Goal: Obtain resource: Download file/media

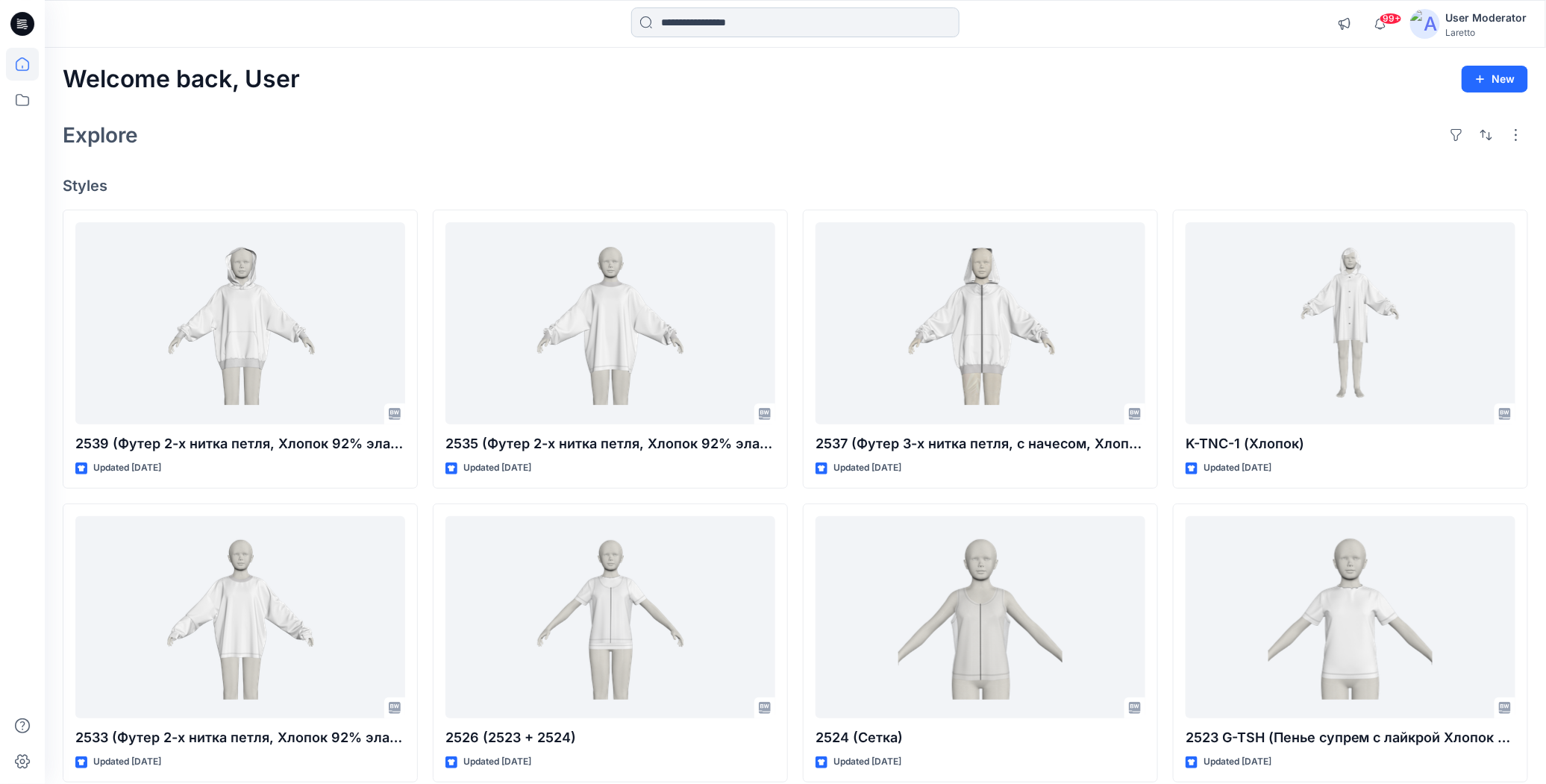
click at [661, 19] on input at bounding box center [795, 22] width 328 height 30
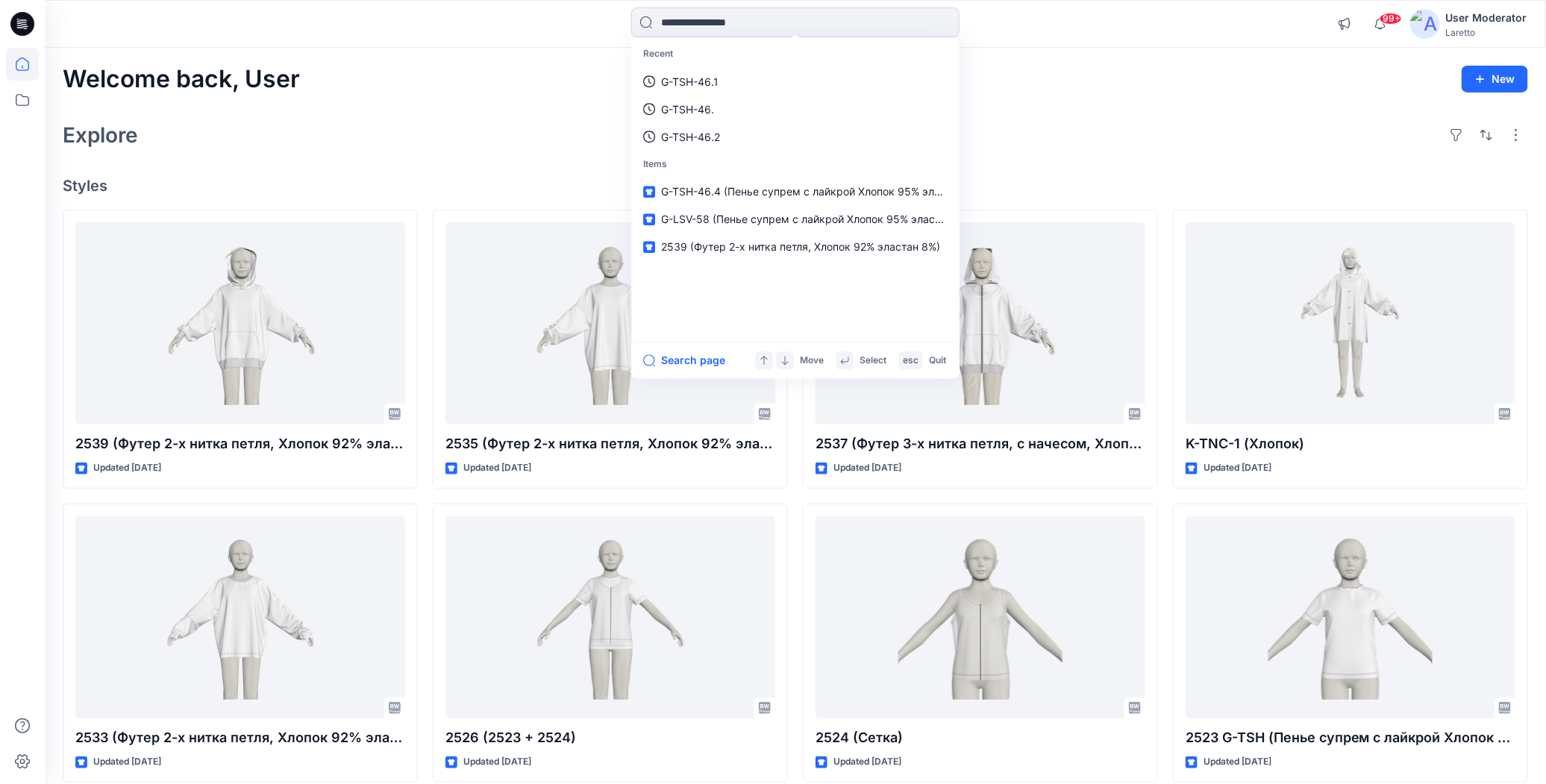
paste input "*********"
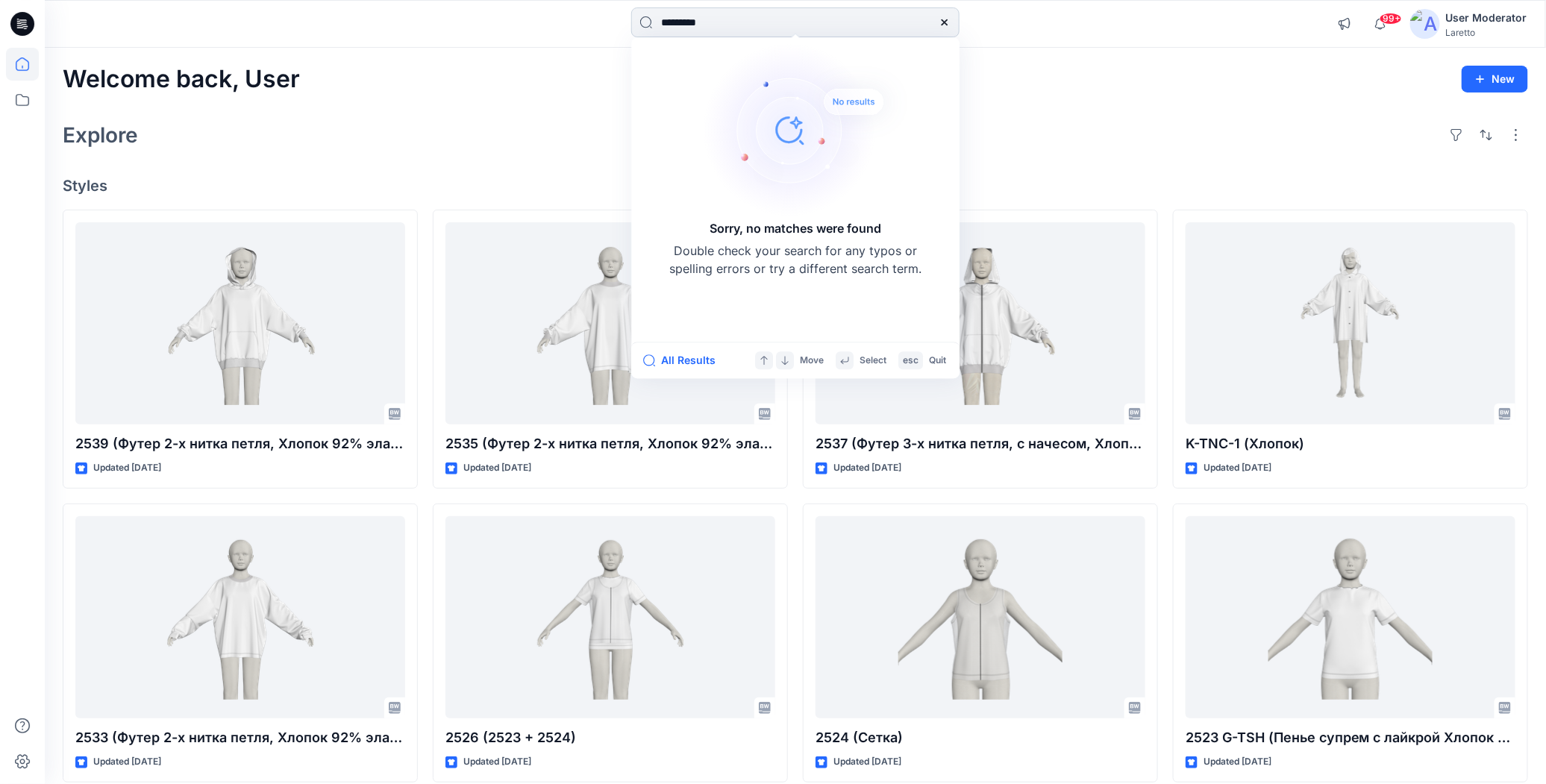
click at [693, 29] on input "*********" at bounding box center [795, 22] width 328 height 30
type input "****"
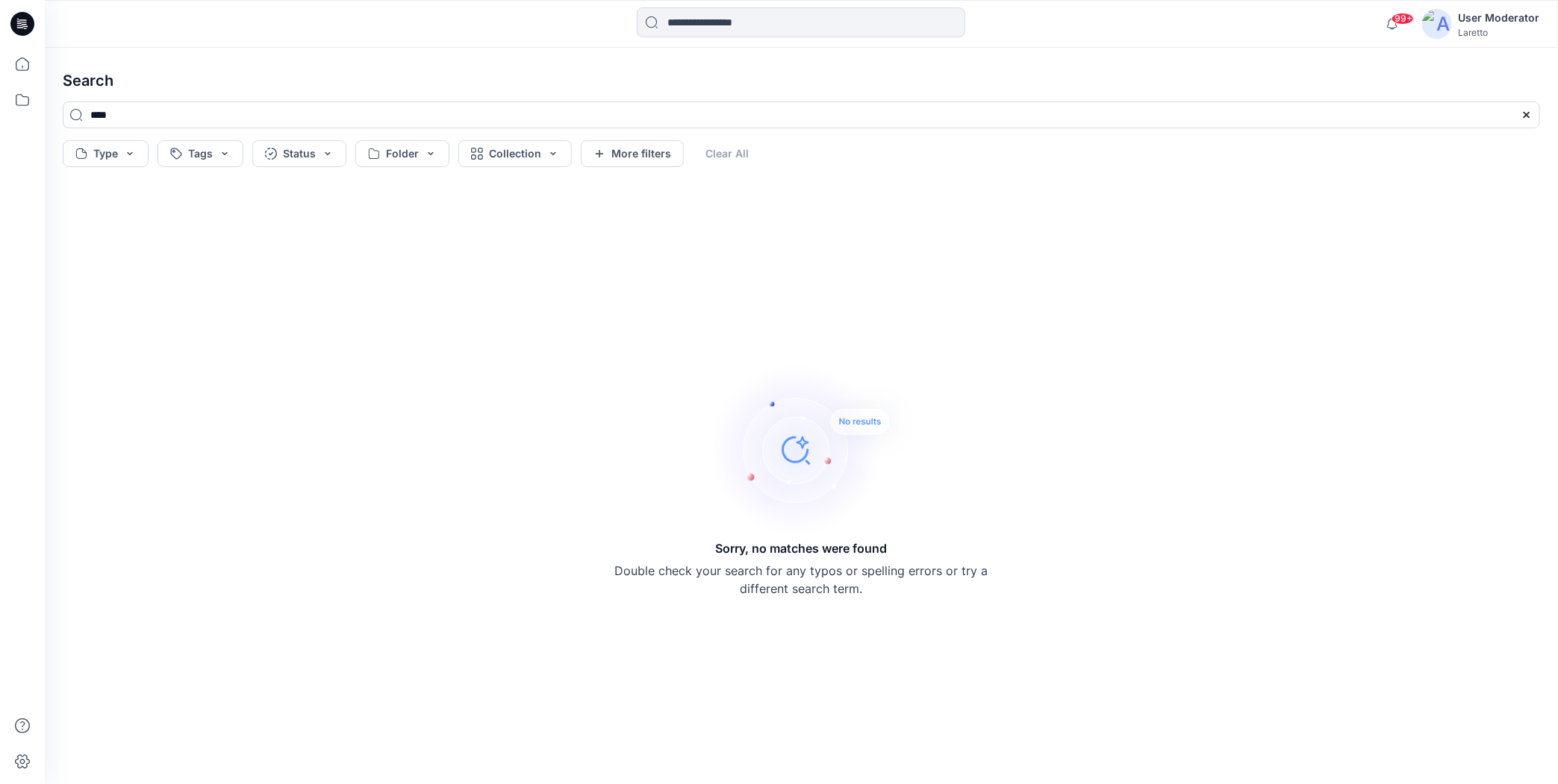
click at [728, 73] on h4 "Search" at bounding box center [801, 81] width 1501 height 42
click at [27, 102] on icon at bounding box center [22, 99] width 14 height 12
click at [365, 61] on h4 "Search" at bounding box center [801, 81] width 1501 height 42
click at [269, 116] on input "****" at bounding box center [801, 115] width 1477 height 27
type input "*"
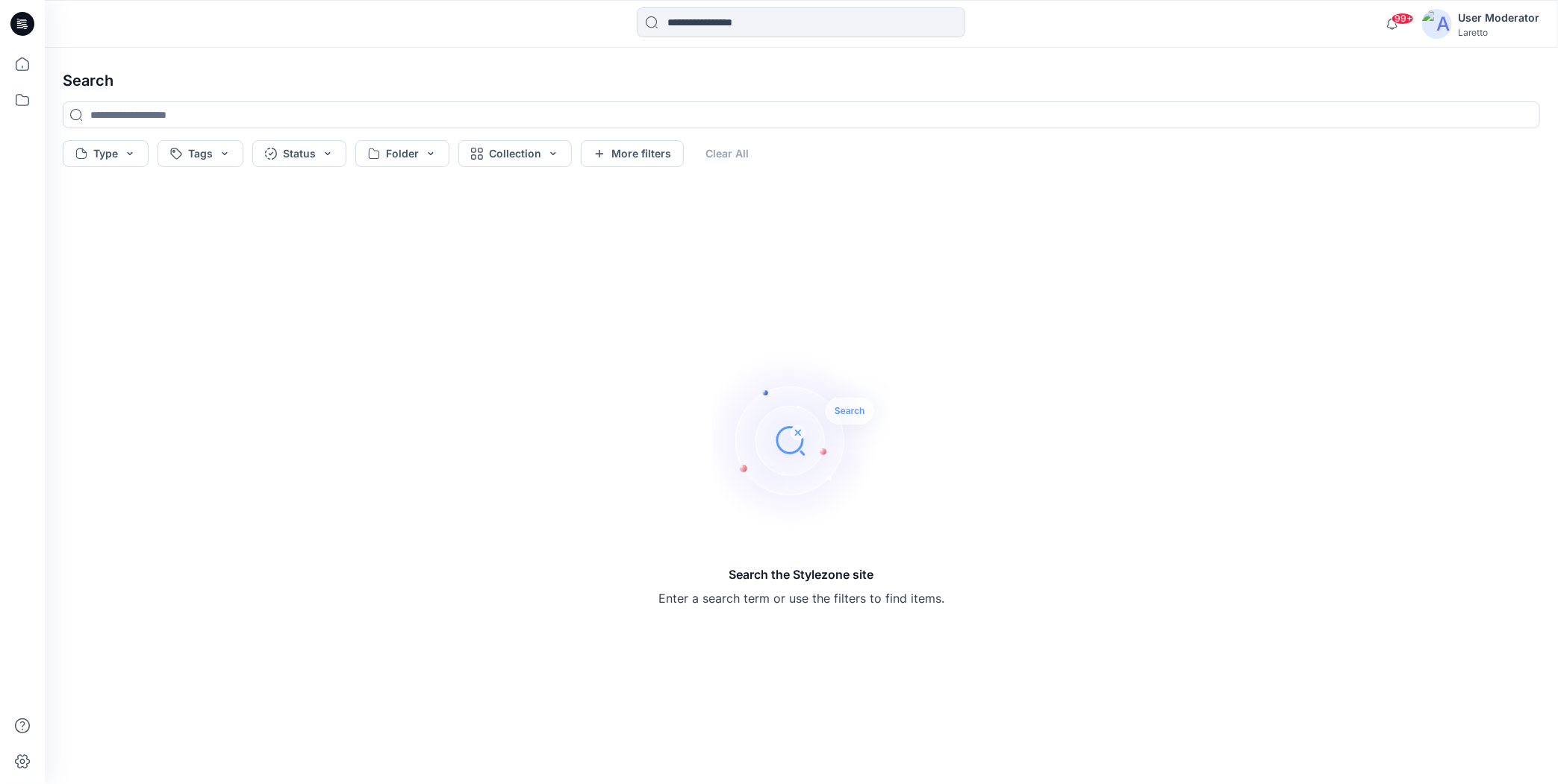
click at [286, 62] on h4 "Search" at bounding box center [801, 81] width 1501 height 42
click at [21, 91] on icon at bounding box center [23, 100] width 33 height 33
click at [106, 145] on p "Collections" at bounding box center [112, 146] width 56 height 18
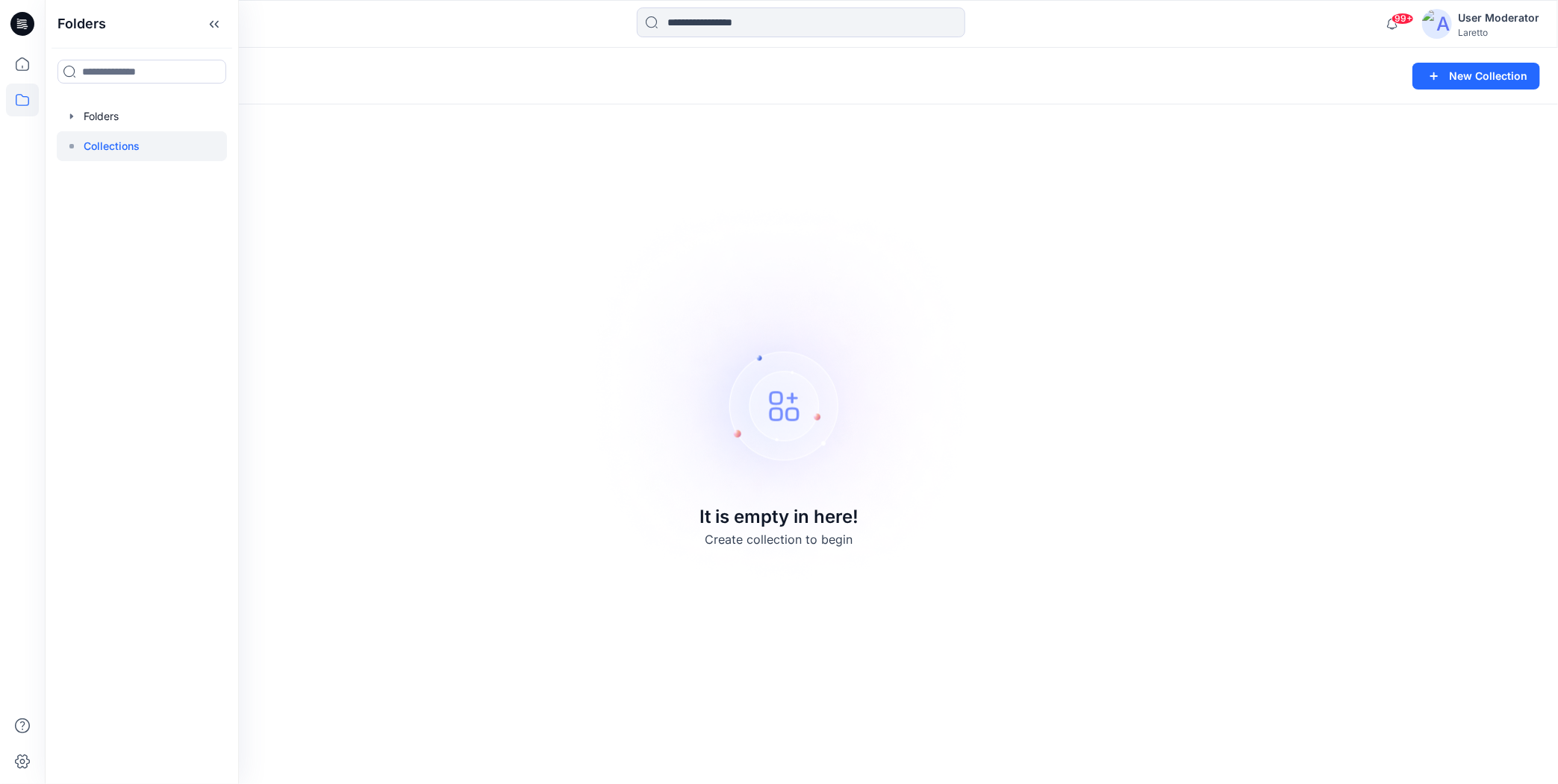
drag, startPoint x: 463, startPoint y: 77, endPoint x: 430, endPoint y: 85, distance: 34.0
click at [462, 77] on div "Collections" at bounding box center [743, 75] width 1361 height 21
click at [19, 102] on icon at bounding box center [23, 100] width 33 height 33
click at [92, 115] on div at bounding box center [141, 116] width 170 height 30
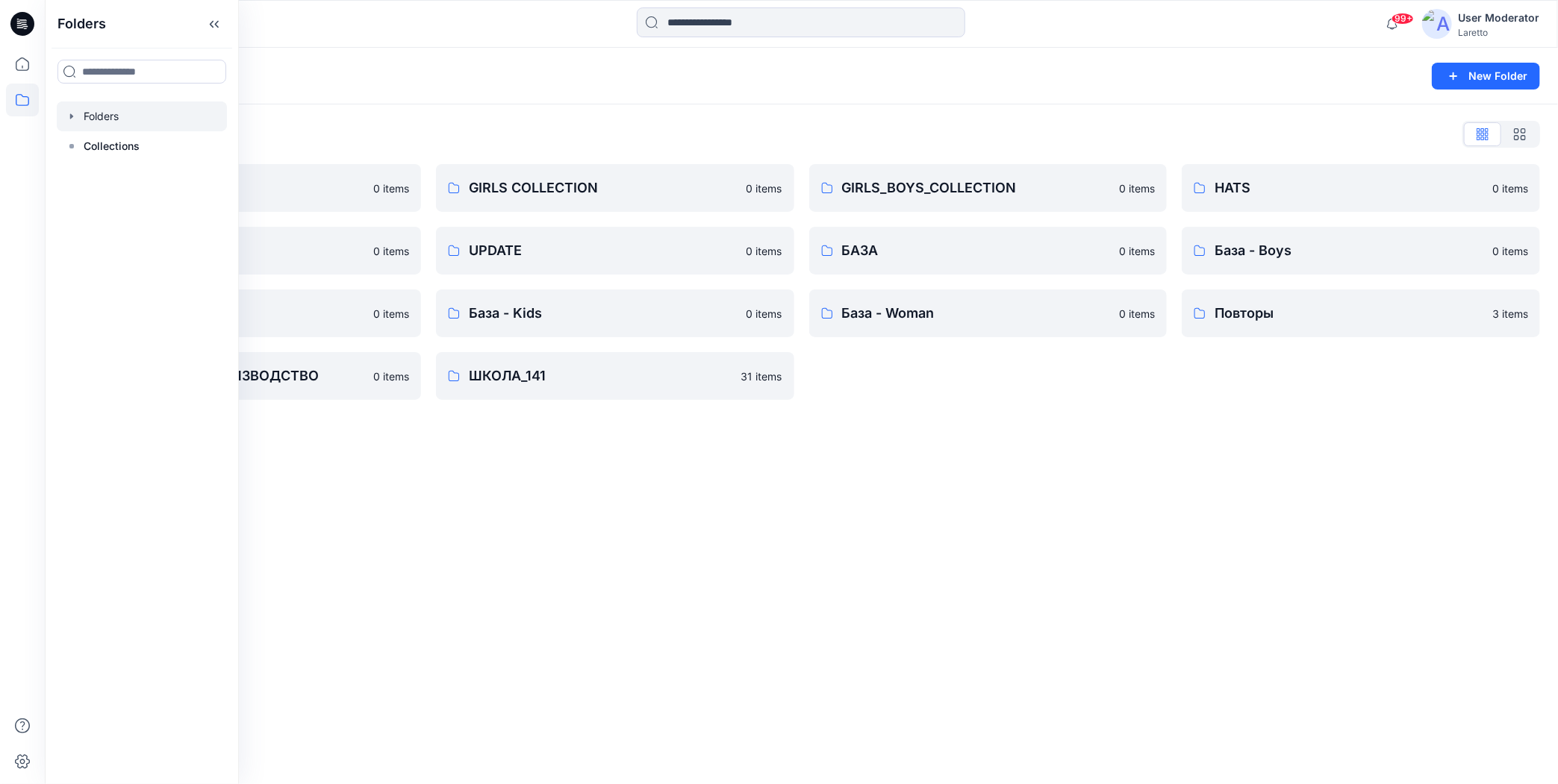
click at [547, 456] on div "Folders New Folder Folders List BOY'S COLLECTION 0 items MISCELLANEOUS 0 items …" at bounding box center [801, 416] width 1513 height 736
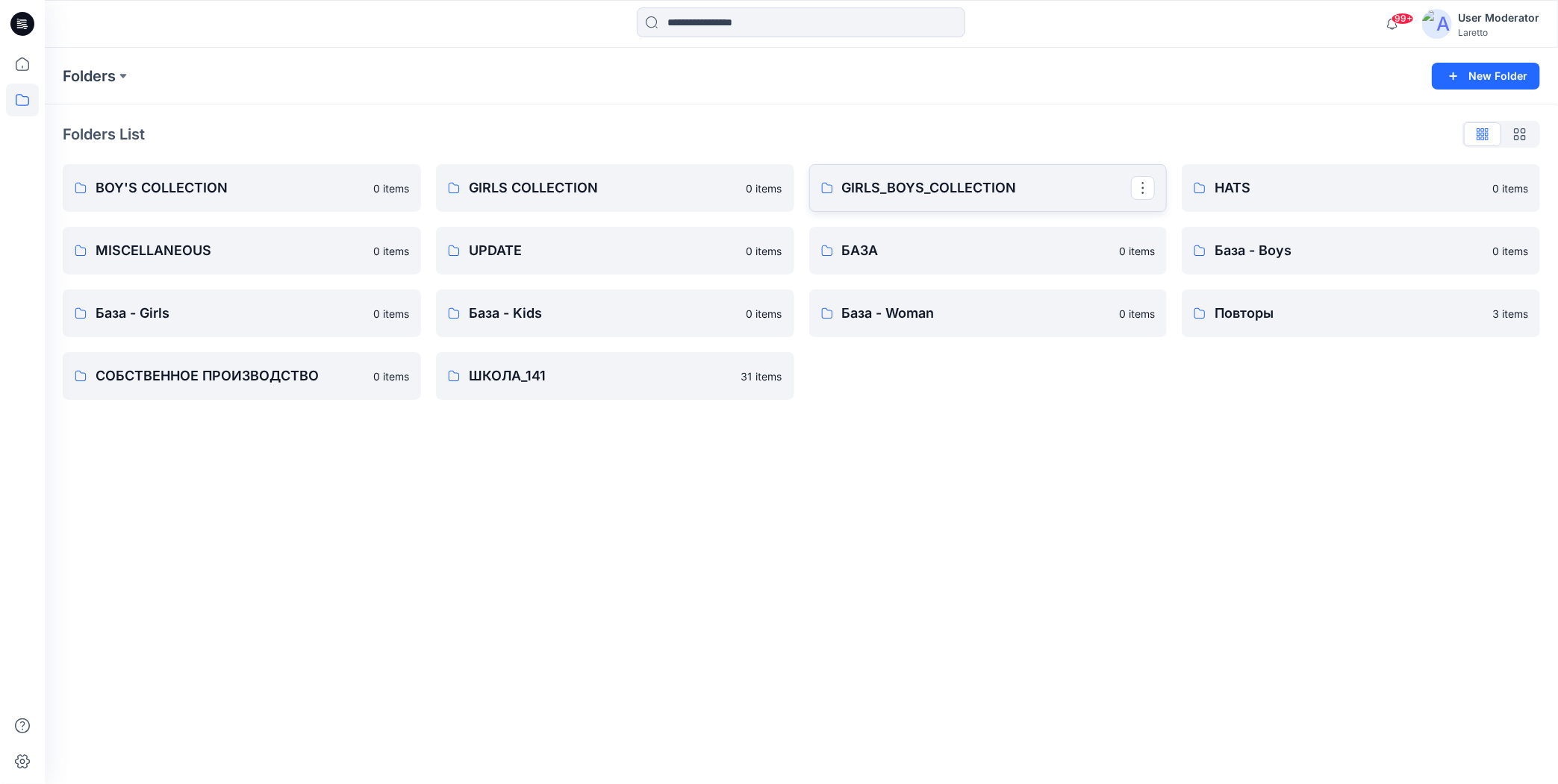
click at [879, 194] on p "GIRLS_BOYS_COLLECTION" at bounding box center [986, 187] width 290 height 21
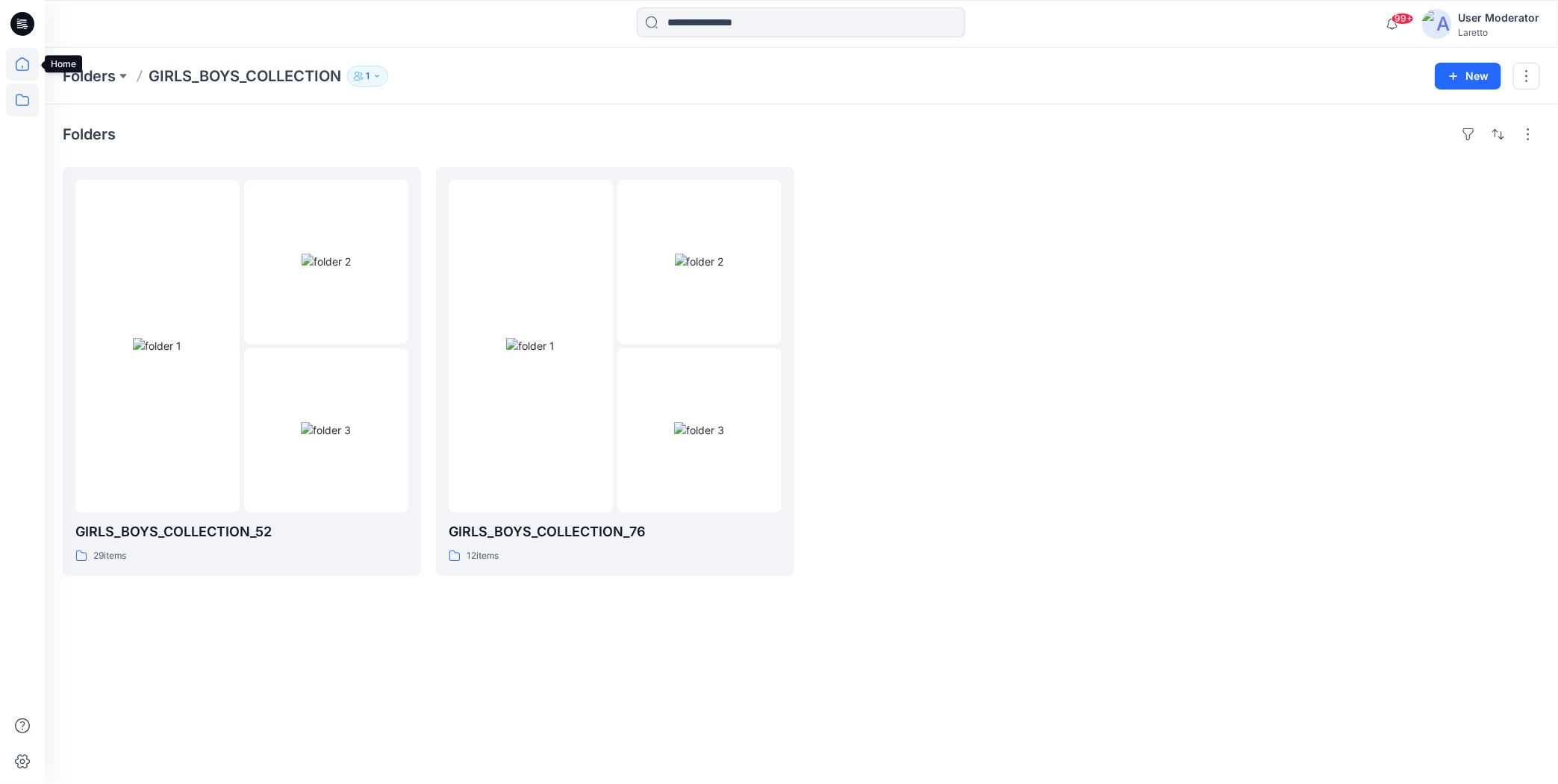
click at [15, 63] on icon at bounding box center [22, 64] width 14 height 14
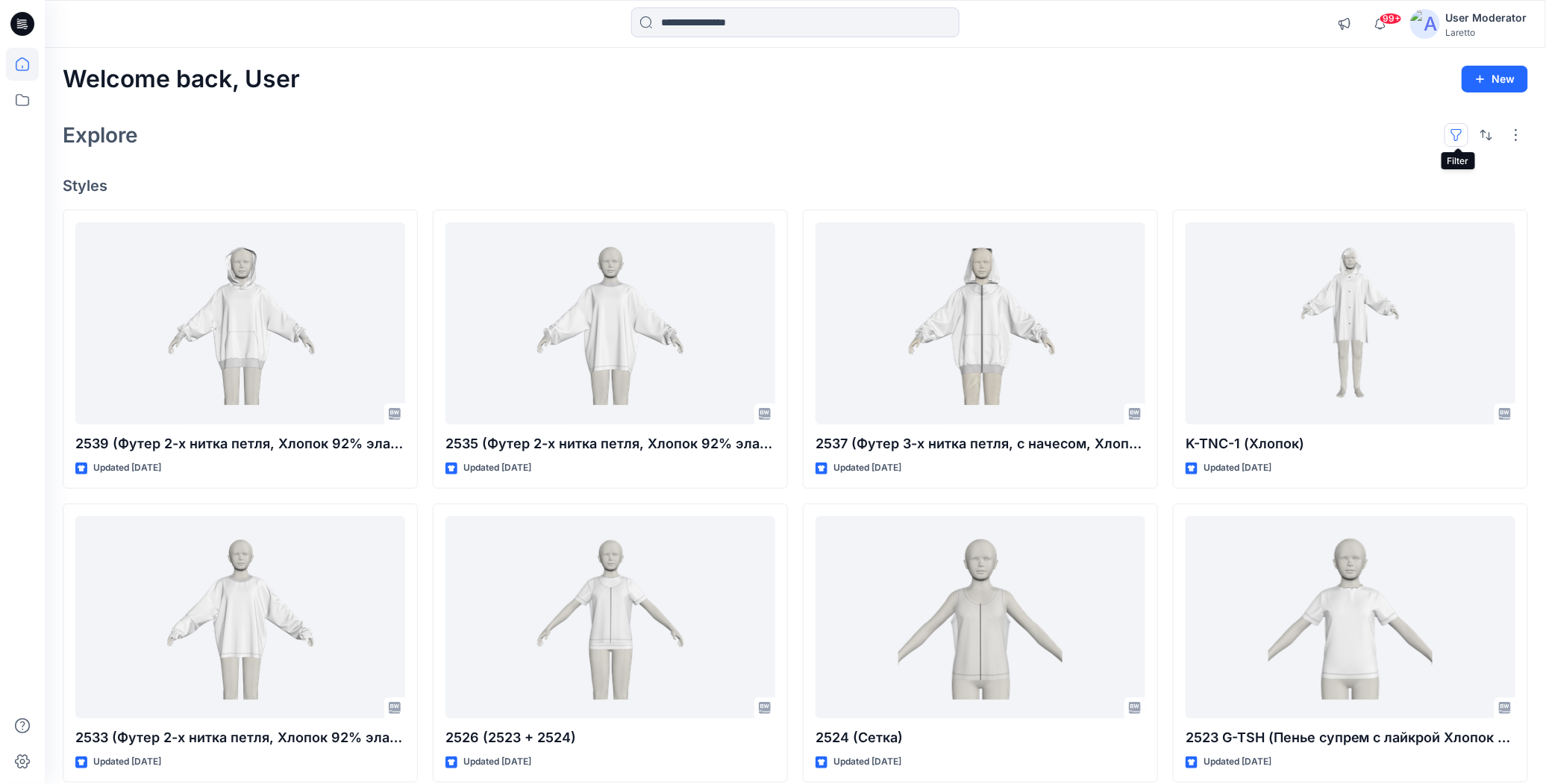
click at [1461, 136] on button "button" at bounding box center [1457, 134] width 24 height 24
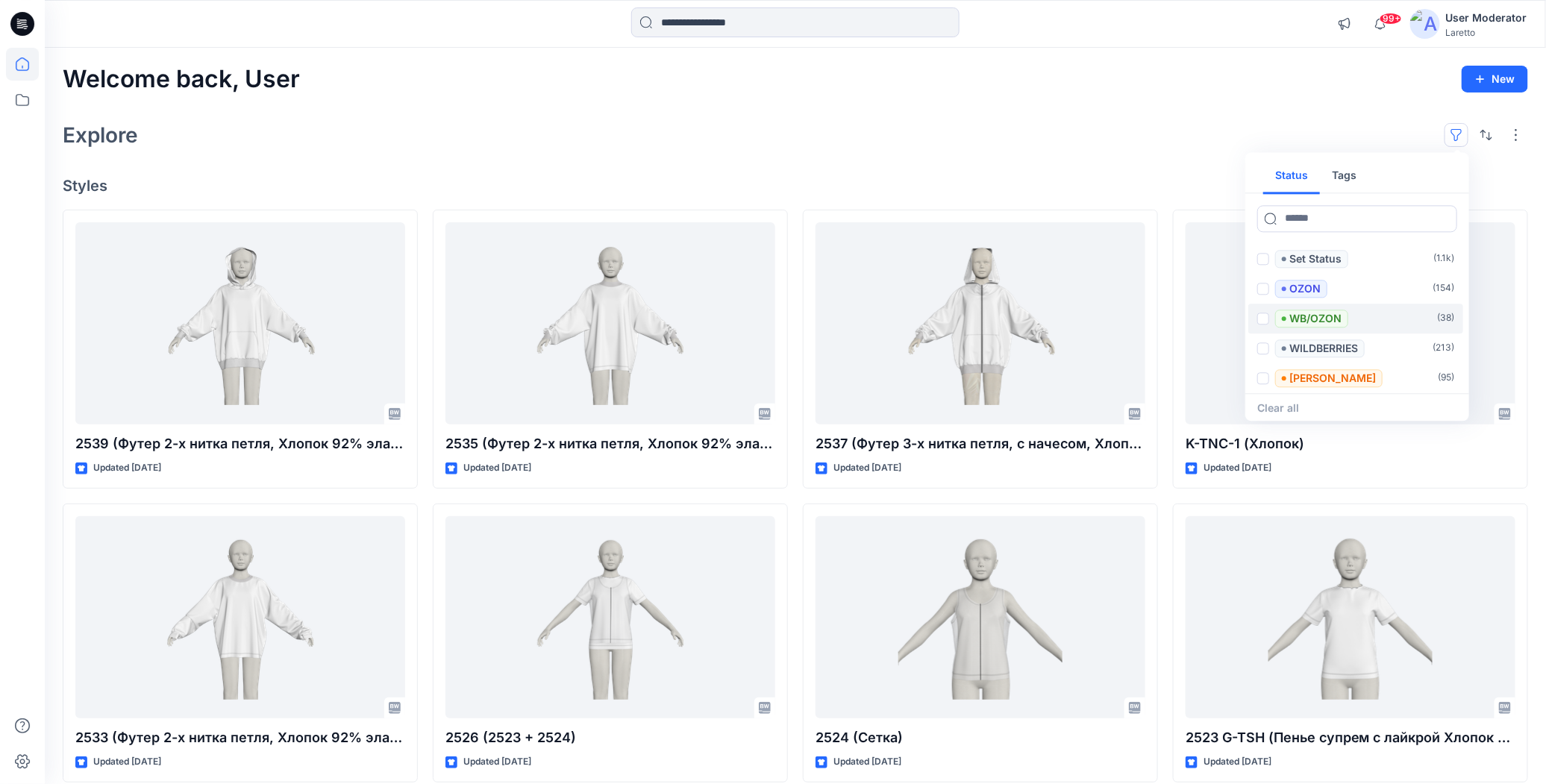
click at [1266, 317] on span at bounding box center [1263, 318] width 12 height 12
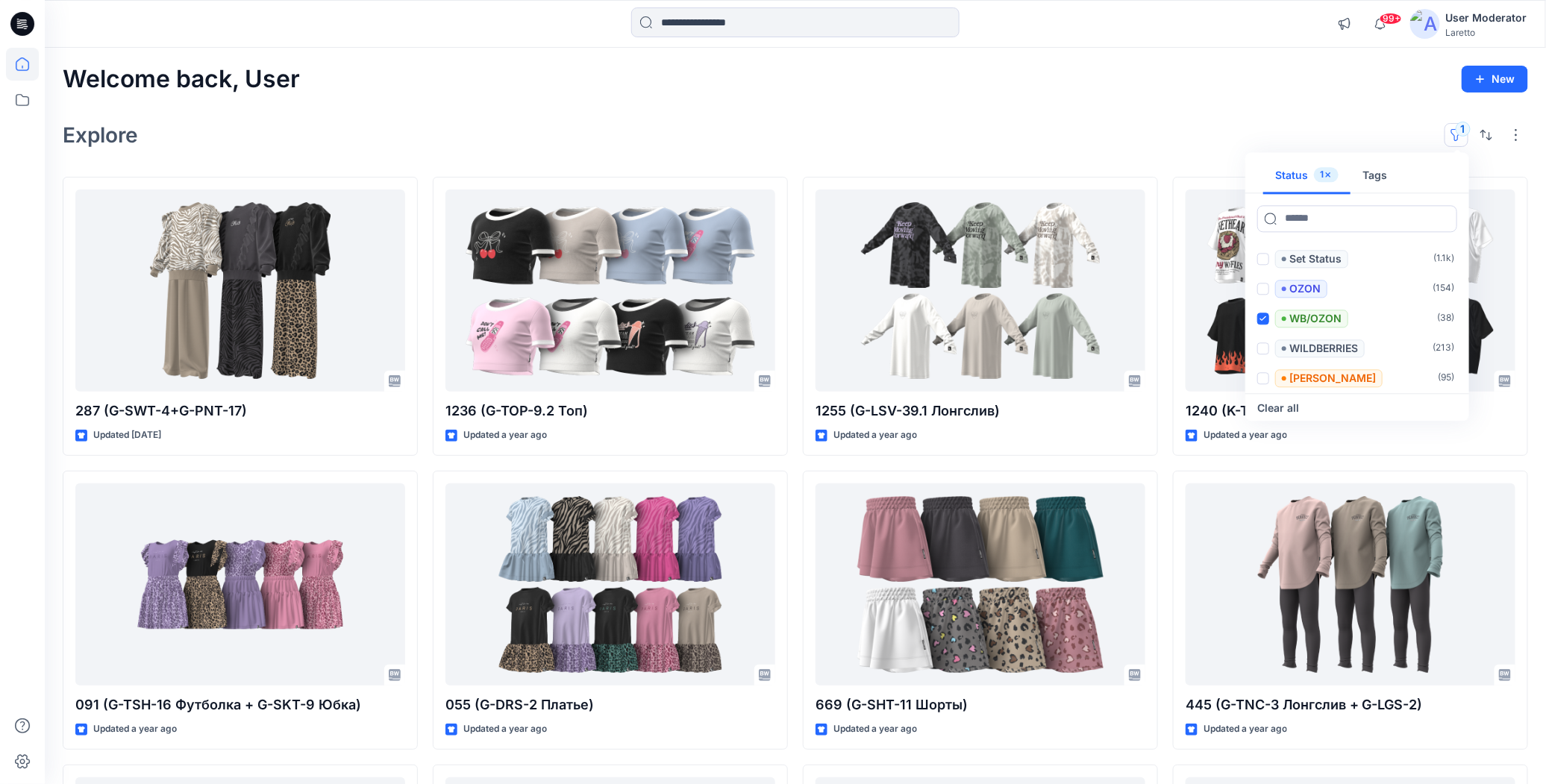
click at [1192, 104] on div "Welcome back, User New Explore 1 Status 1 Tags Set Status ( 1.1k ) OZON ( 154 )…" at bounding box center [795, 581] width 1501 height 1067
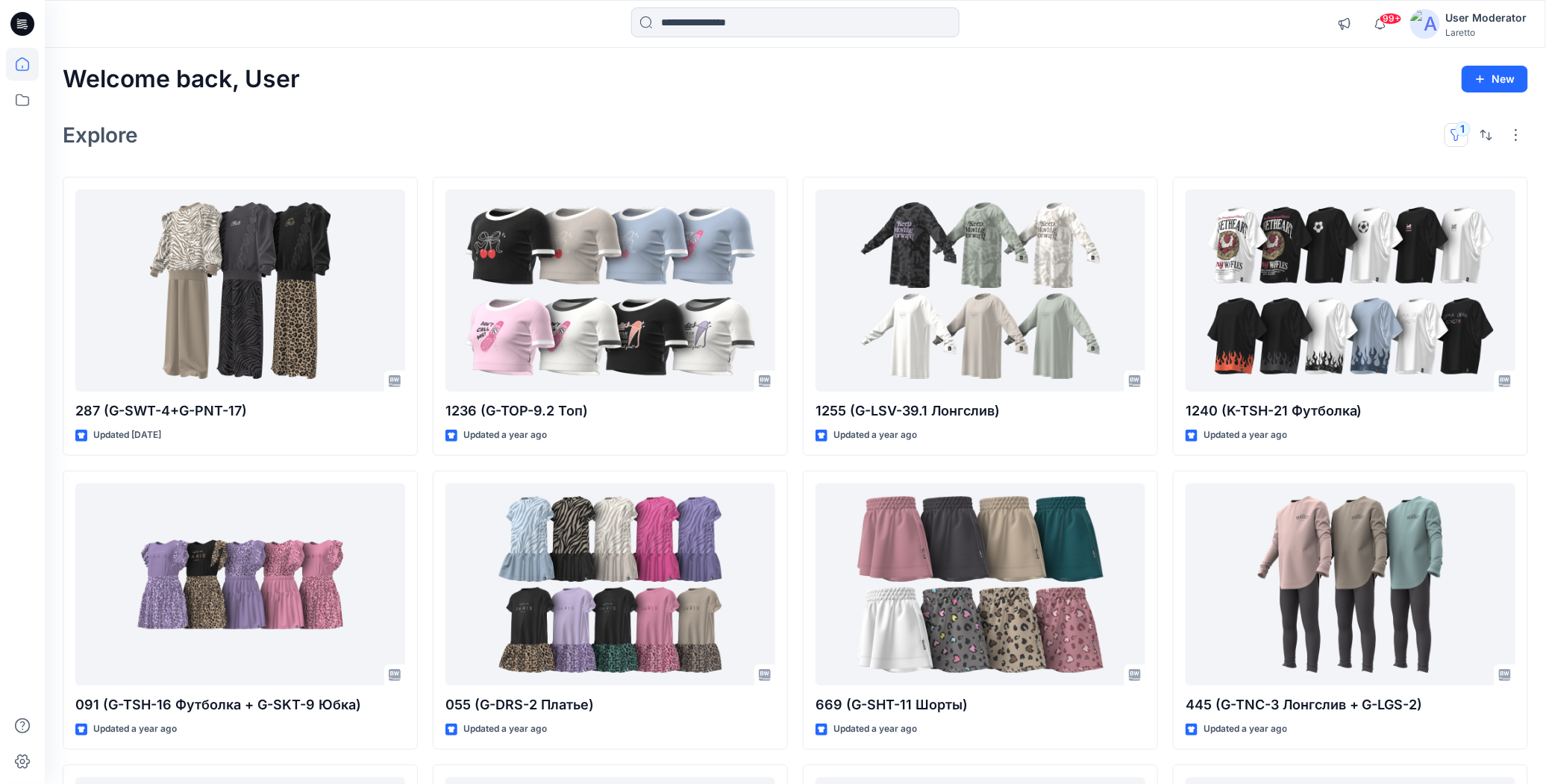
click at [1467, 130] on button "1" at bounding box center [1457, 134] width 24 height 24
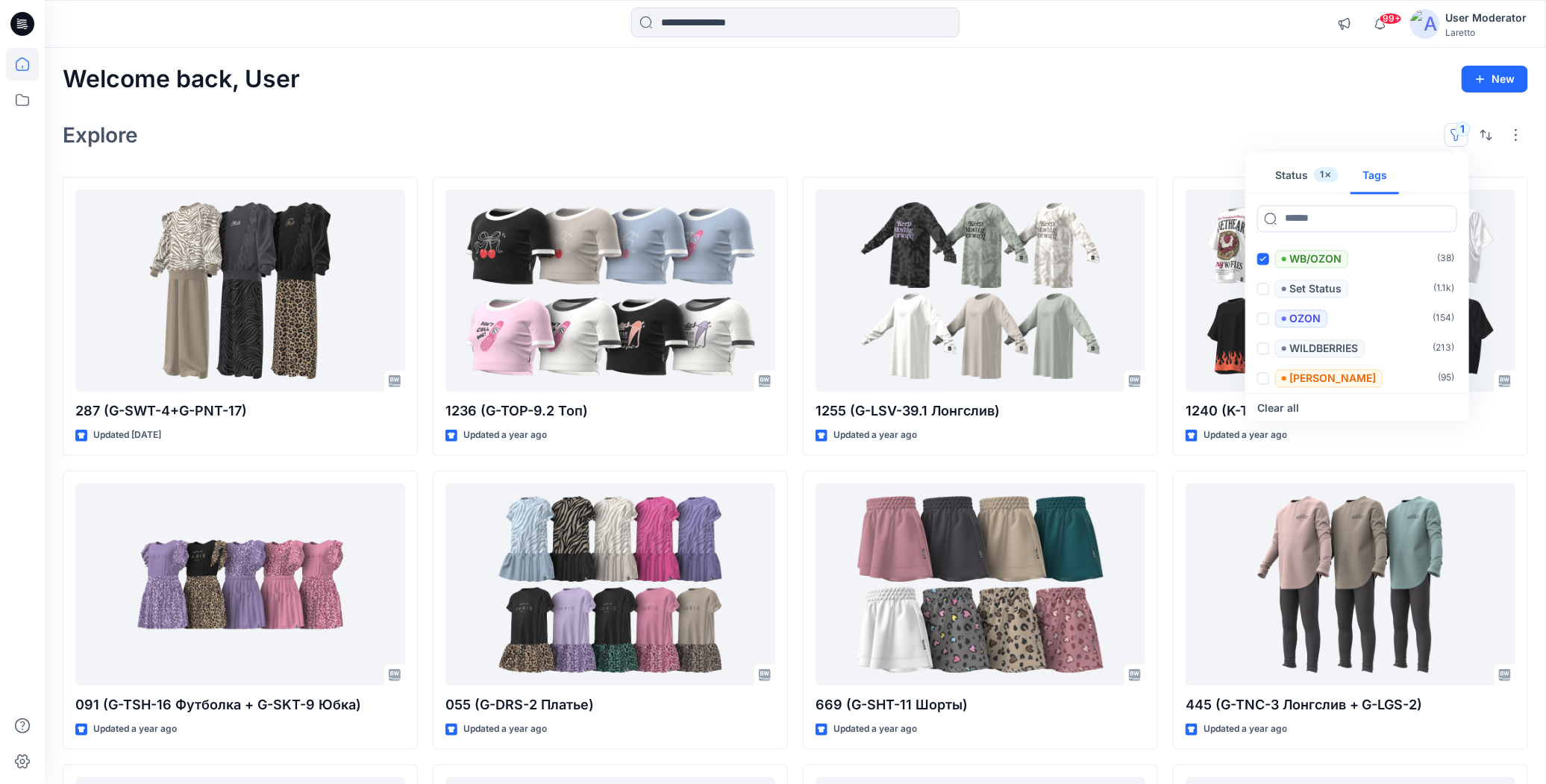
click at [1380, 174] on button "Tags" at bounding box center [1374, 175] width 48 height 35
click at [1270, 287] on div "WB" at bounding box center [1282, 289] width 48 height 18
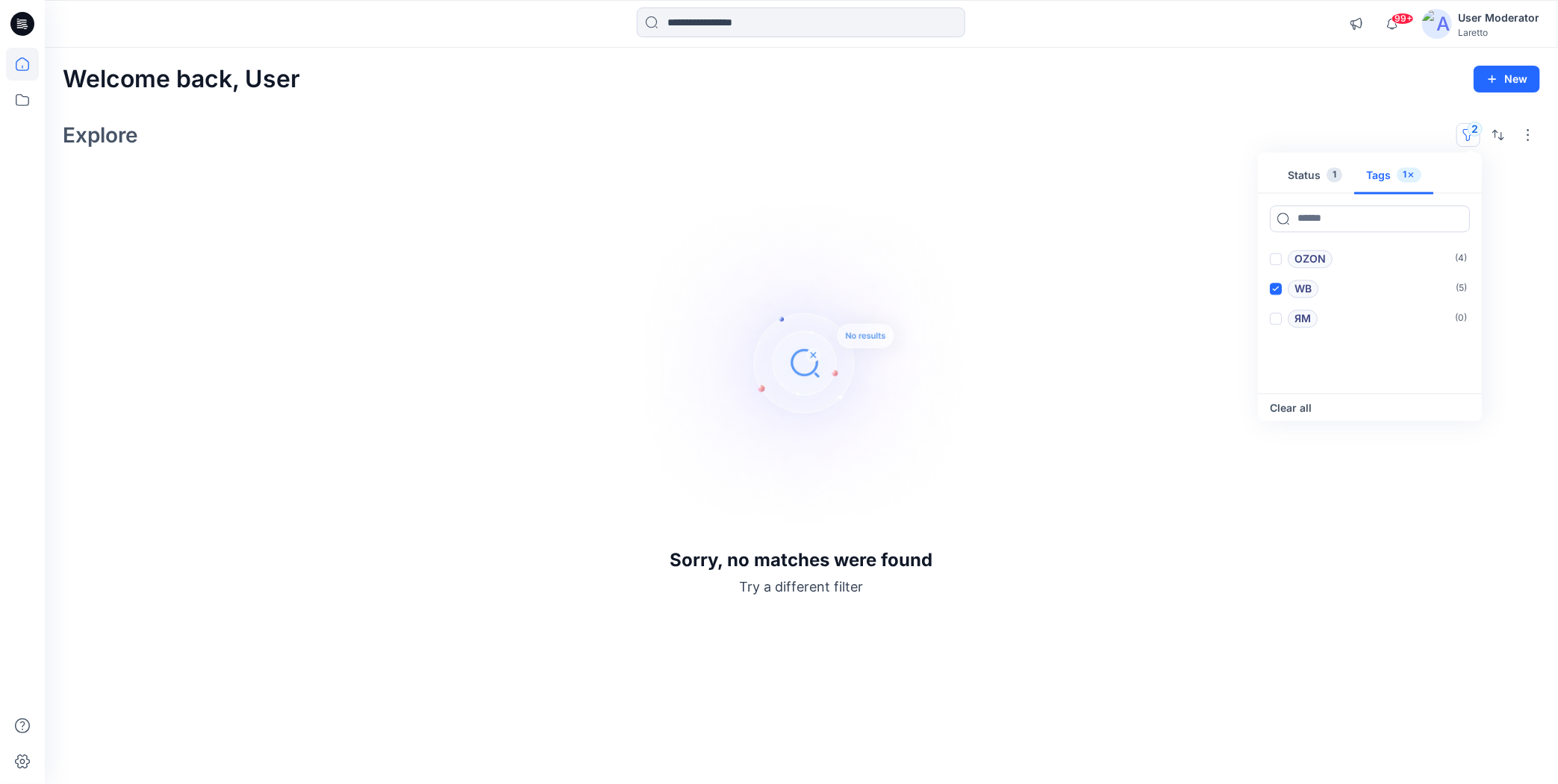
click at [1309, 174] on button "Status 1" at bounding box center [1314, 175] width 78 height 35
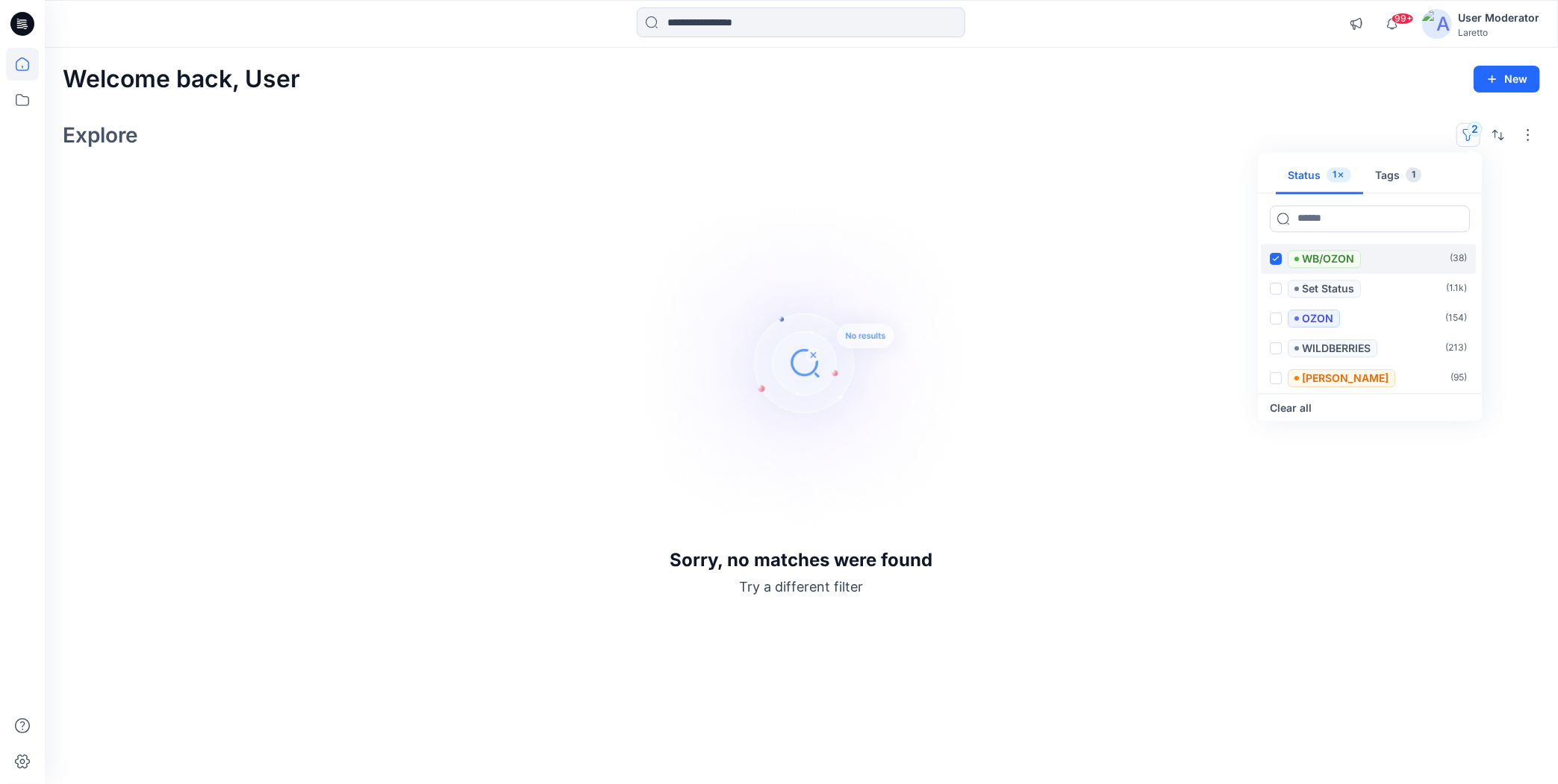
click at [1279, 262] on span at bounding box center [1275, 258] width 12 height 12
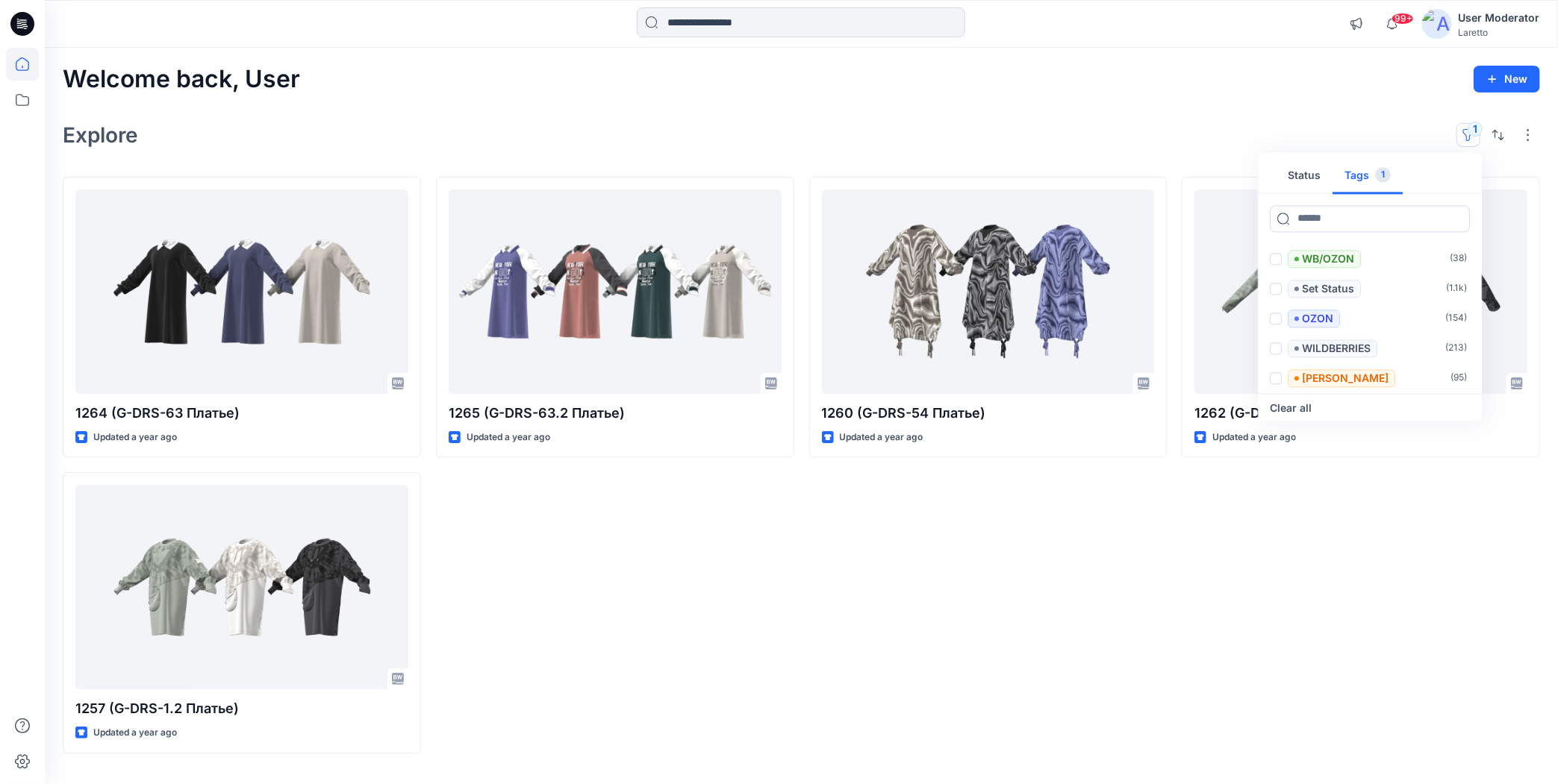
click at [1366, 170] on button "Tags 1" at bounding box center [1367, 175] width 70 height 35
click at [1282, 263] on label at bounding box center [1275, 258] width 12 height 12
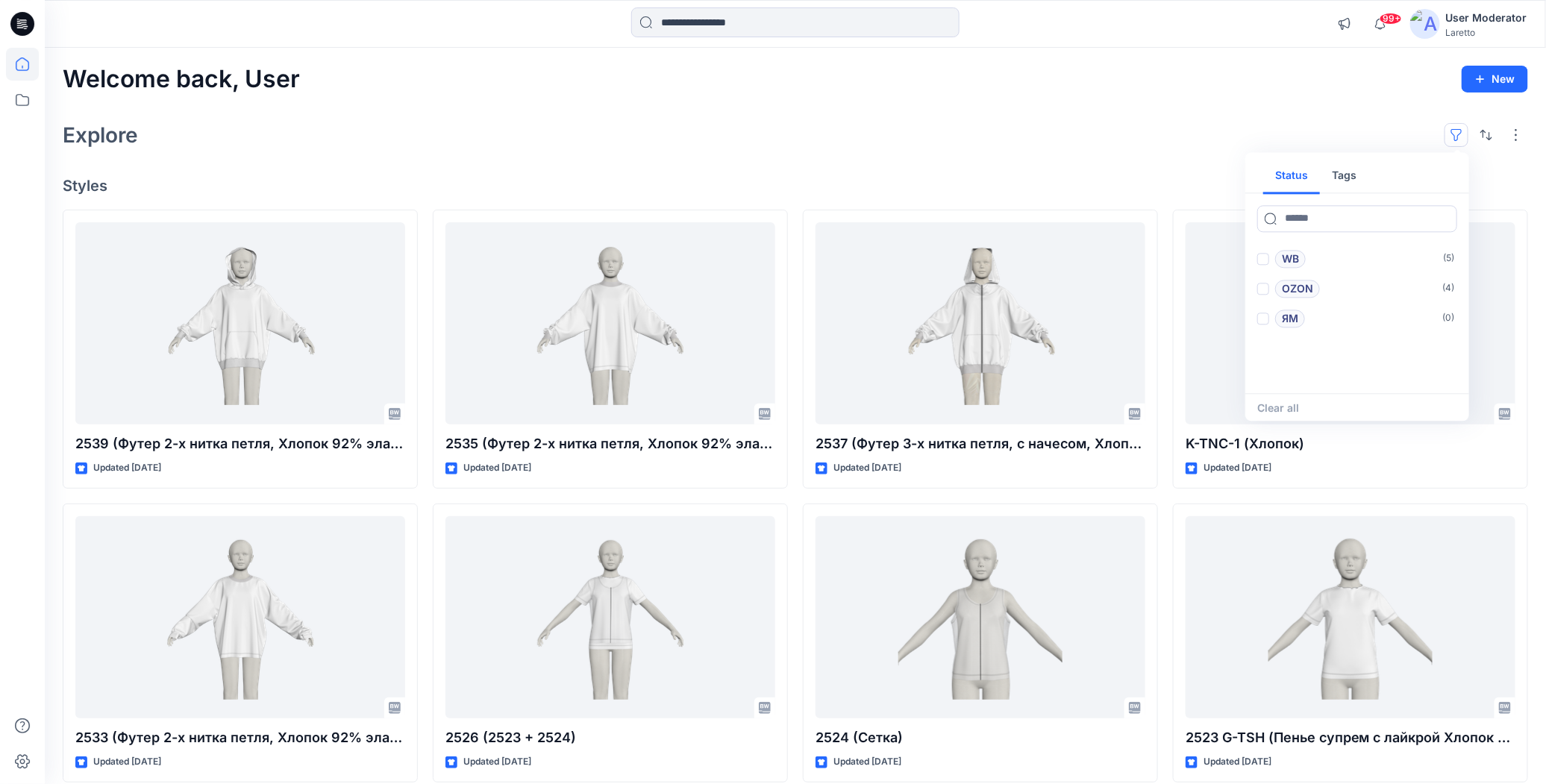
click at [1304, 174] on button "Status" at bounding box center [1292, 175] width 56 height 35
click at [1263, 286] on span at bounding box center [1263, 288] width 12 height 12
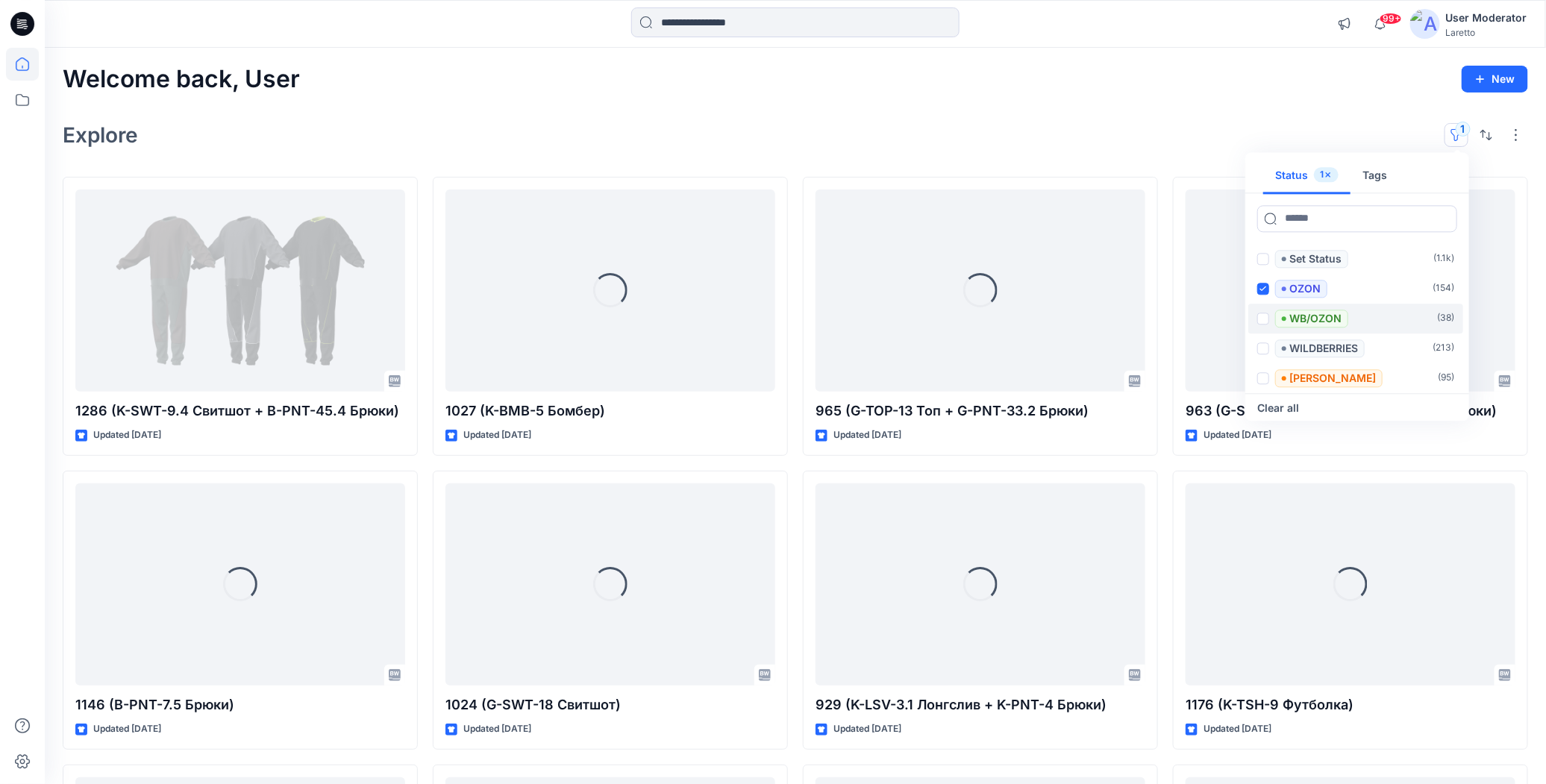
click at [1266, 319] on span at bounding box center [1263, 318] width 12 height 12
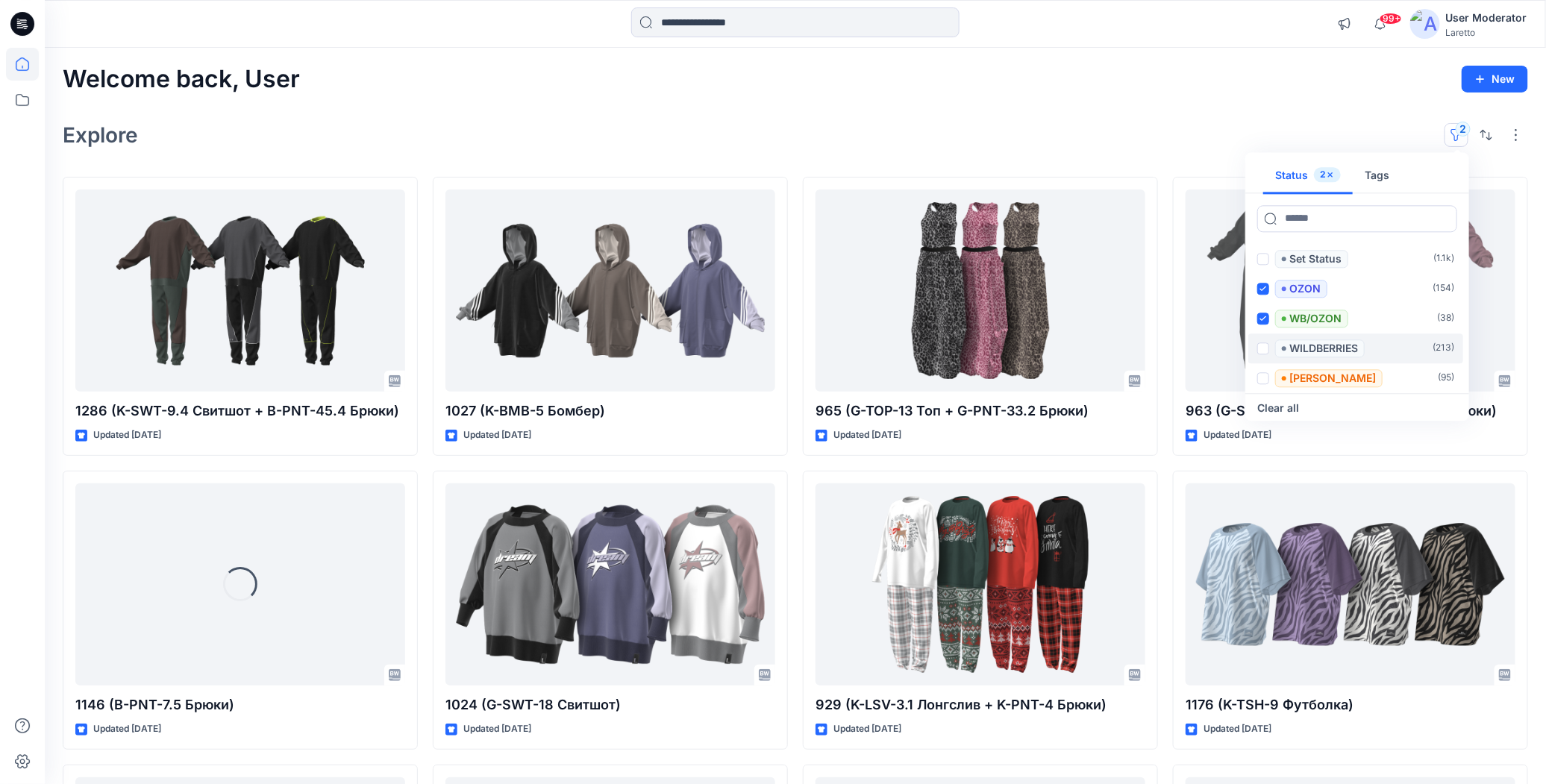
click at [1263, 350] on span at bounding box center [1263, 348] width 12 height 12
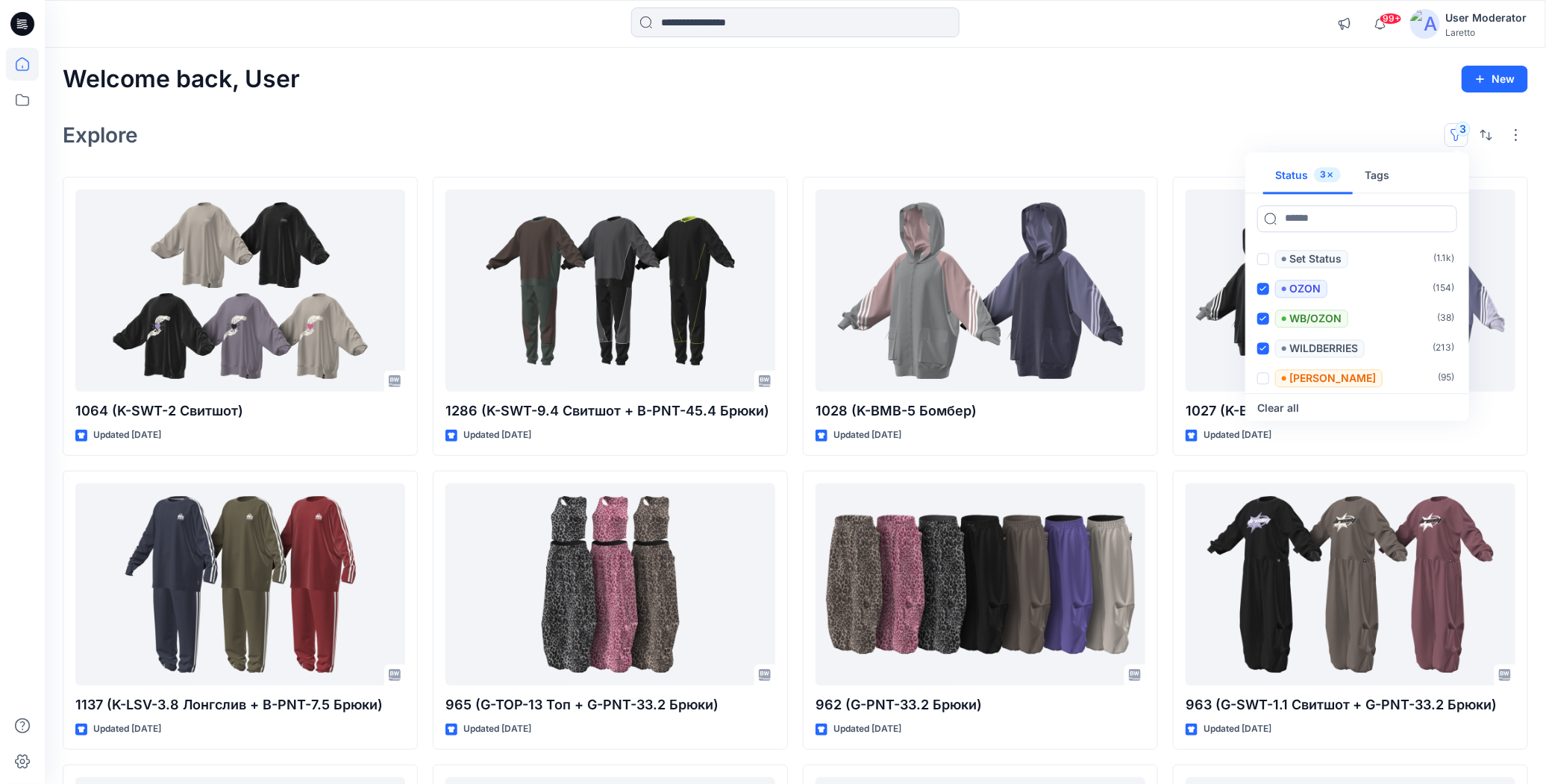
click at [1096, 47] on div "99+ Notifications Your style 2539 (Футер 2-х нитка петля, Хлопок 92% эластан 8%…" at bounding box center [795, 24] width 1501 height 48
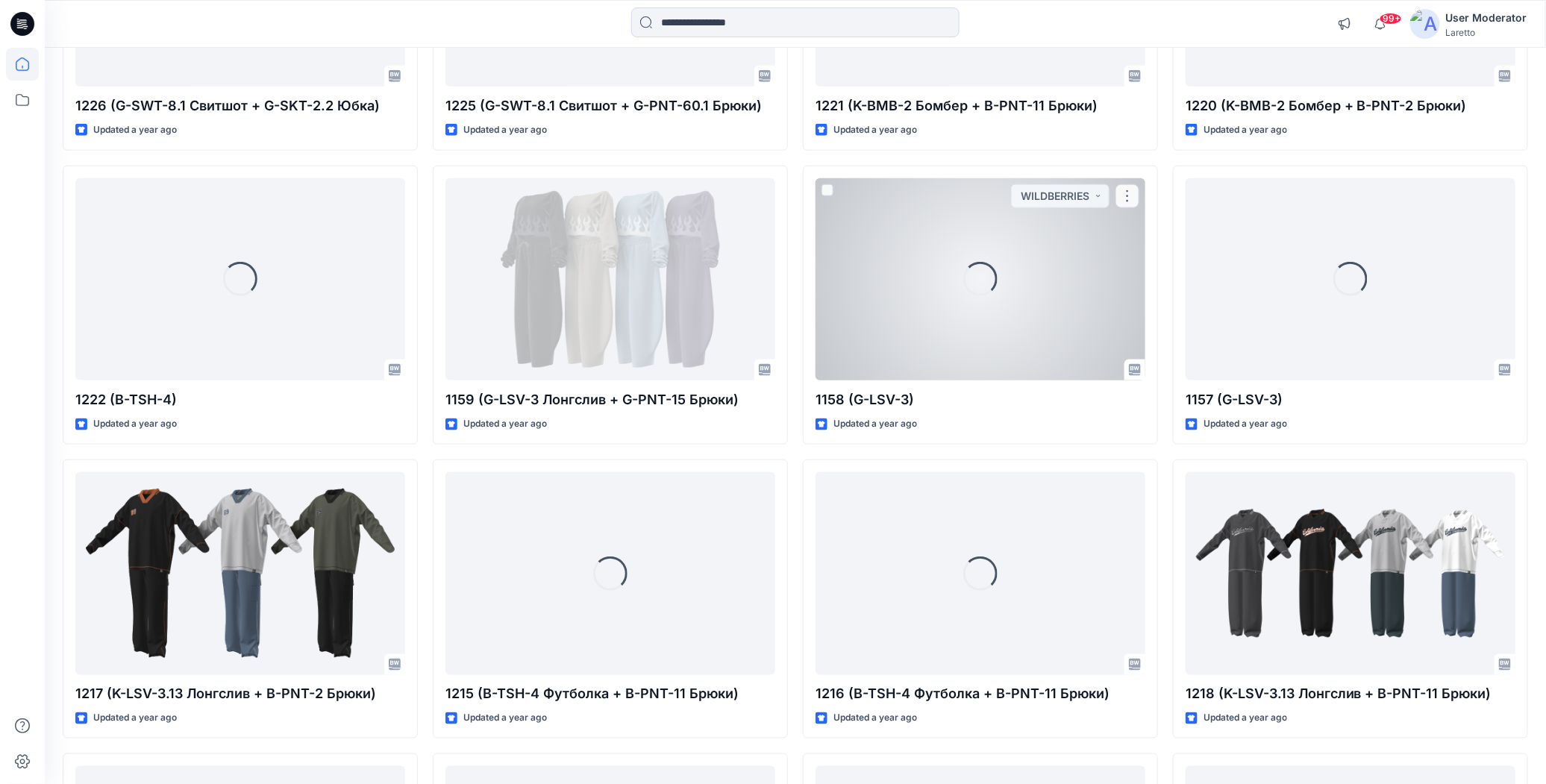
scroll to position [11507, 0]
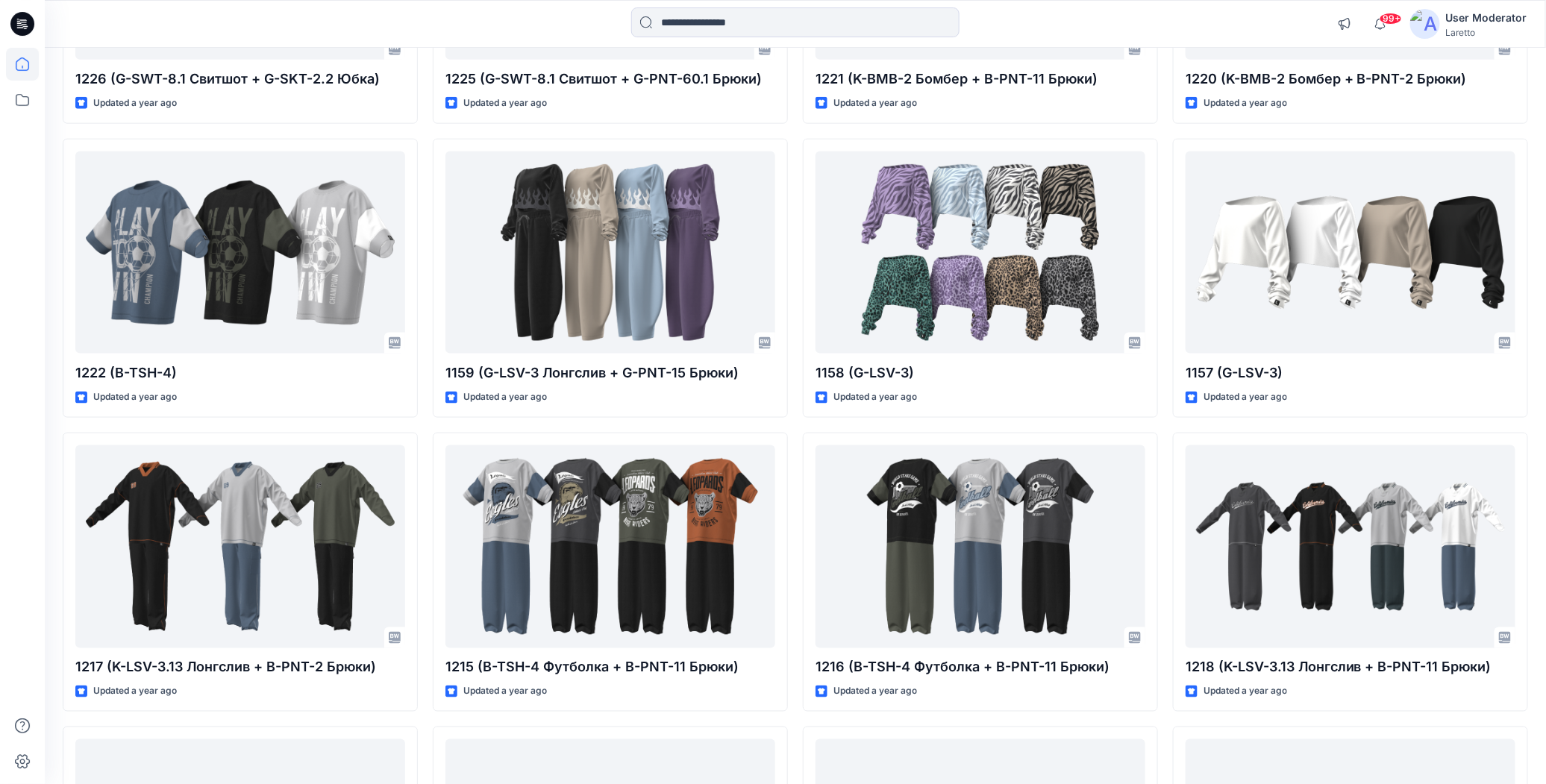
click at [28, 27] on icon at bounding box center [22, 24] width 24 height 24
click at [24, 25] on icon at bounding box center [22, 24] width 24 height 24
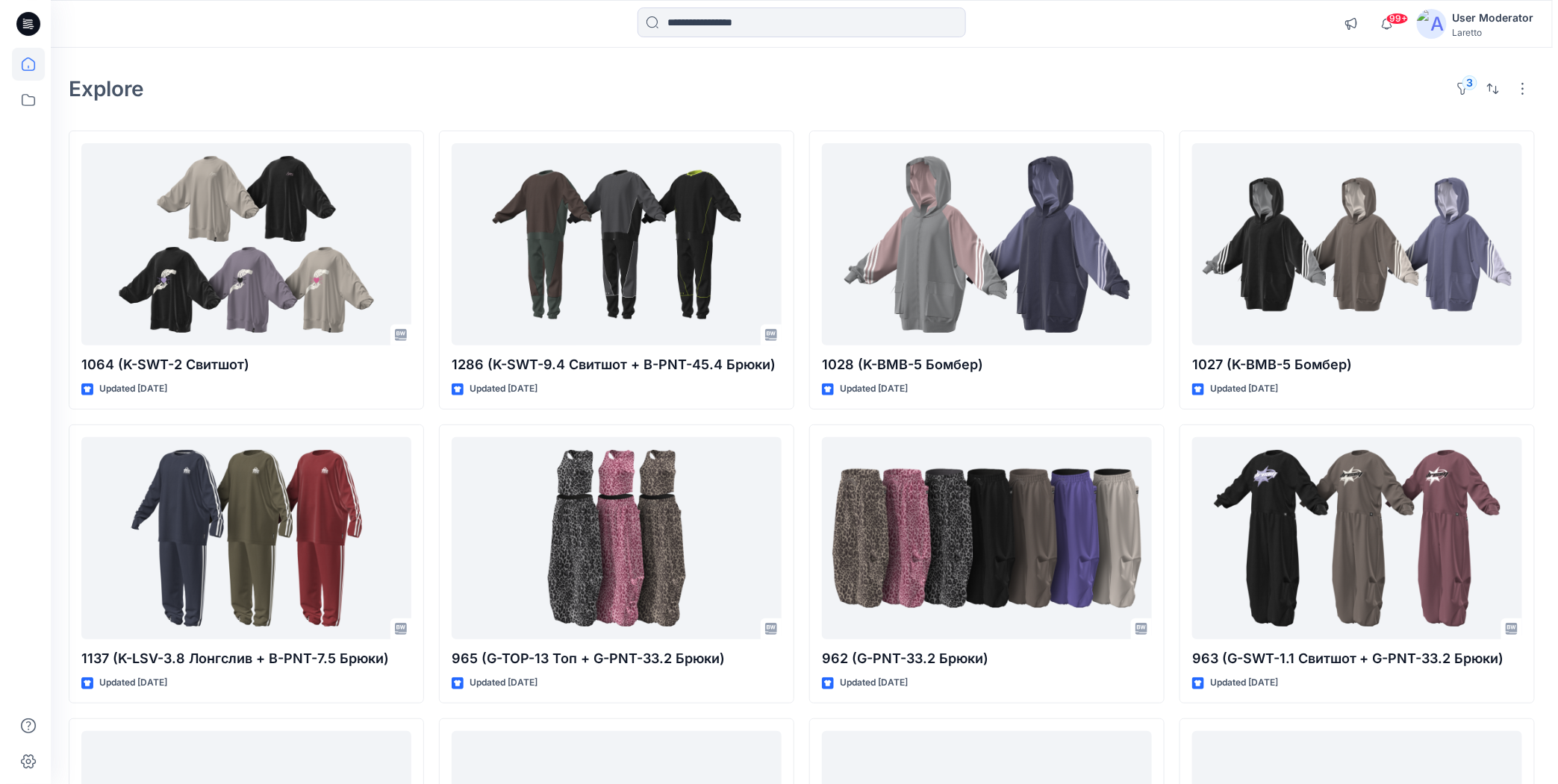
scroll to position [0, 0]
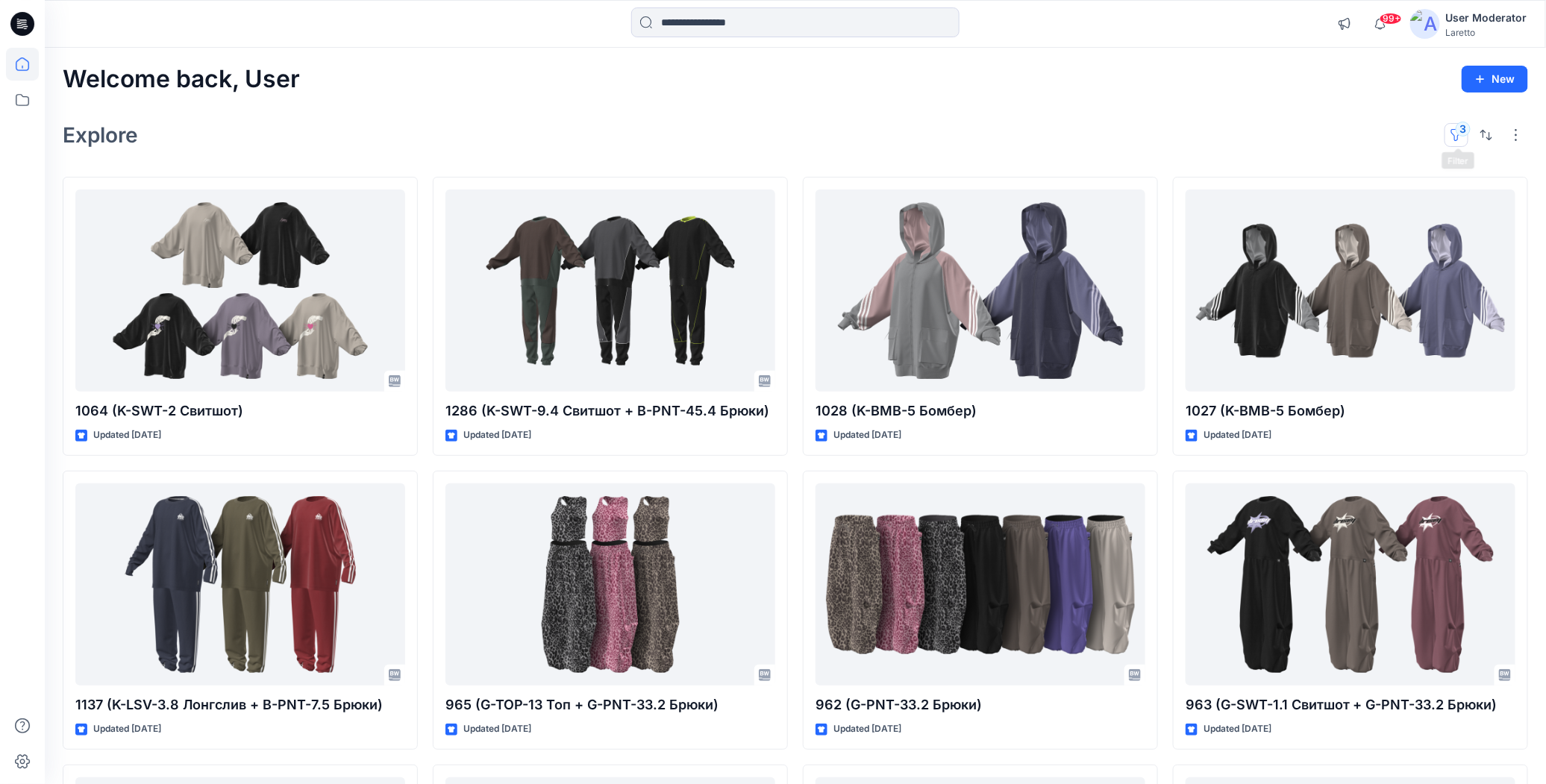
click at [1457, 138] on button "3" at bounding box center [1457, 134] width 24 height 24
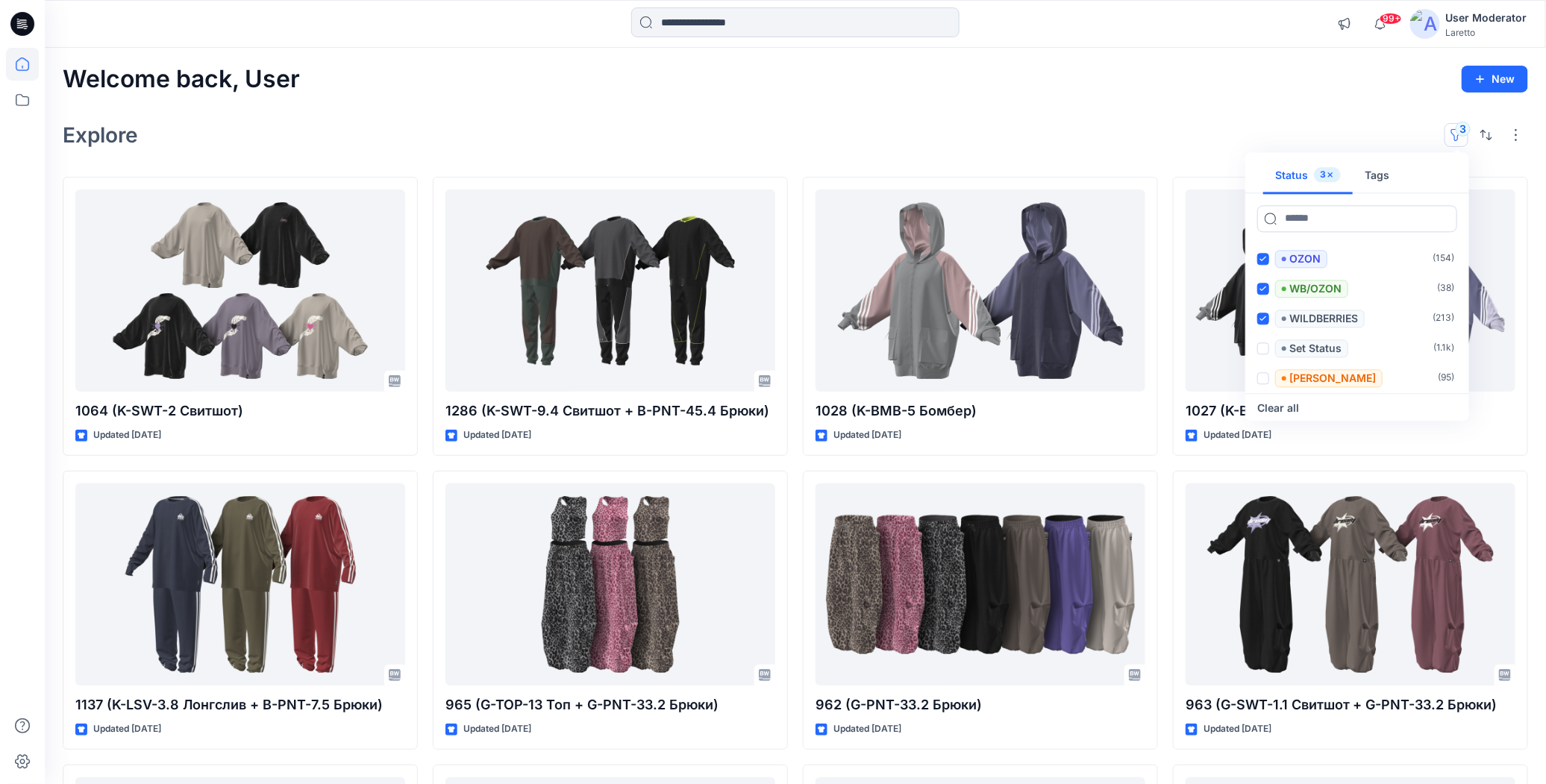
click at [1329, 175] on icon "button" at bounding box center [1331, 174] width 9 height 9
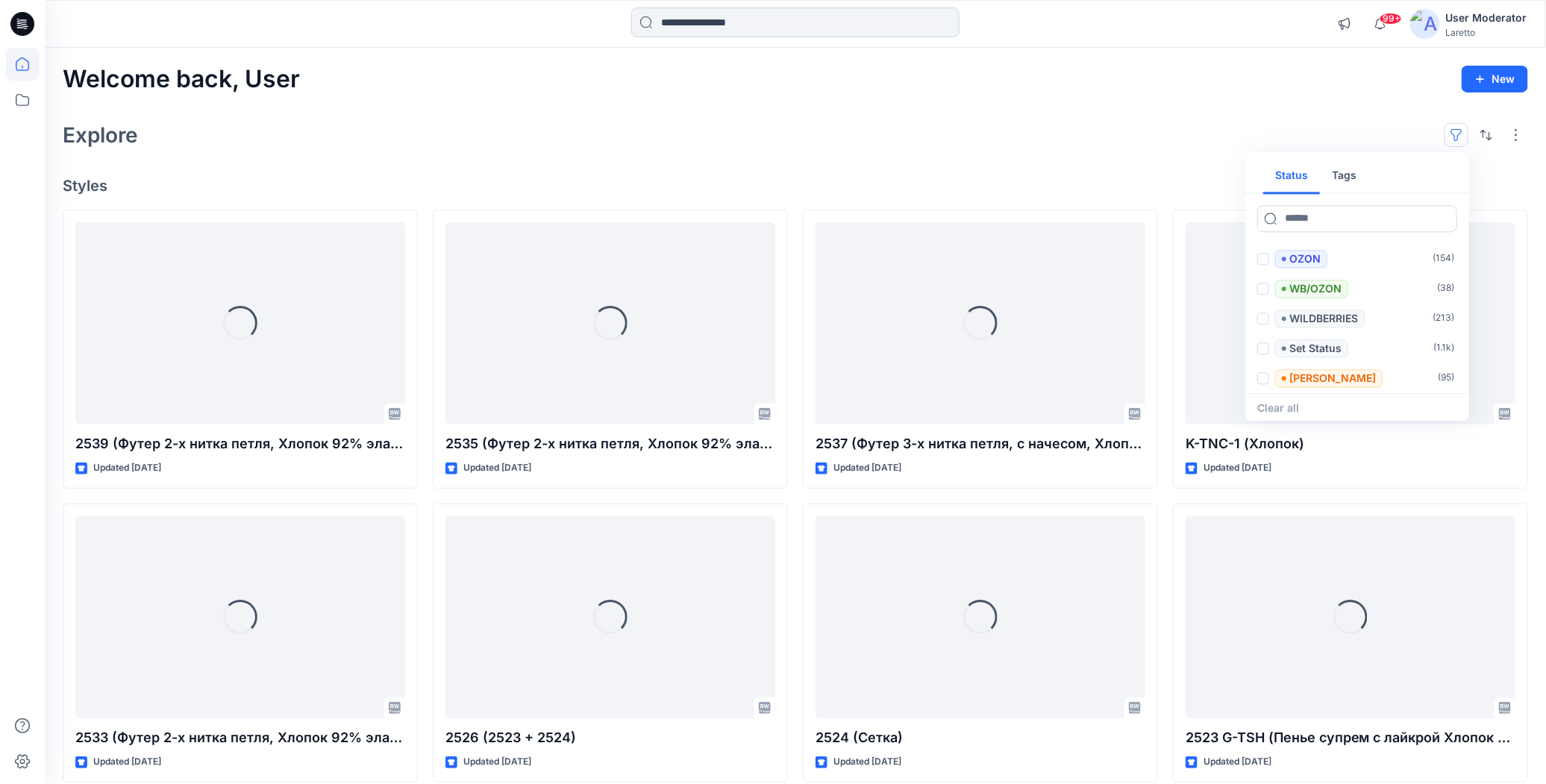
click at [882, 35] on input at bounding box center [795, 22] width 328 height 30
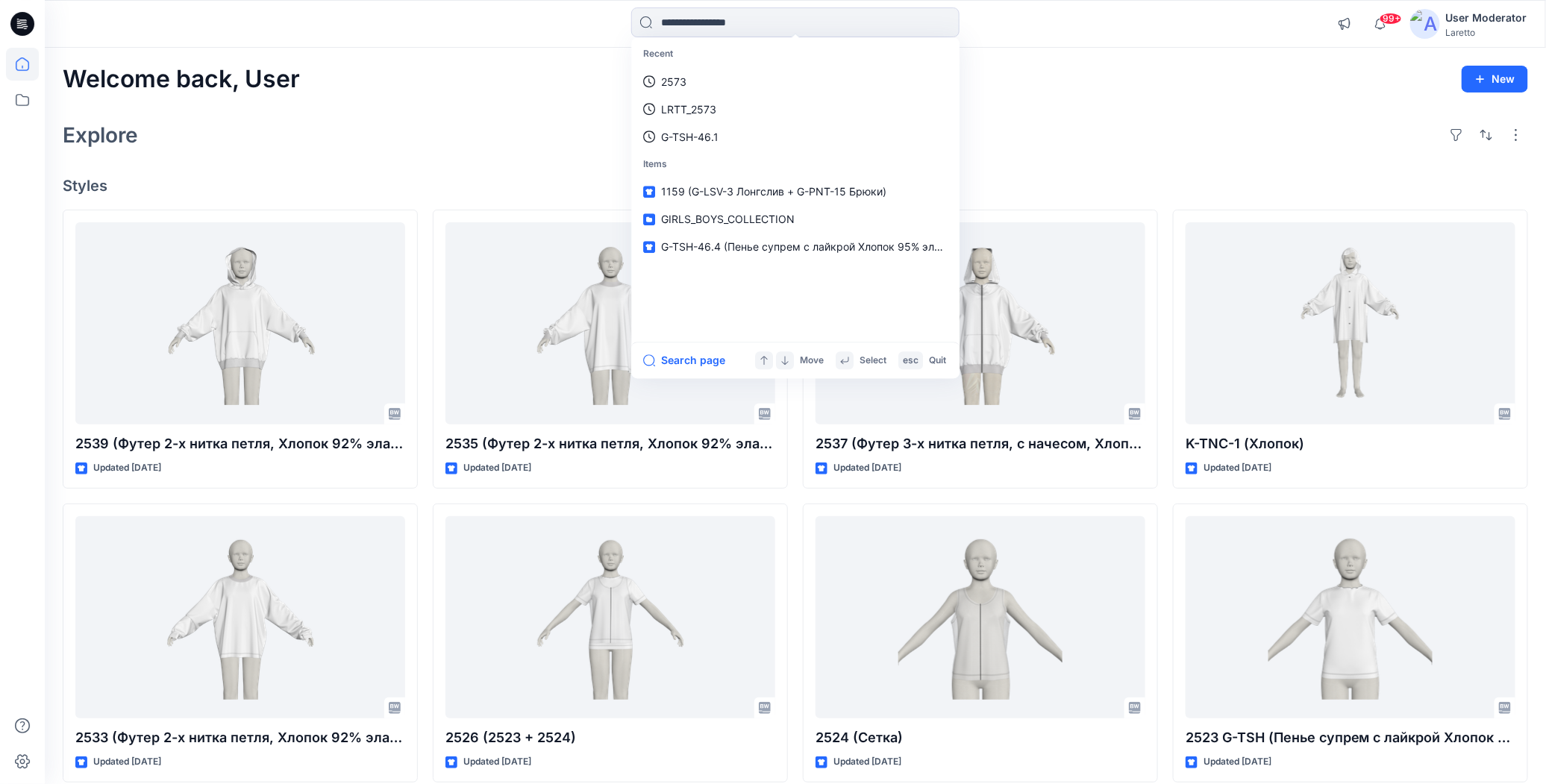
click at [1038, 73] on div "Welcome back, User New" at bounding box center [795, 79] width 1466 height 27
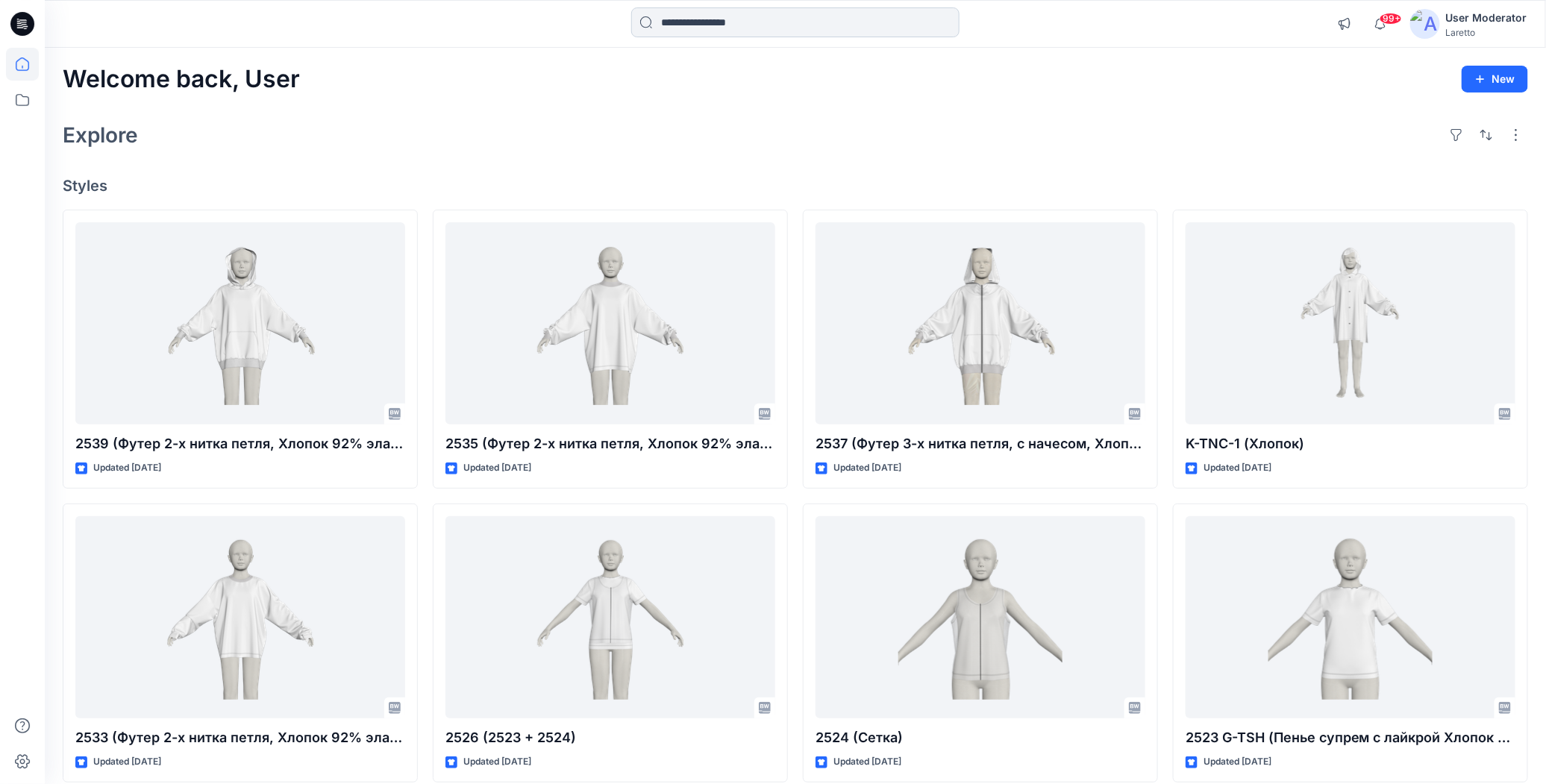
click at [771, 27] on input at bounding box center [795, 22] width 328 height 30
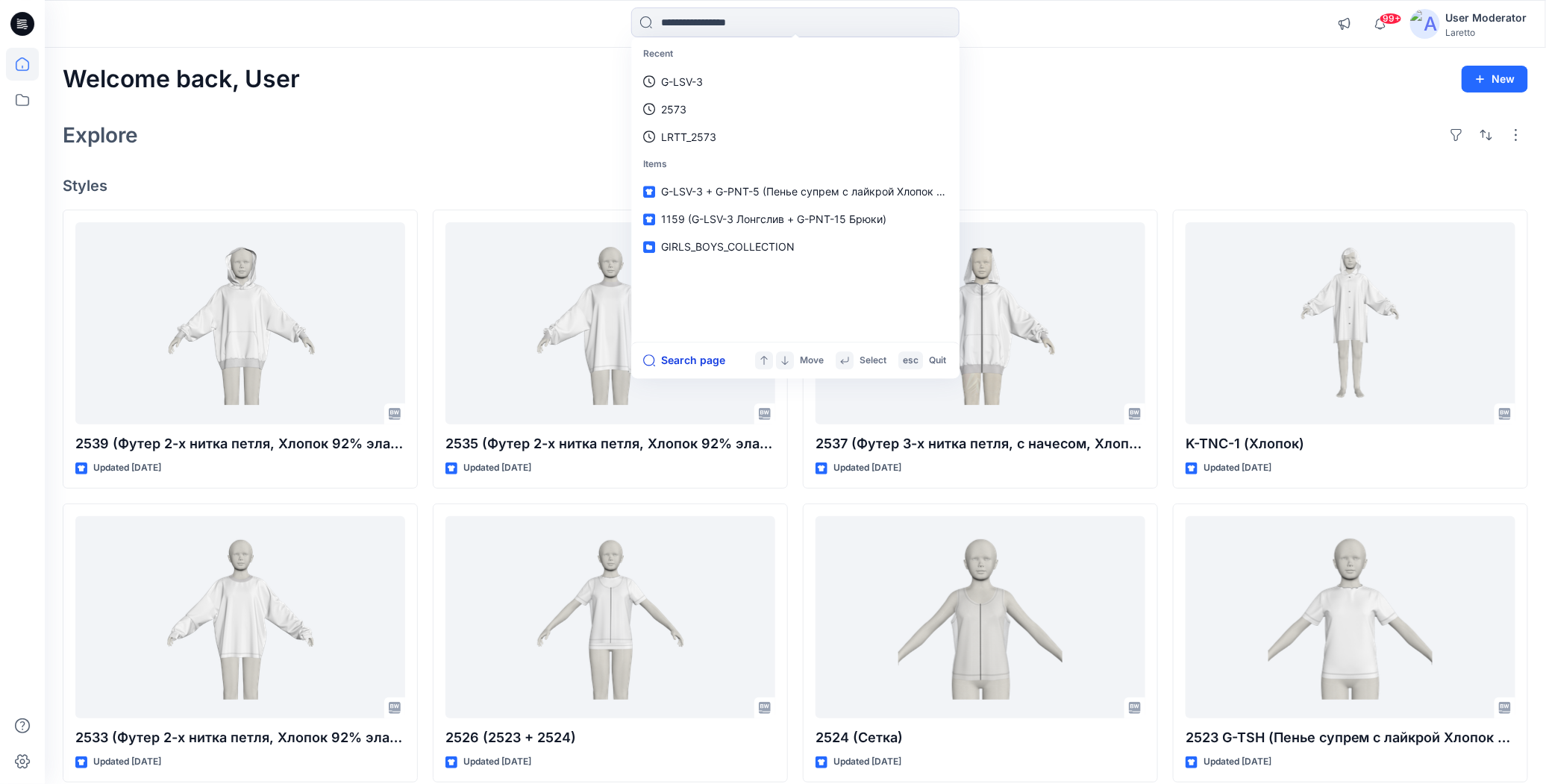
click at [686, 355] on button "Search page" at bounding box center [684, 361] width 82 height 18
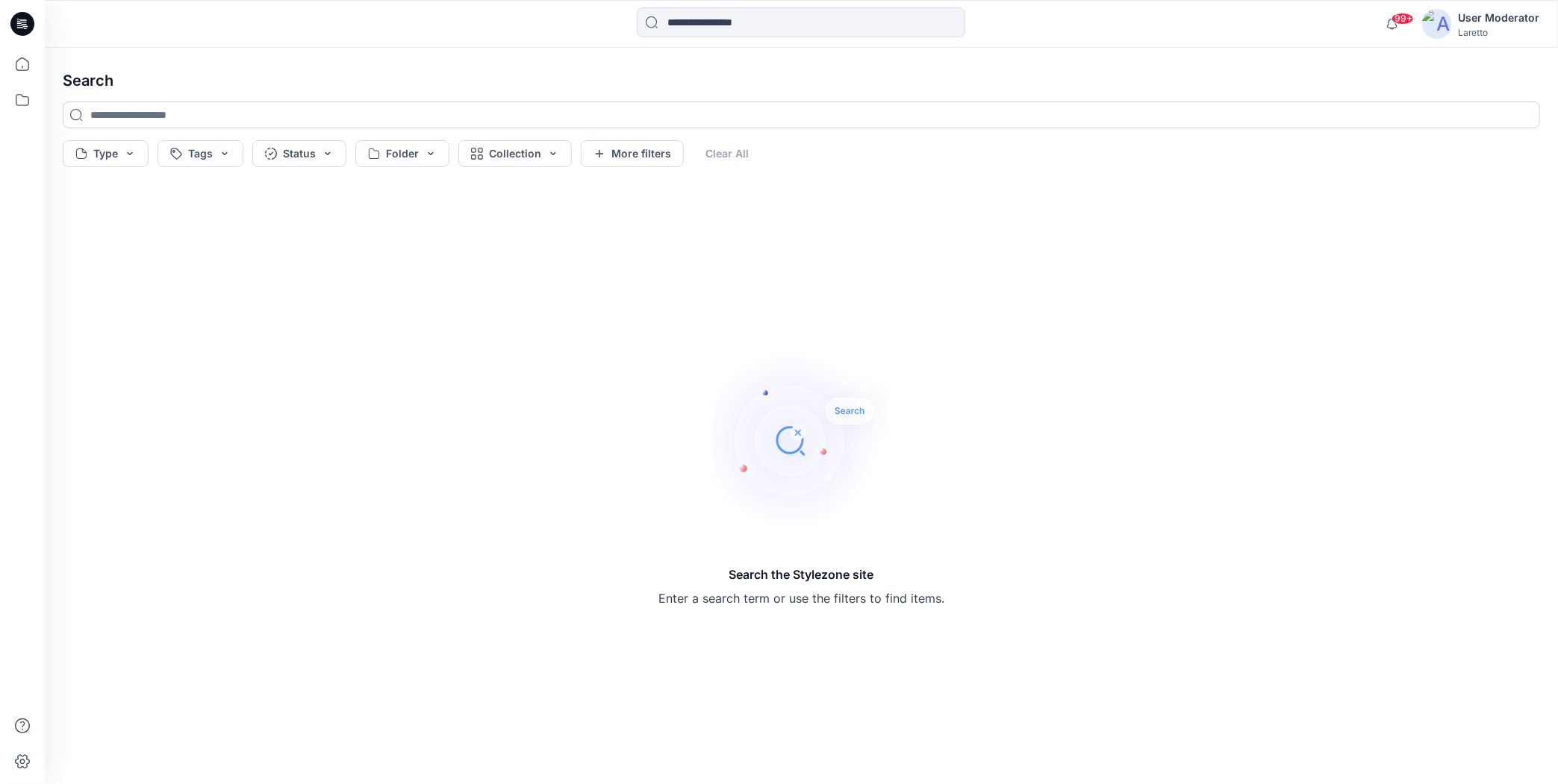
click at [200, 113] on input at bounding box center [801, 115] width 1477 height 27
paste input "*******"
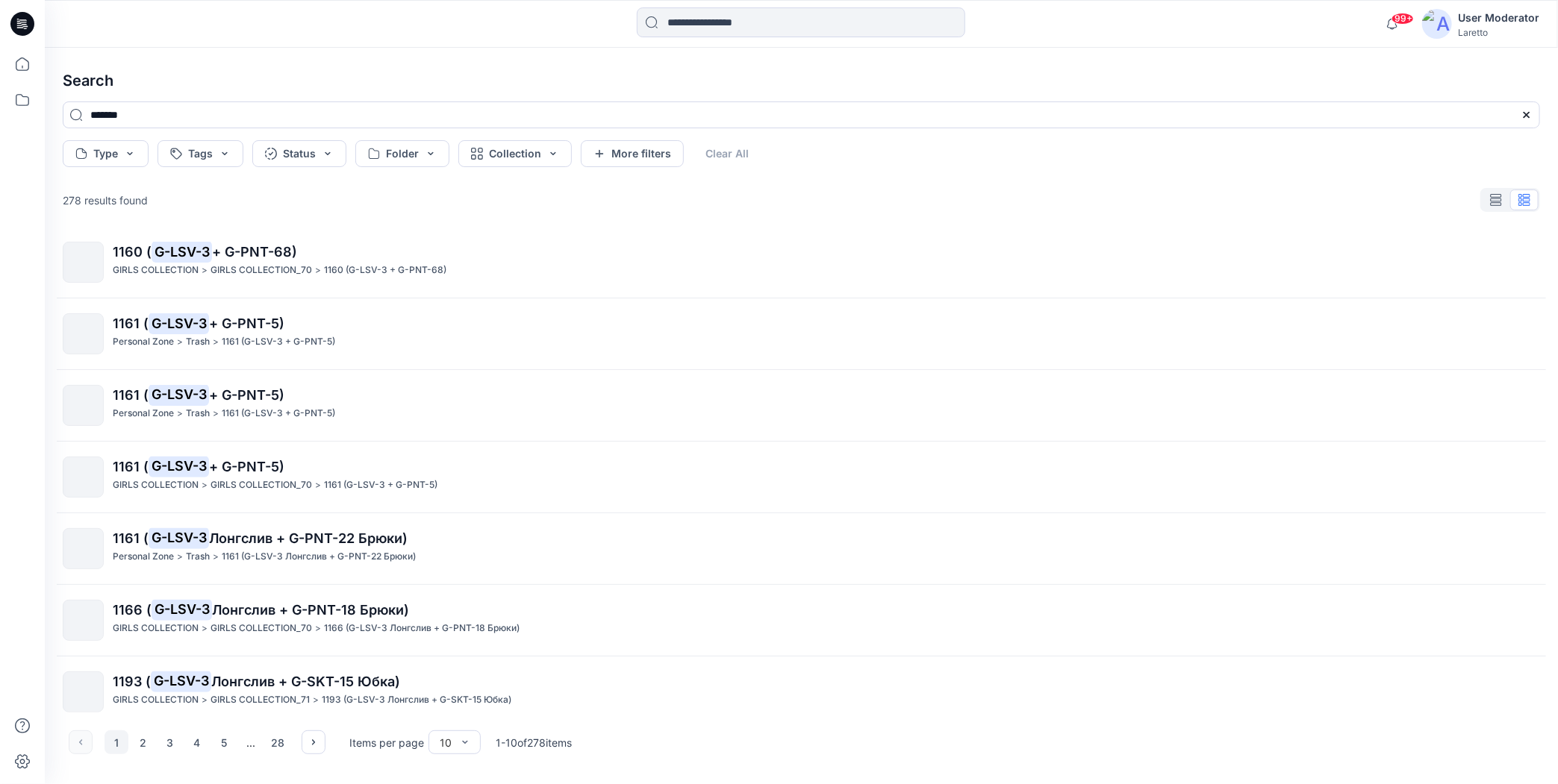
scroll to position [233, 0]
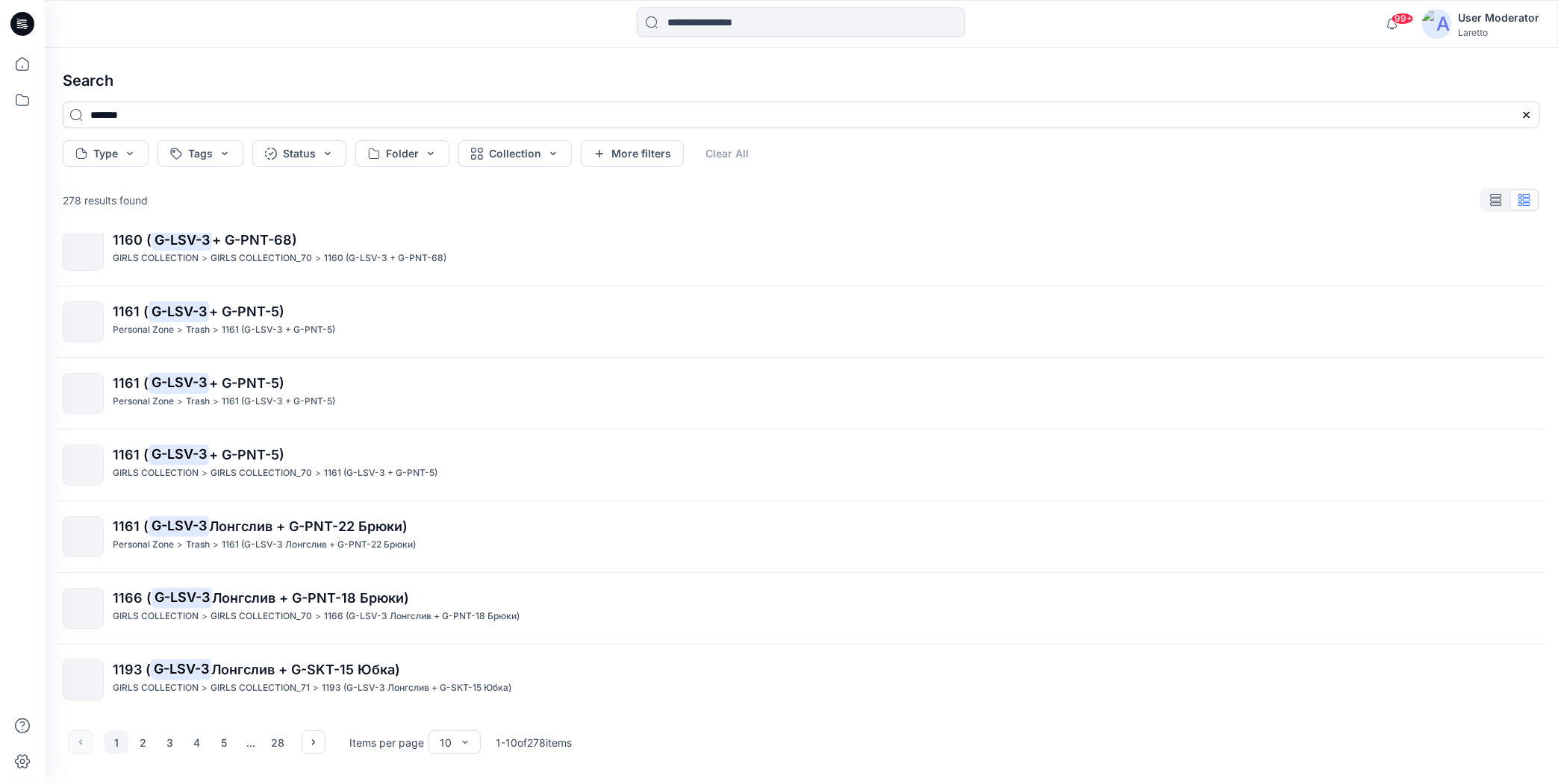
click at [148, 115] on input "*******" at bounding box center [801, 115] width 1477 height 27
type input "*"
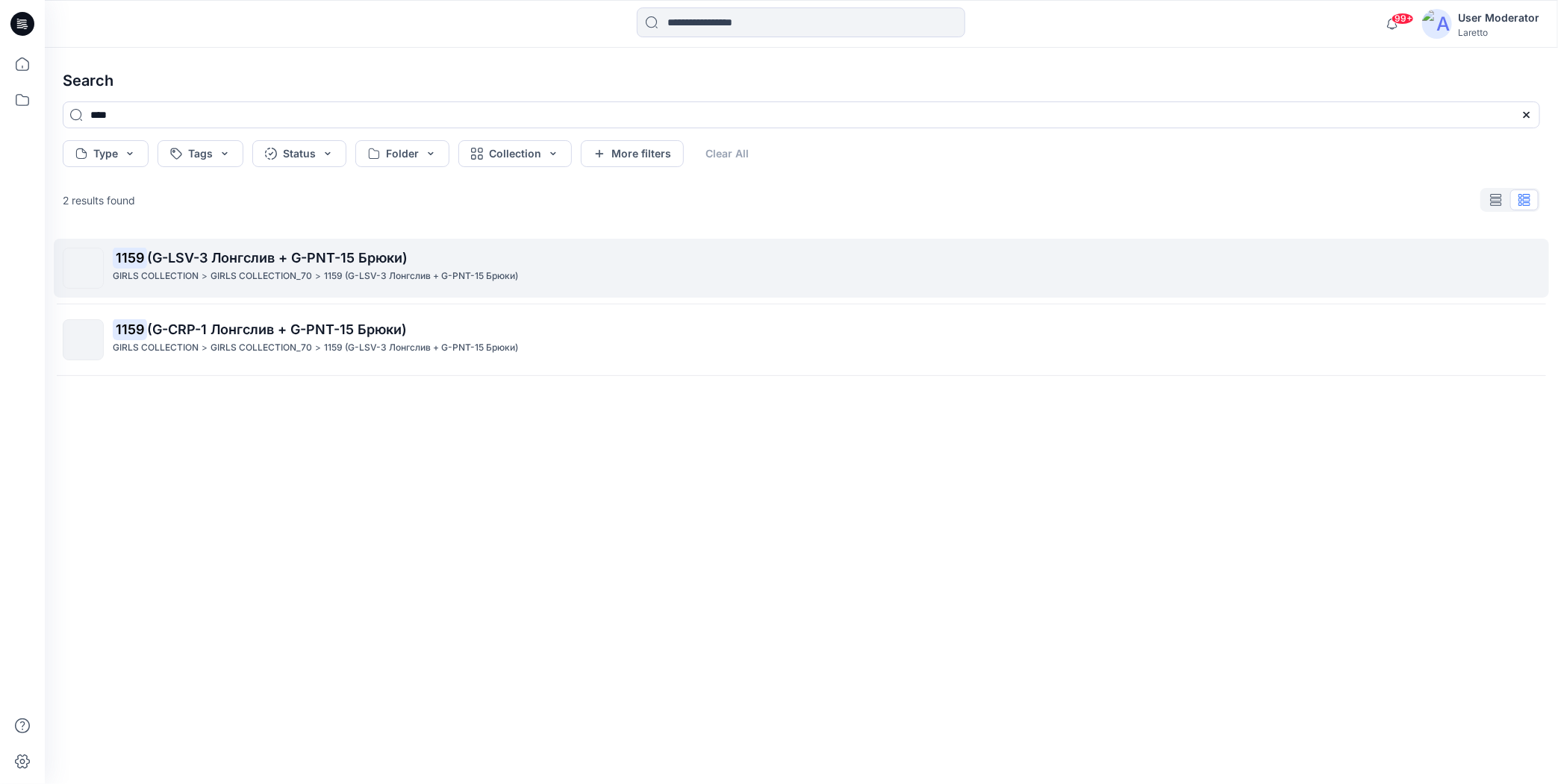
type input "****"
click at [176, 256] on span "(G-LSV-3 Лонгслив + G-PNT-15 Брюки)" at bounding box center [277, 257] width 261 height 15
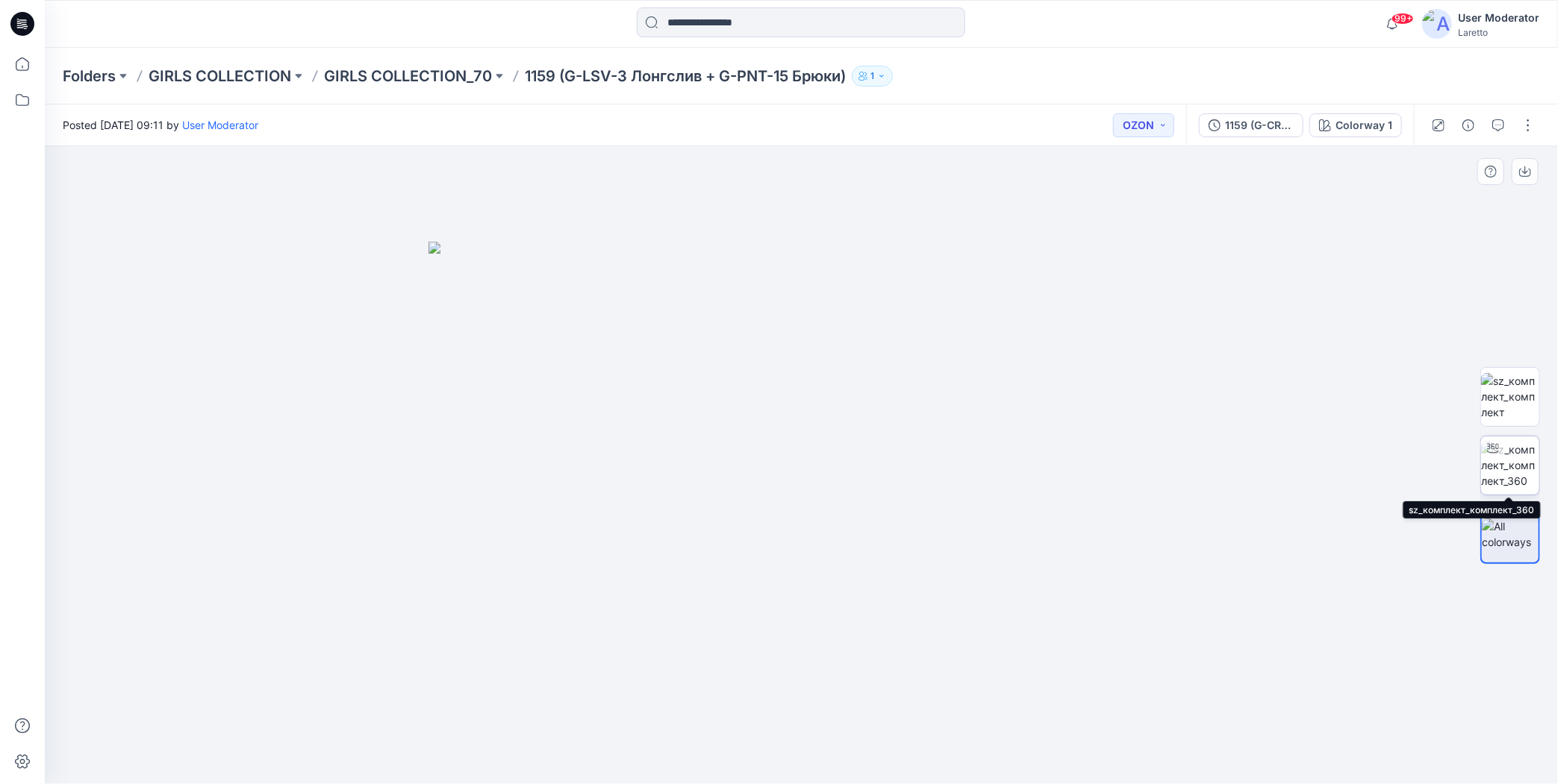
click at [1513, 474] on img at bounding box center [1510, 465] width 58 height 47
click at [1067, 61] on div "Folders GIRLS COLLECTION GIRLS COLLECTION_70 1159 (G-LSV-3 Лонгслив + G-PNT-15 …" at bounding box center [801, 76] width 1513 height 56
click at [1068, 90] on div "Folders GIRLS COLLECTION GIRLS COLLECTION_70 1159 (G-LSV-3 Лонгслив + G-PNT-15 …" at bounding box center [801, 76] width 1513 height 56
click at [1058, 83] on div "Folders GIRLS COLLECTION GIRLS COLLECTION_70 1159 (G-LSV-3 Лонгслив + G-PNT-15 …" at bounding box center [743, 75] width 1361 height 21
click at [1054, 64] on div "Folders GIRLS COLLECTION GIRLS COLLECTION_70 1159 (G-LSV-3 Лонгслив + G-PNT-15 …" at bounding box center [801, 76] width 1513 height 56
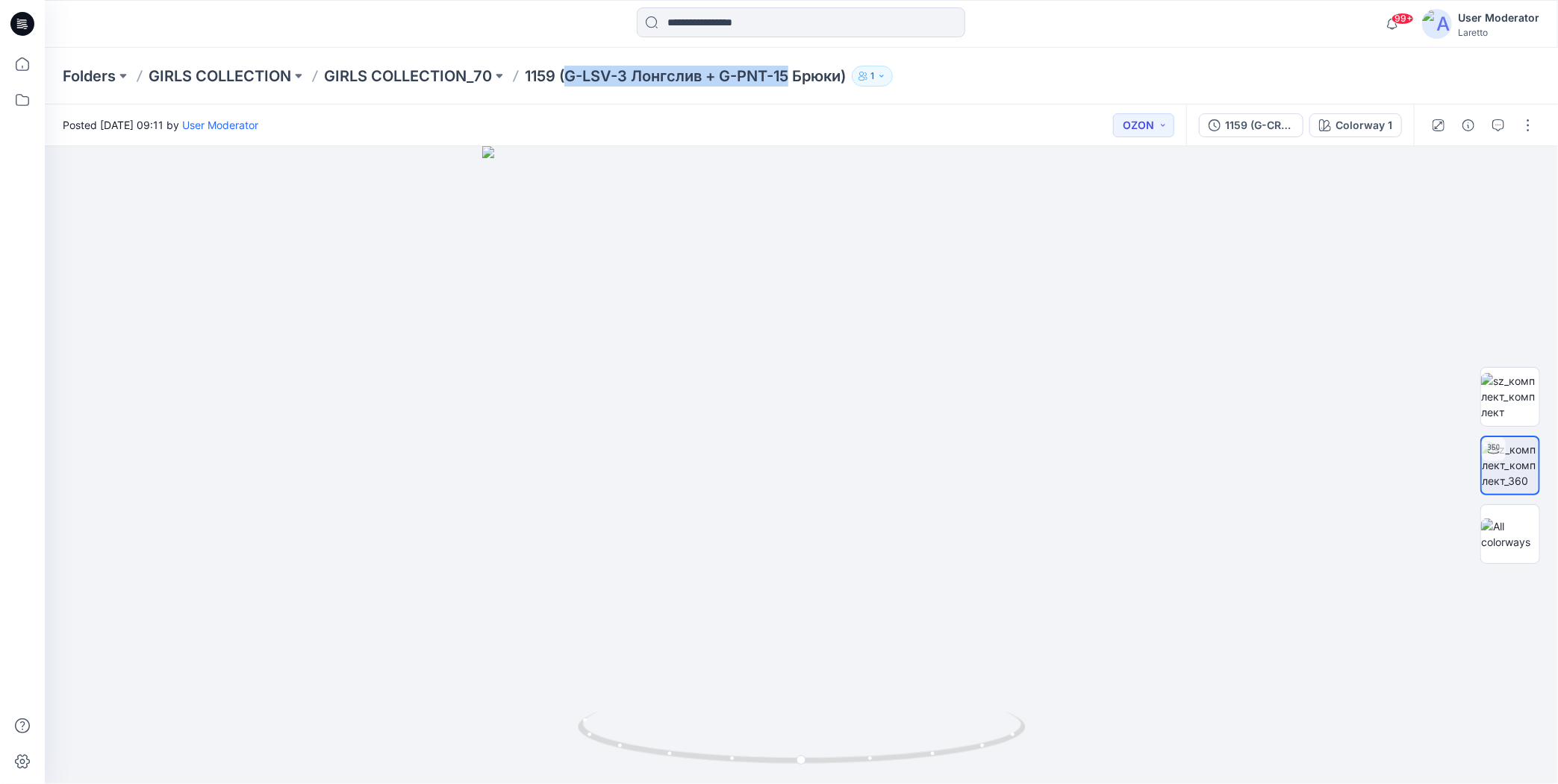
drag, startPoint x: 569, startPoint y: 58, endPoint x: 788, endPoint y: 77, distance: 219.8
click at [788, 77] on div "Folders GIRLS COLLECTION GIRLS COLLECTION_70 1159 (G-LSV-3 Лонгслив + G-PNT-15 …" at bounding box center [801, 76] width 1513 height 56
copy p "G-LSV-3 Лонгслив + G-PNT-15"
click at [964, 74] on div "Folders GIRLS COLLECTION GIRLS COLLECTION_70 1159 (G-LSV-3 Лонгслив + G-PNT-15 …" at bounding box center [743, 75] width 1361 height 21
drag, startPoint x: 570, startPoint y: 58, endPoint x: 843, endPoint y: 74, distance: 273.5
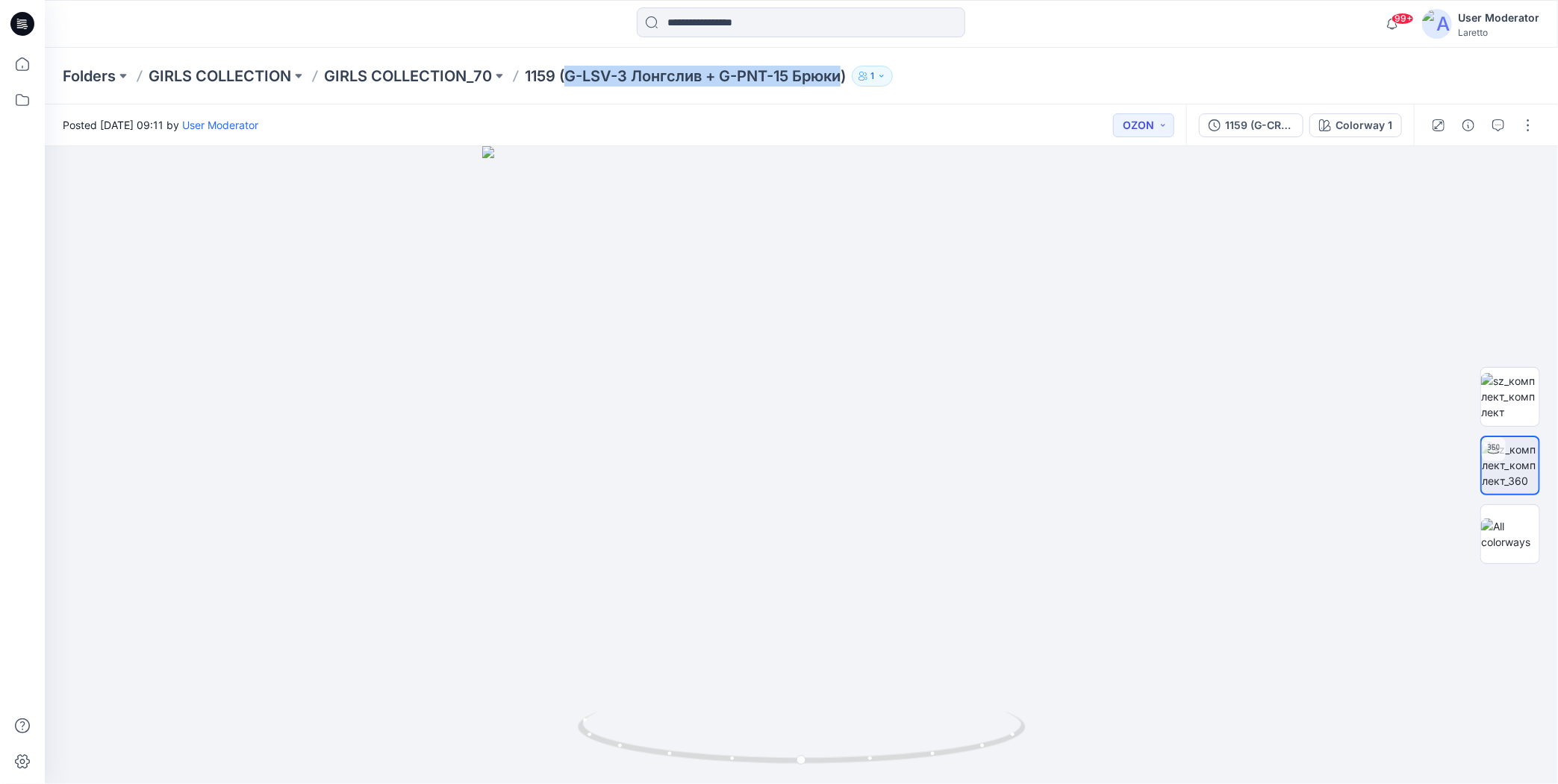
click at [843, 74] on div "Folders GIRLS COLLECTION GIRLS COLLECTION_70 1159 (G-LSV-3 Лонгслив + G-PNT-15 …" at bounding box center [801, 76] width 1513 height 56
copy p "G-LSV-3 Лонгслив + G-PNT-15 Брюки"
click at [671, 21] on input at bounding box center [800, 22] width 328 height 30
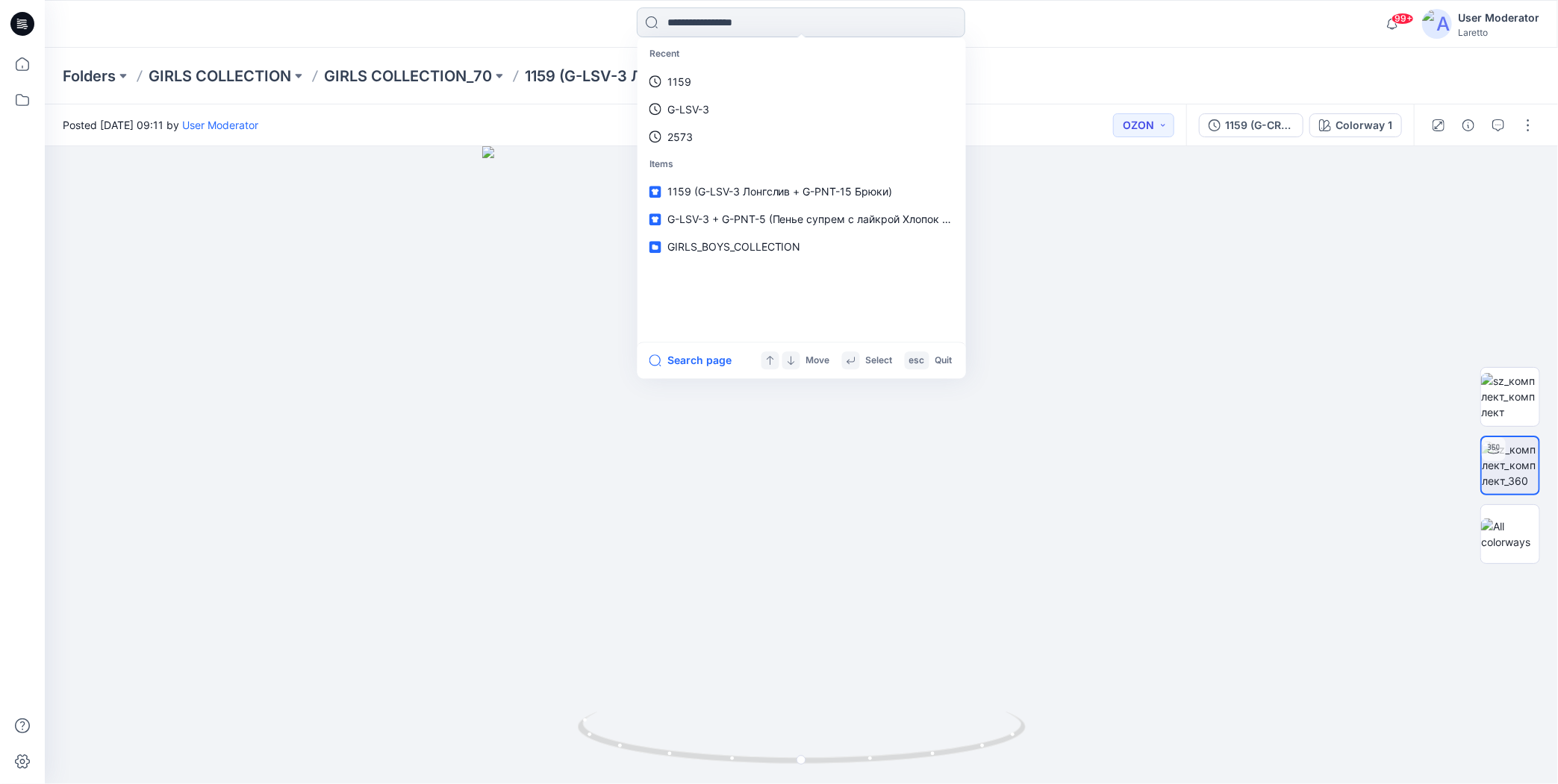
paste input "**********"
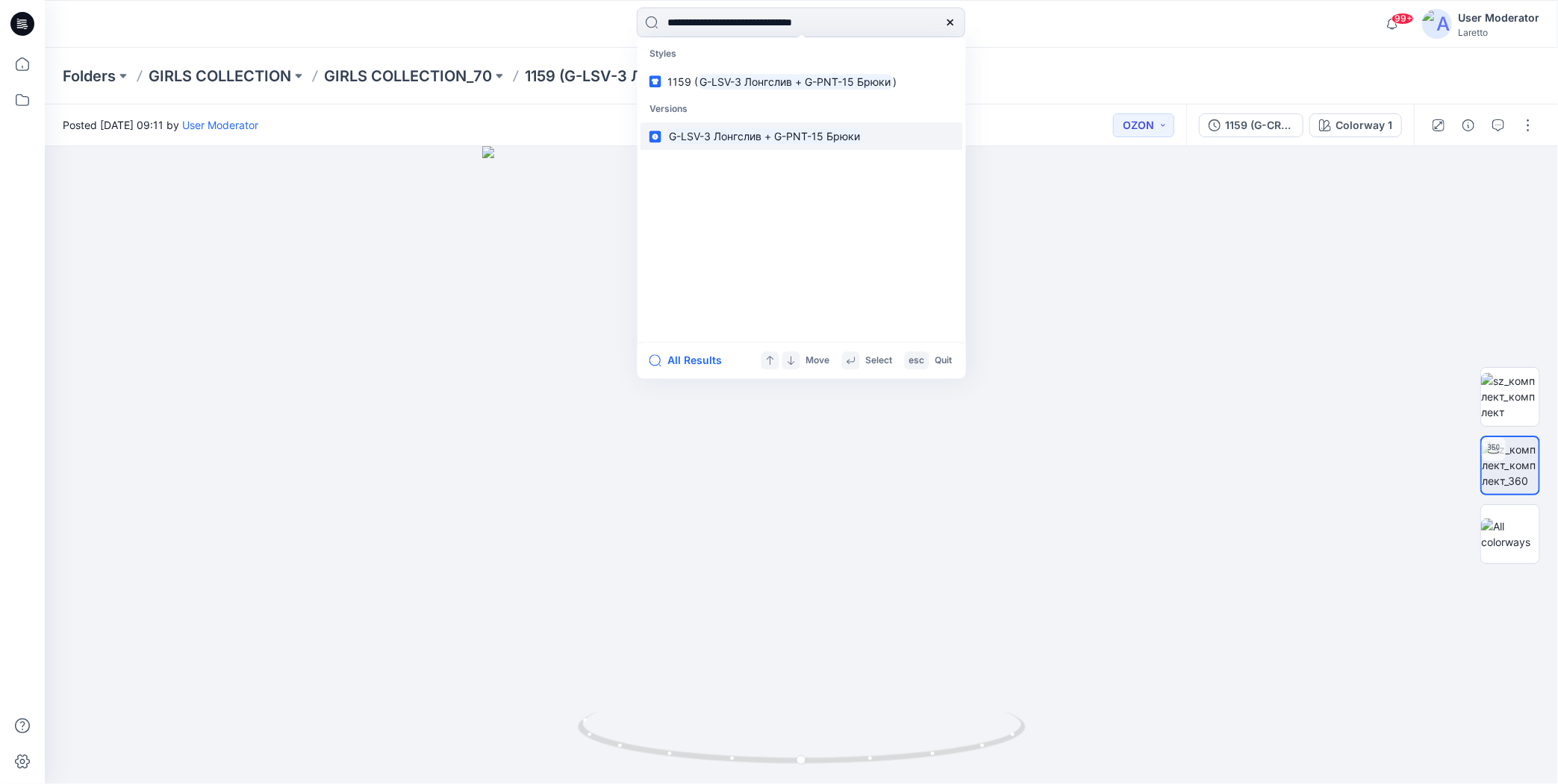
type input "**********"
click at [751, 131] on mark "G-LSV-3 Лонгслив + G-PNT-15 Брюки" at bounding box center [764, 136] width 195 height 17
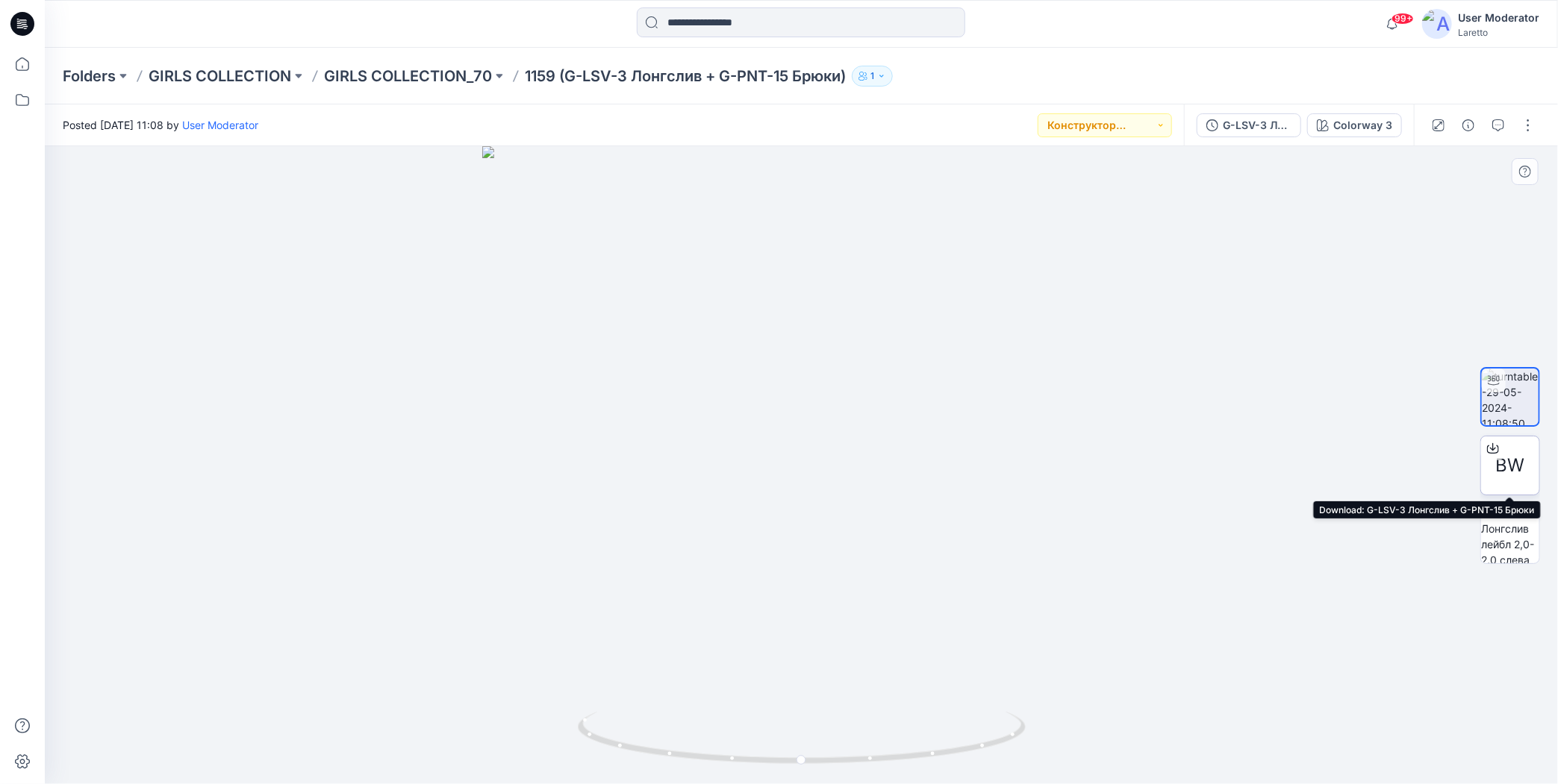
click at [1493, 450] on icon at bounding box center [1493, 446] width 6 height 7
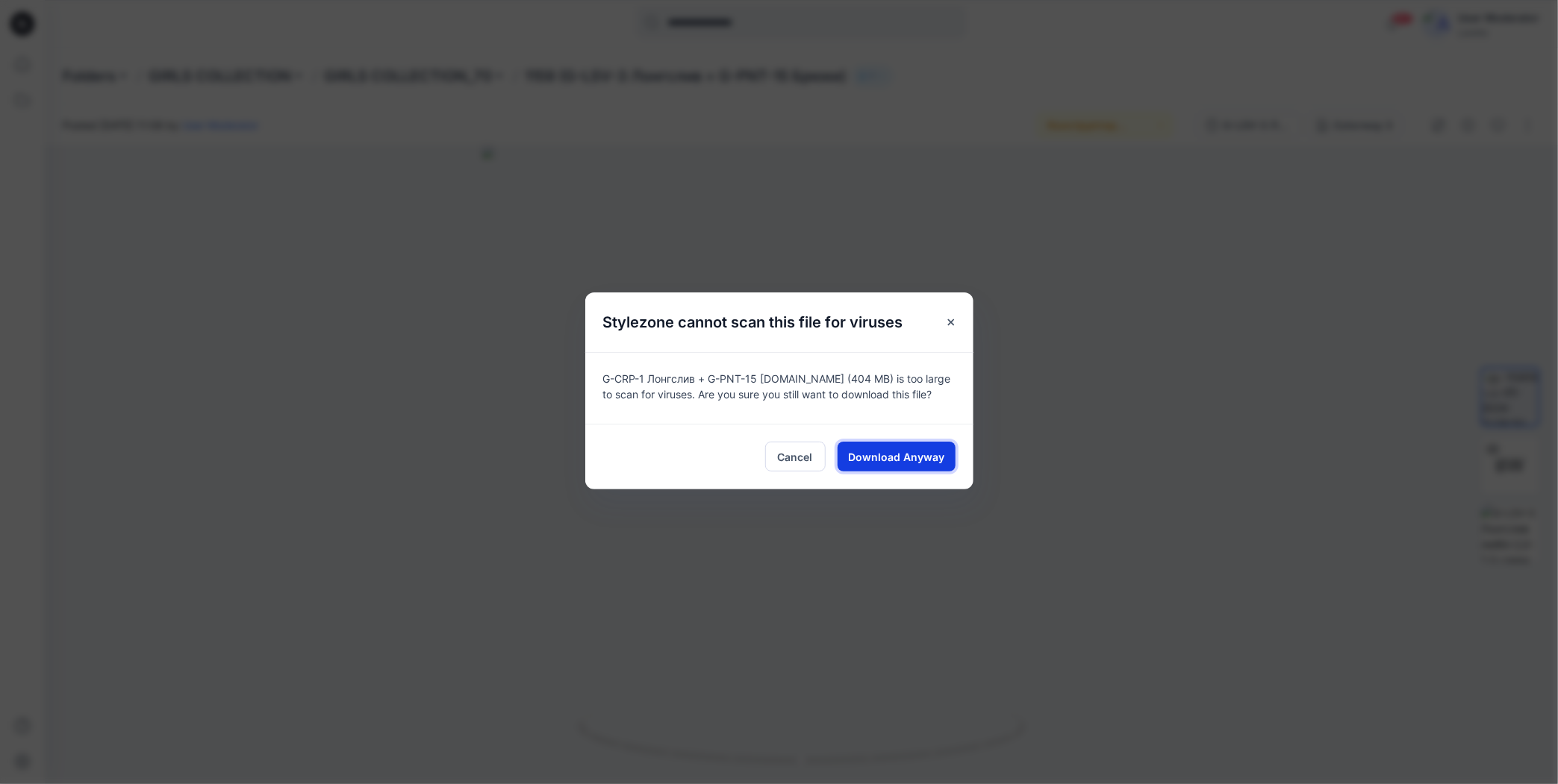
click at [866, 461] on span "Download Anyway" at bounding box center [896, 456] width 96 height 15
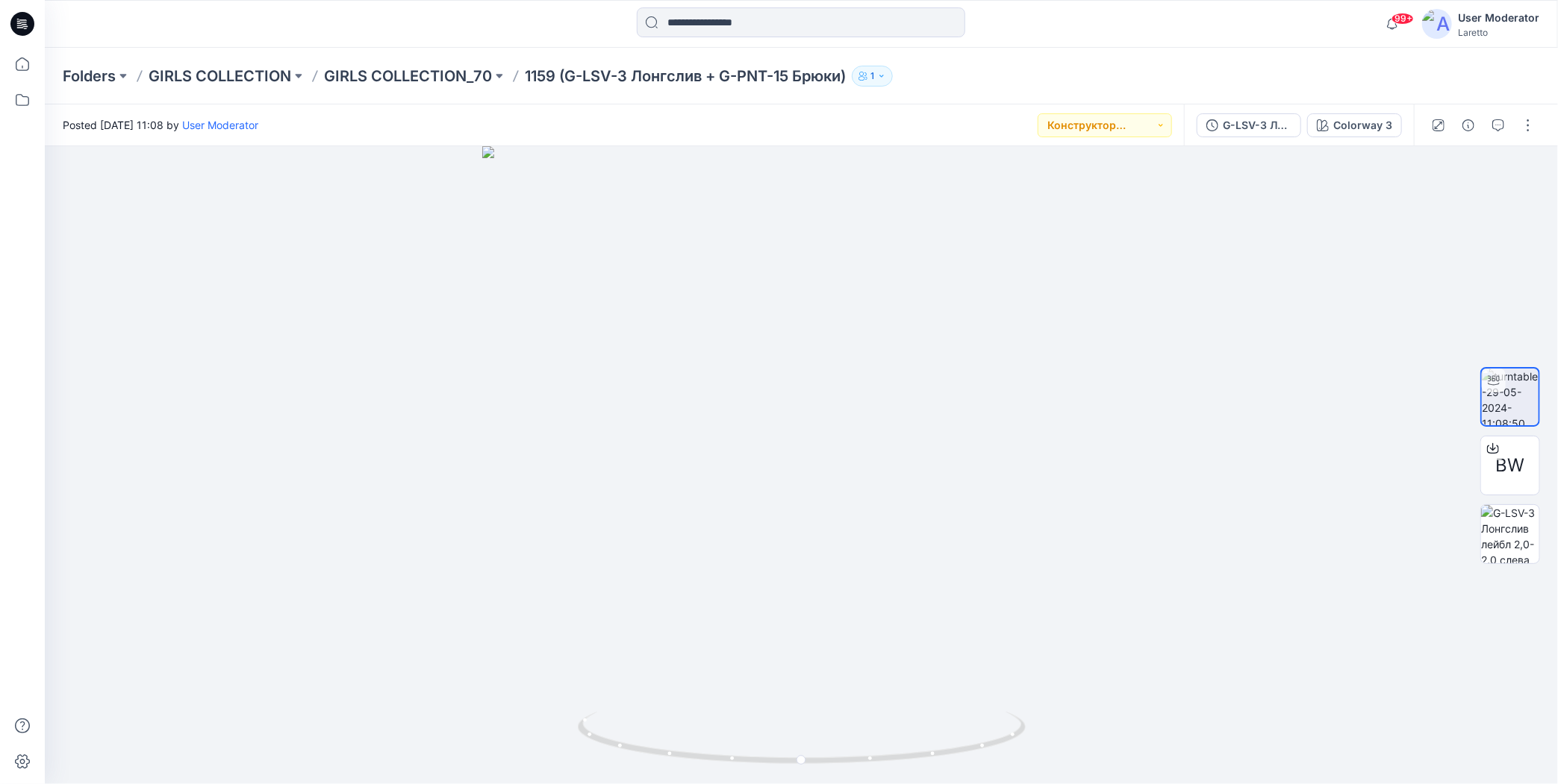
click at [992, 57] on div "Folders GIRLS COLLECTION GIRLS COLLECTION_70 1159 (G-LSV-3 Лонгслив + G-PNT-15 …" at bounding box center [801, 76] width 1513 height 56
click at [1057, 65] on div "Folders GIRLS COLLECTION GIRLS COLLECTION_70 1159 (G-LSV-3 Лонгслив + G-PNT-15 …" at bounding box center [743, 75] width 1361 height 21
click at [1108, 66] on div "Folders GIRLS COLLECTION GIRLS COLLECTION_70 1159 (G-LSV-3 Лонгслив + G-PNT-15 …" at bounding box center [743, 75] width 1361 height 21
click at [1058, 74] on div "Folders GIRLS COLLECTION GIRLS COLLECTION_70 1159 (G-LSV-3 Лонгслив + G-PNT-15 …" at bounding box center [743, 75] width 1361 height 21
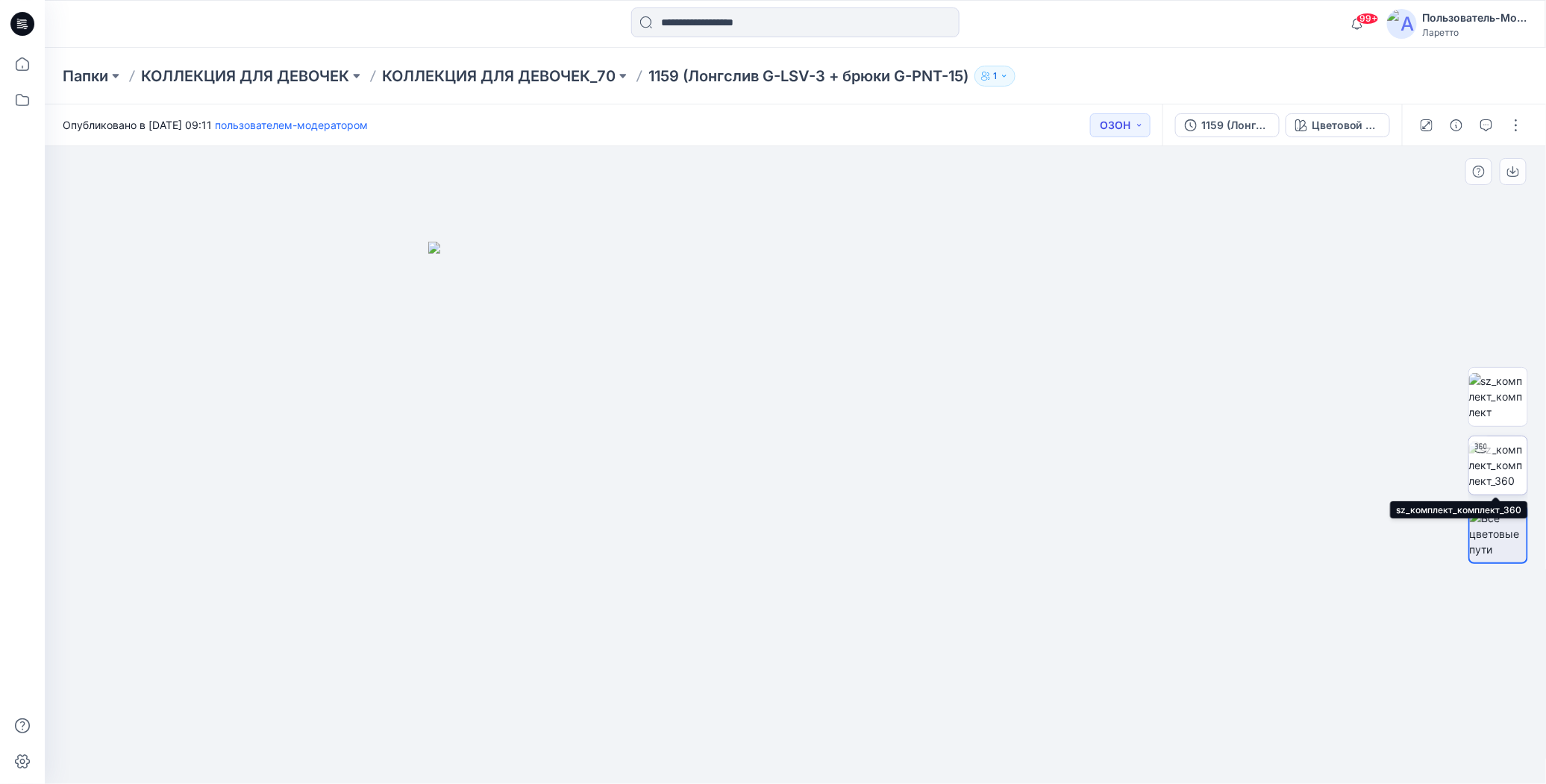
click at [1501, 470] on img at bounding box center [1499, 465] width 58 height 47
click at [1115, 65] on div "Папки КОЛЛЕКЦИЯ ДЛЯ ДЕВОЧЕК КОЛЛЕКЦИЯ ДЛЯ ДЕВОЧЕК_70 1159 (Лонгслив G-LSV-3 + б…" at bounding box center [795, 76] width 1501 height 56
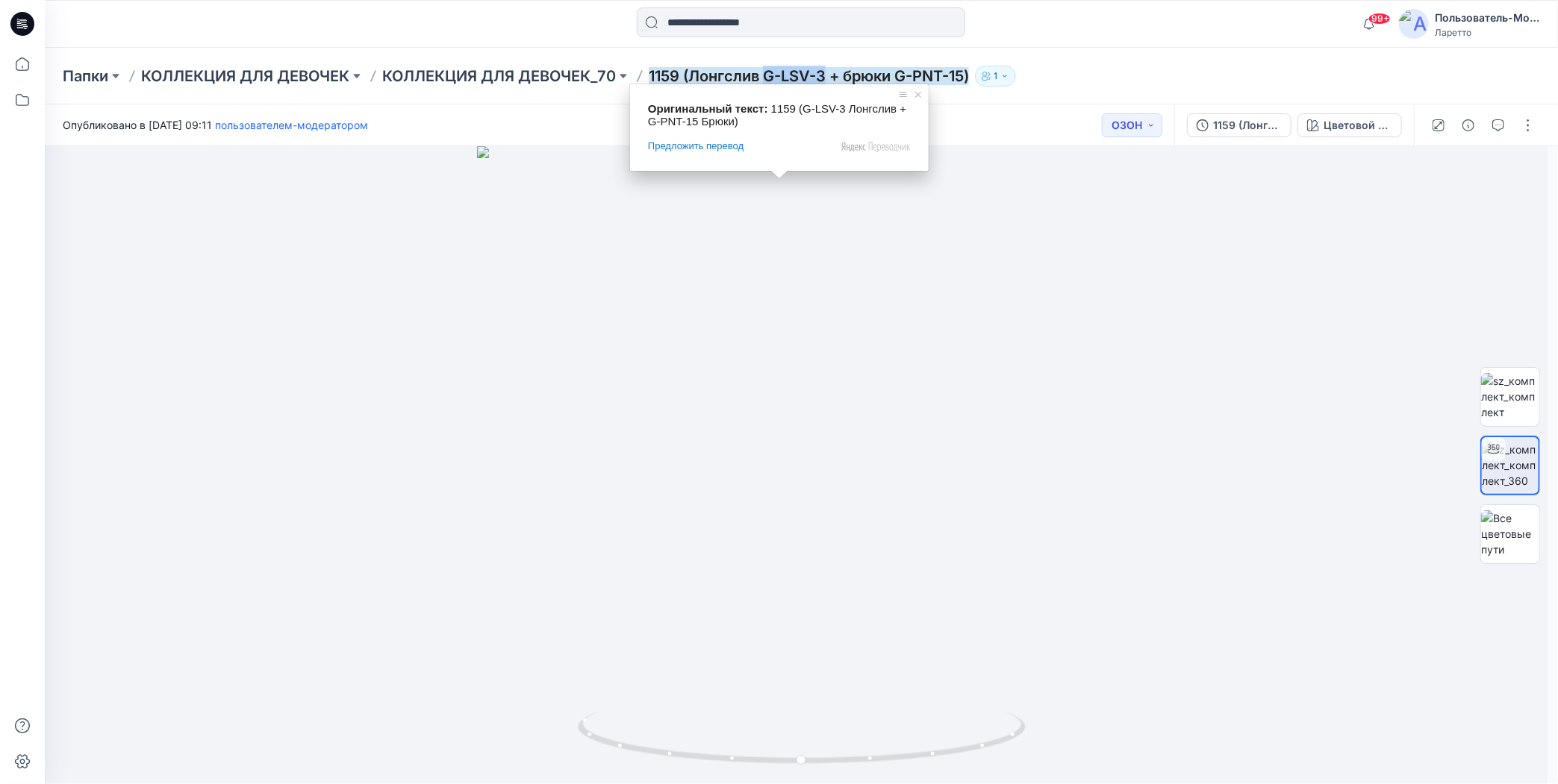
drag, startPoint x: 766, startPoint y: 52, endPoint x: 827, endPoint y: 72, distance: 64.2
click at [827, 73] on div "Папки КОЛЛЕКЦИЯ ДЛЯ ДЕВОЧЕК КОЛЛЕКЦИЯ ДЛЯ ДЕВОЧЕК_70 1159 (Лонгслив G-LSV-3 + б…" at bounding box center [801, 76] width 1513 height 56
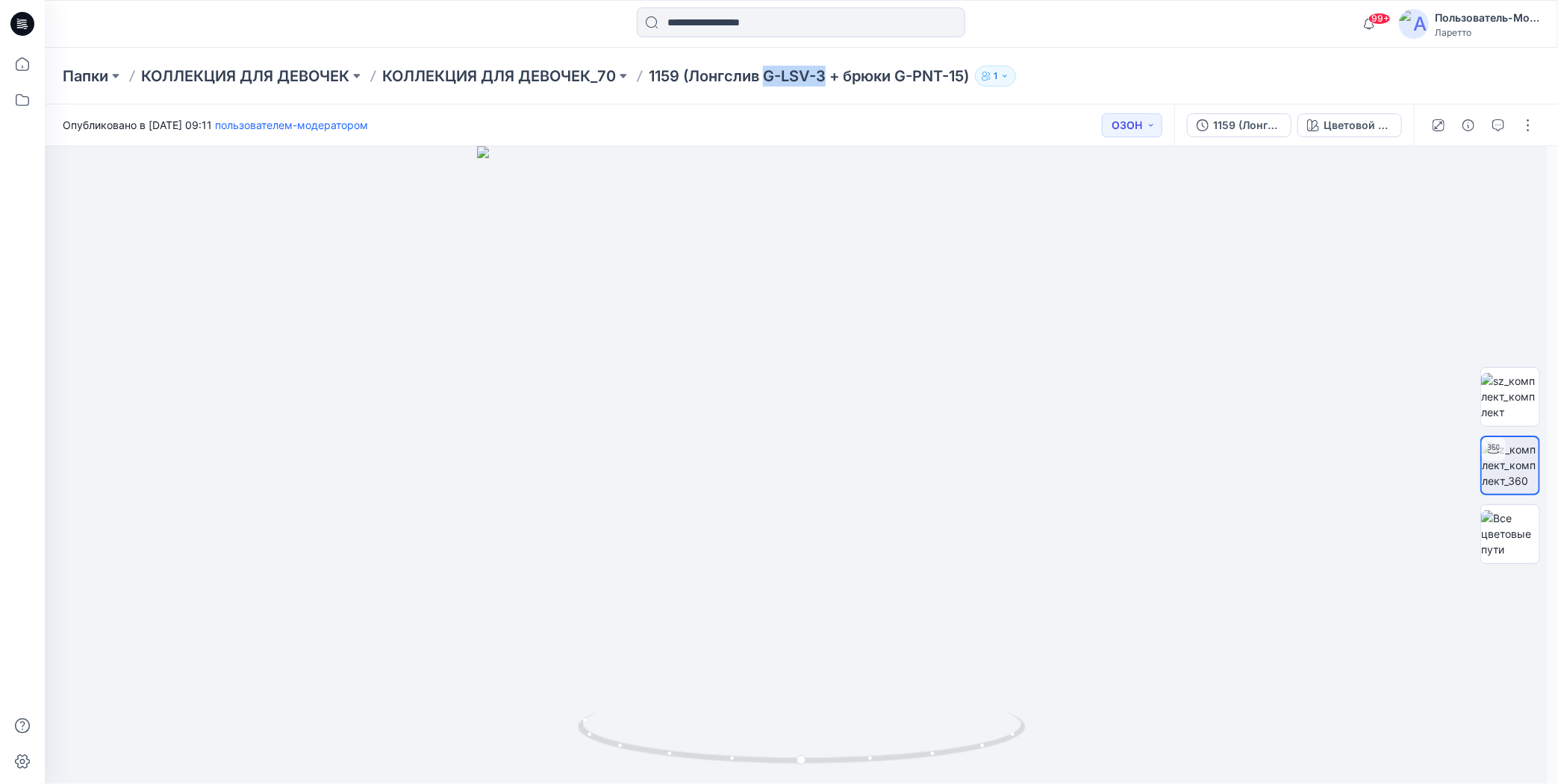
copy ya-tr-span "G-LSV-3"
click at [19, 27] on icon at bounding box center [20, 27] width 6 height 1
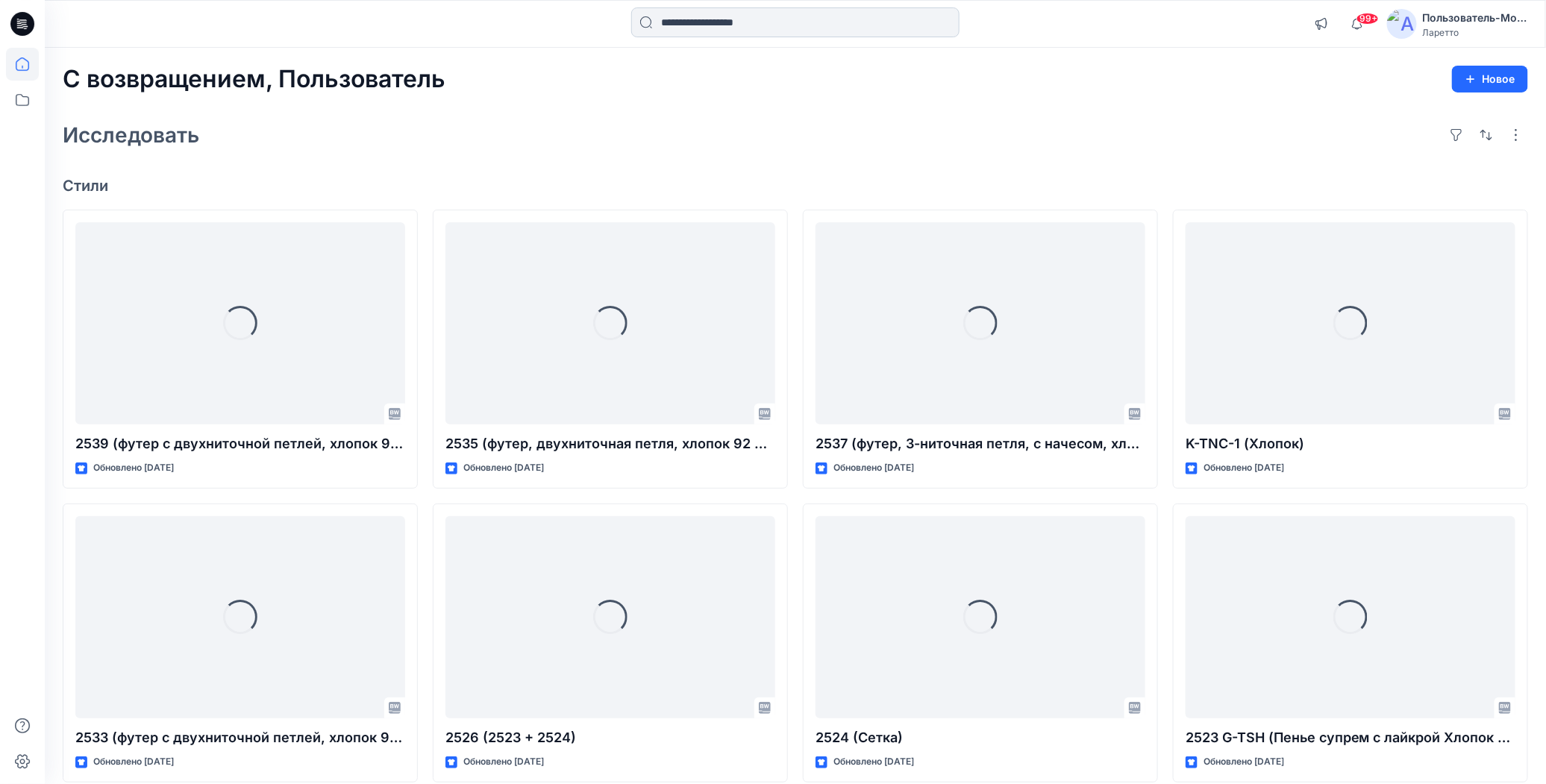
click at [695, 18] on input at bounding box center [795, 22] width 328 height 30
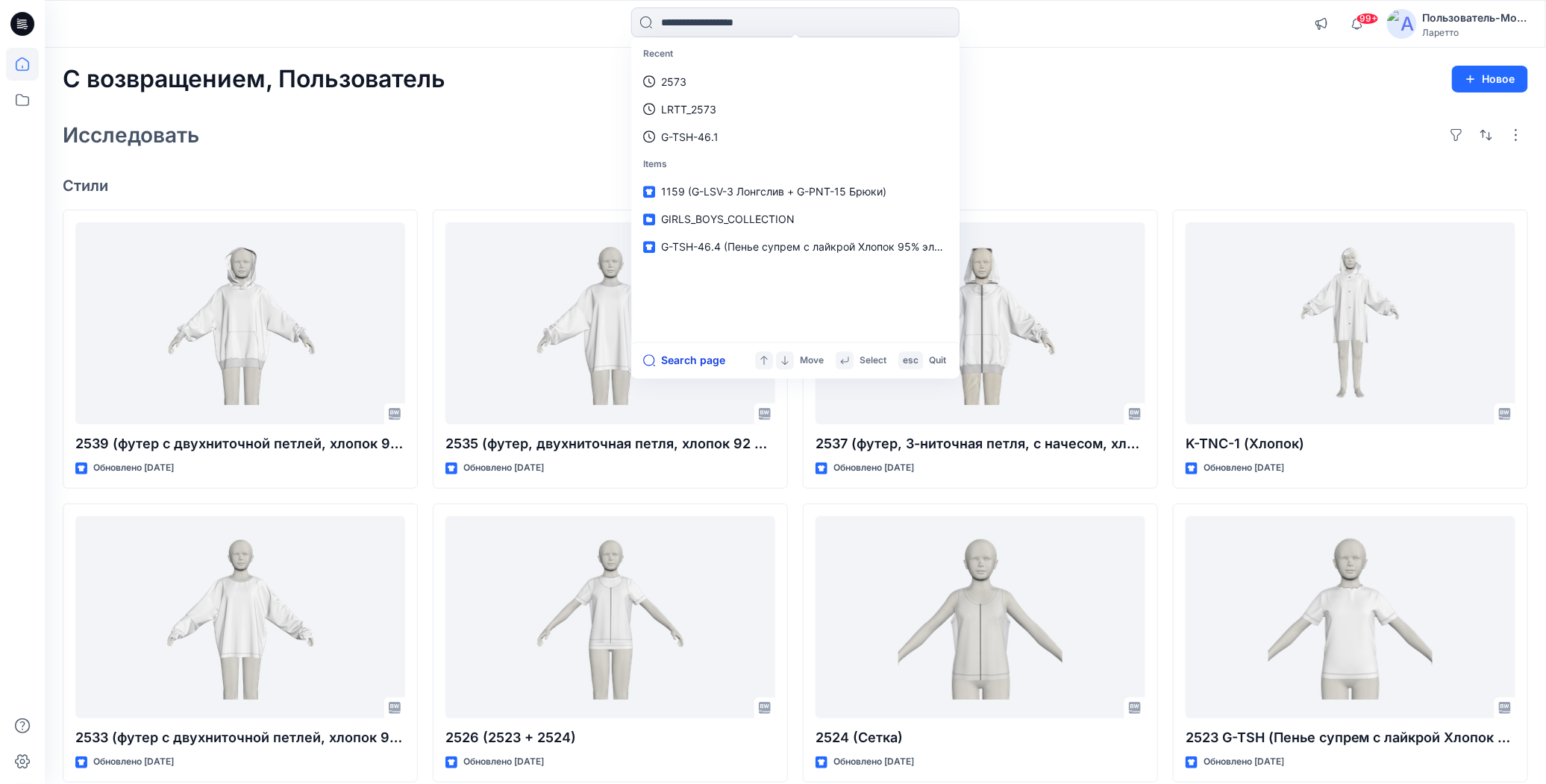
click at [718, 357] on button "Search page" at bounding box center [684, 361] width 82 height 18
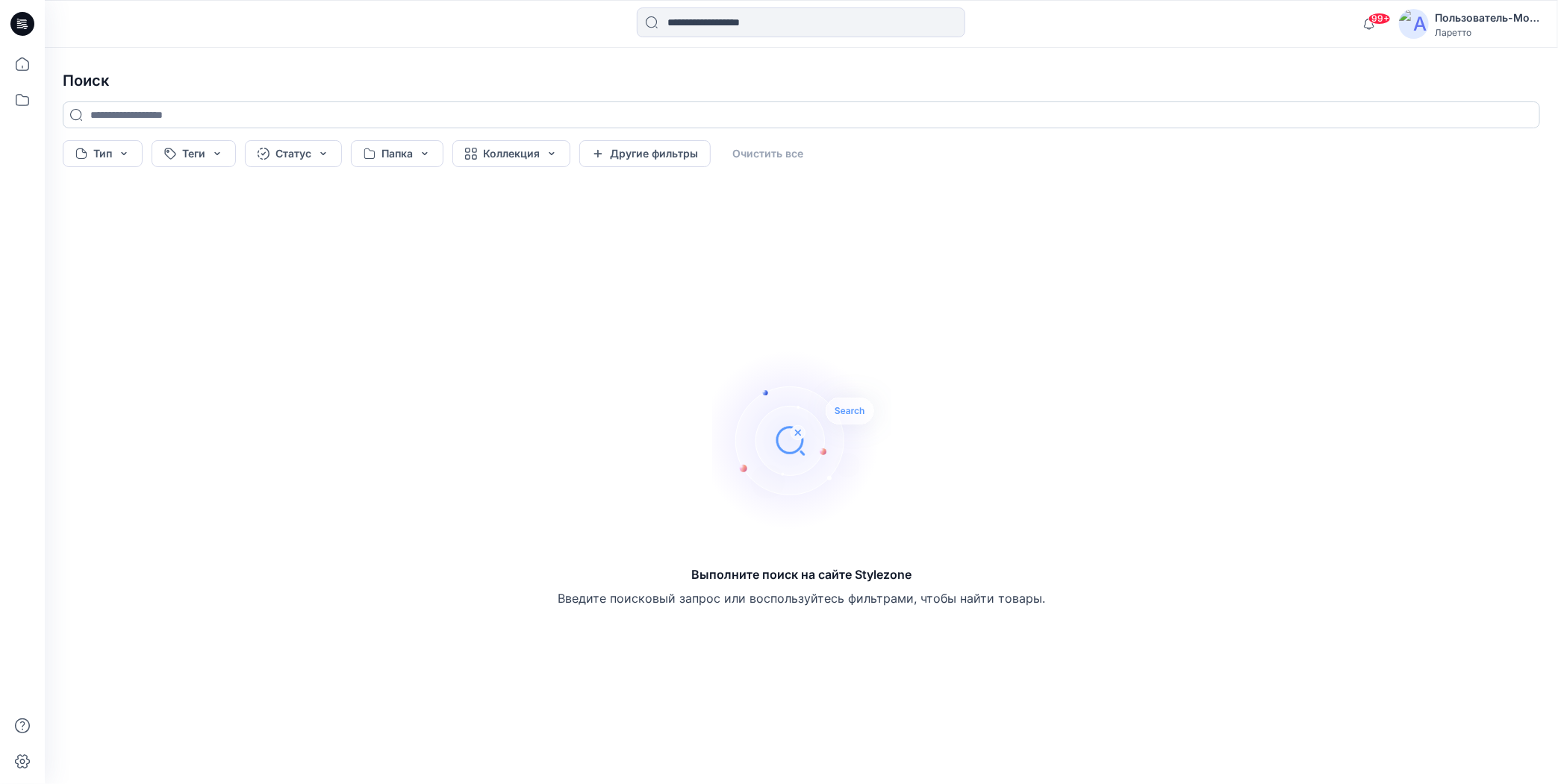
click at [335, 119] on input at bounding box center [801, 115] width 1477 height 27
paste input "*******"
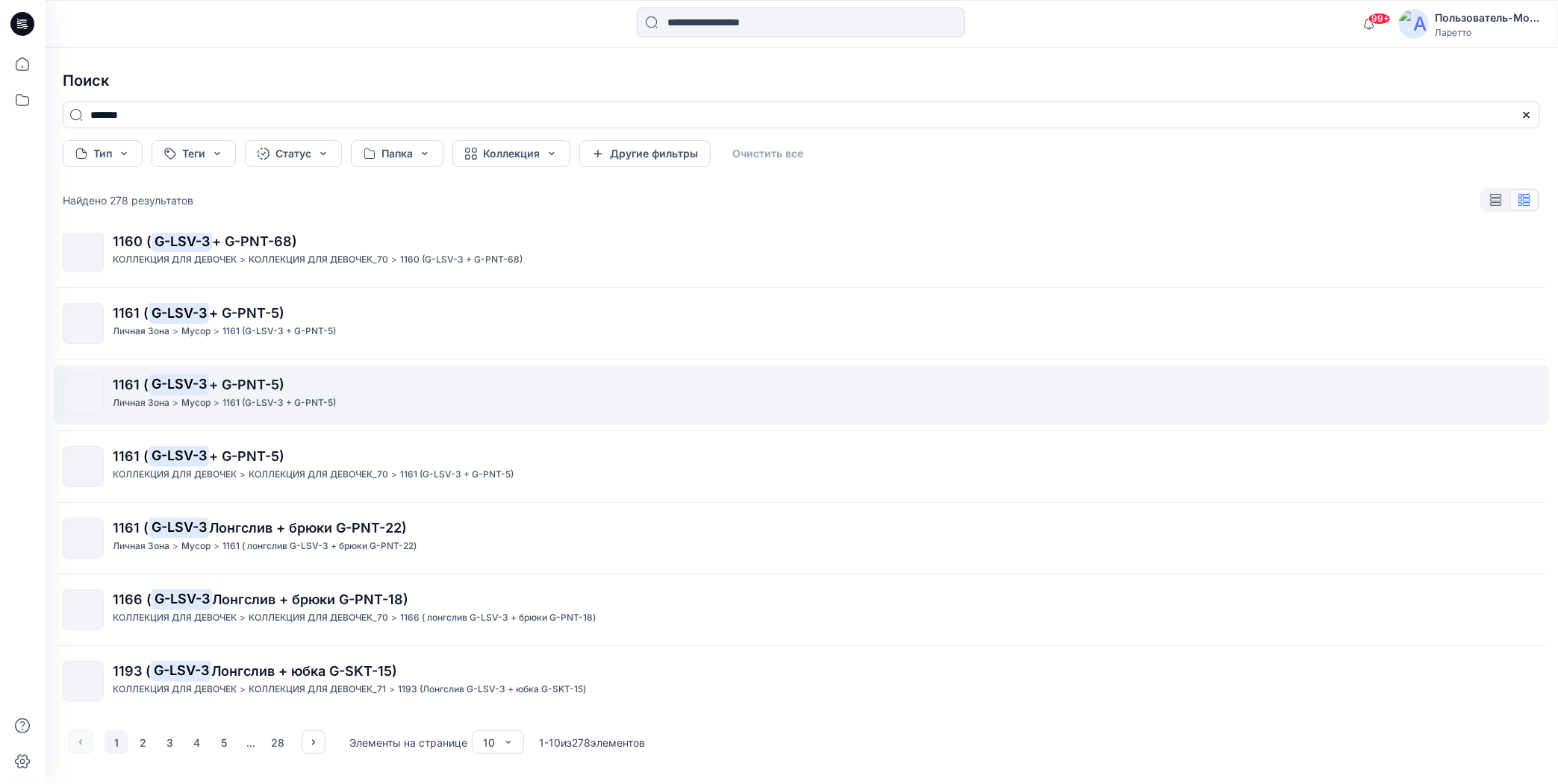
scroll to position [233, 0]
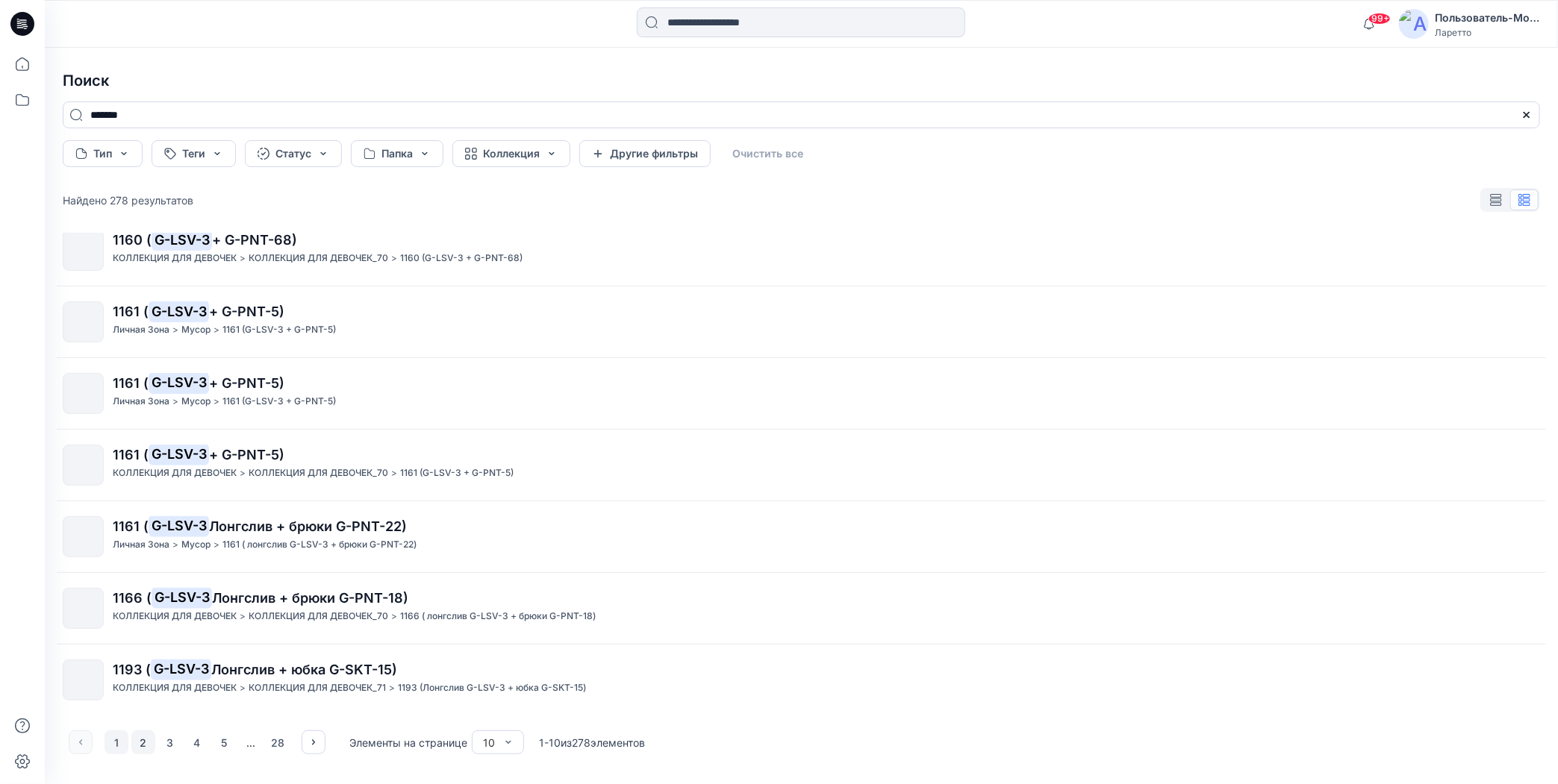
type input "*******"
click at [139, 745] on button "2" at bounding box center [144, 742] width 24 height 24
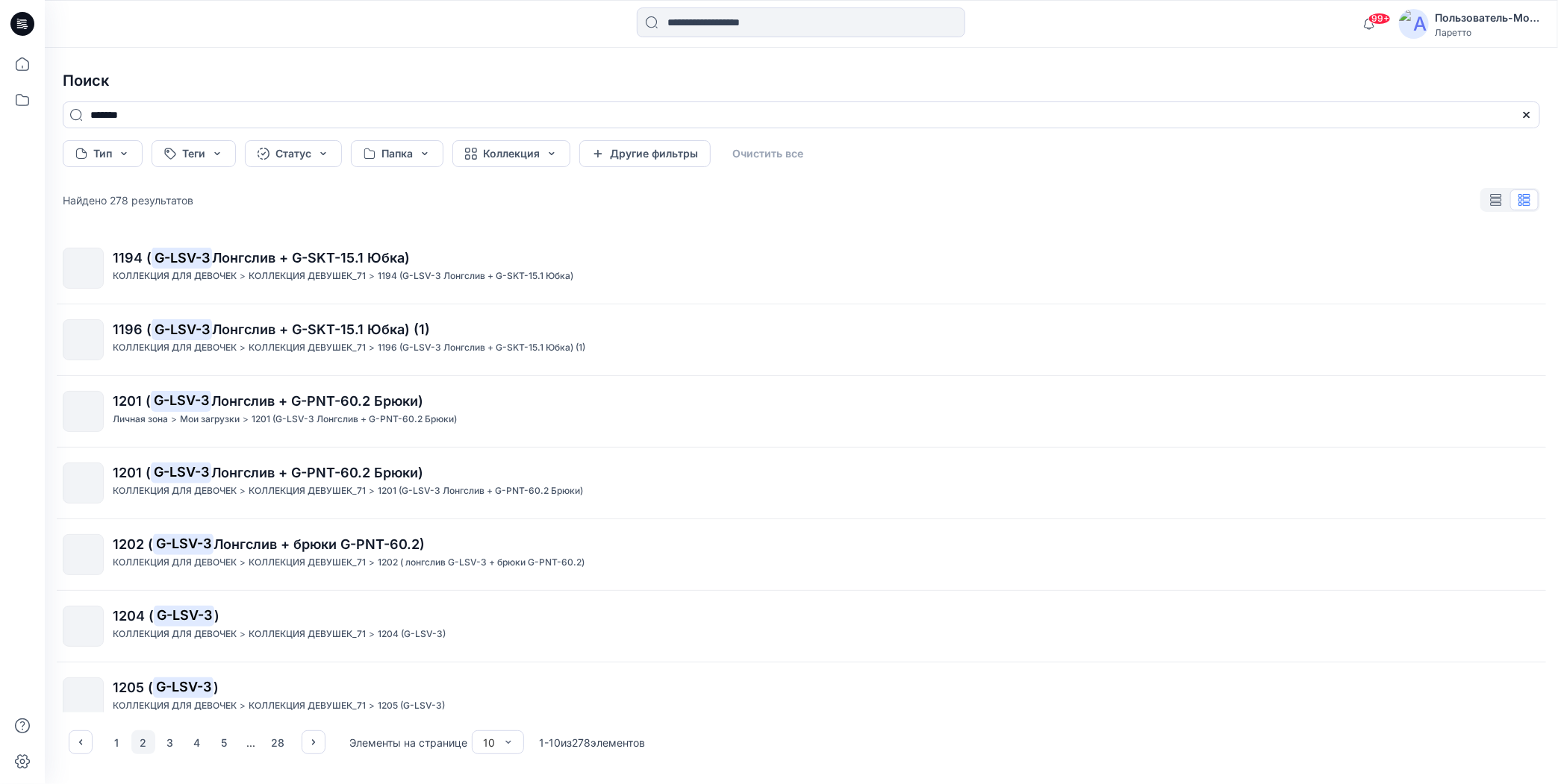
scroll to position [0, 0]
click at [174, 739] on button "3" at bounding box center [170, 742] width 24 height 24
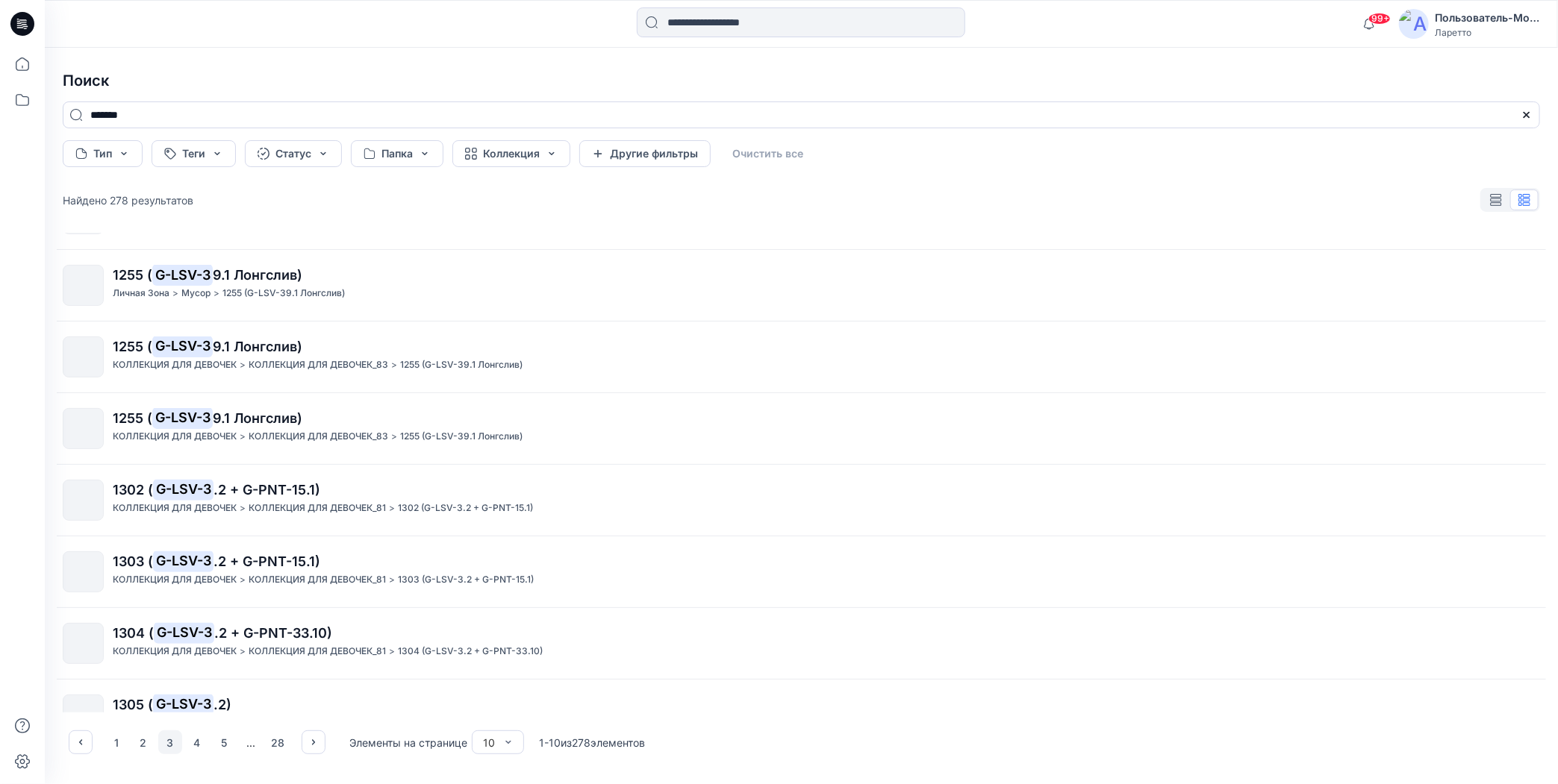
scroll to position [74, 0]
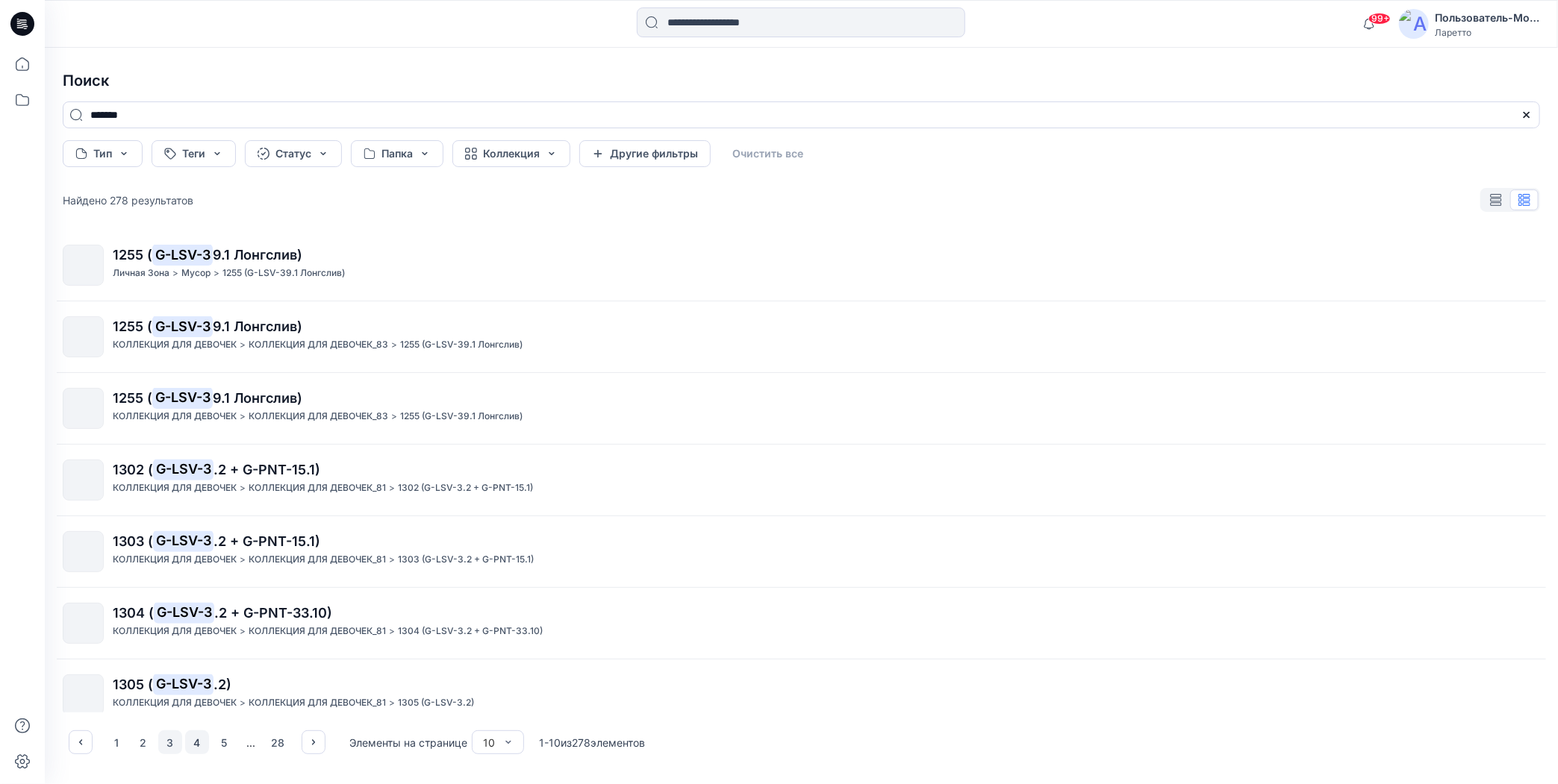
click at [198, 746] on button "4" at bounding box center [197, 742] width 24 height 24
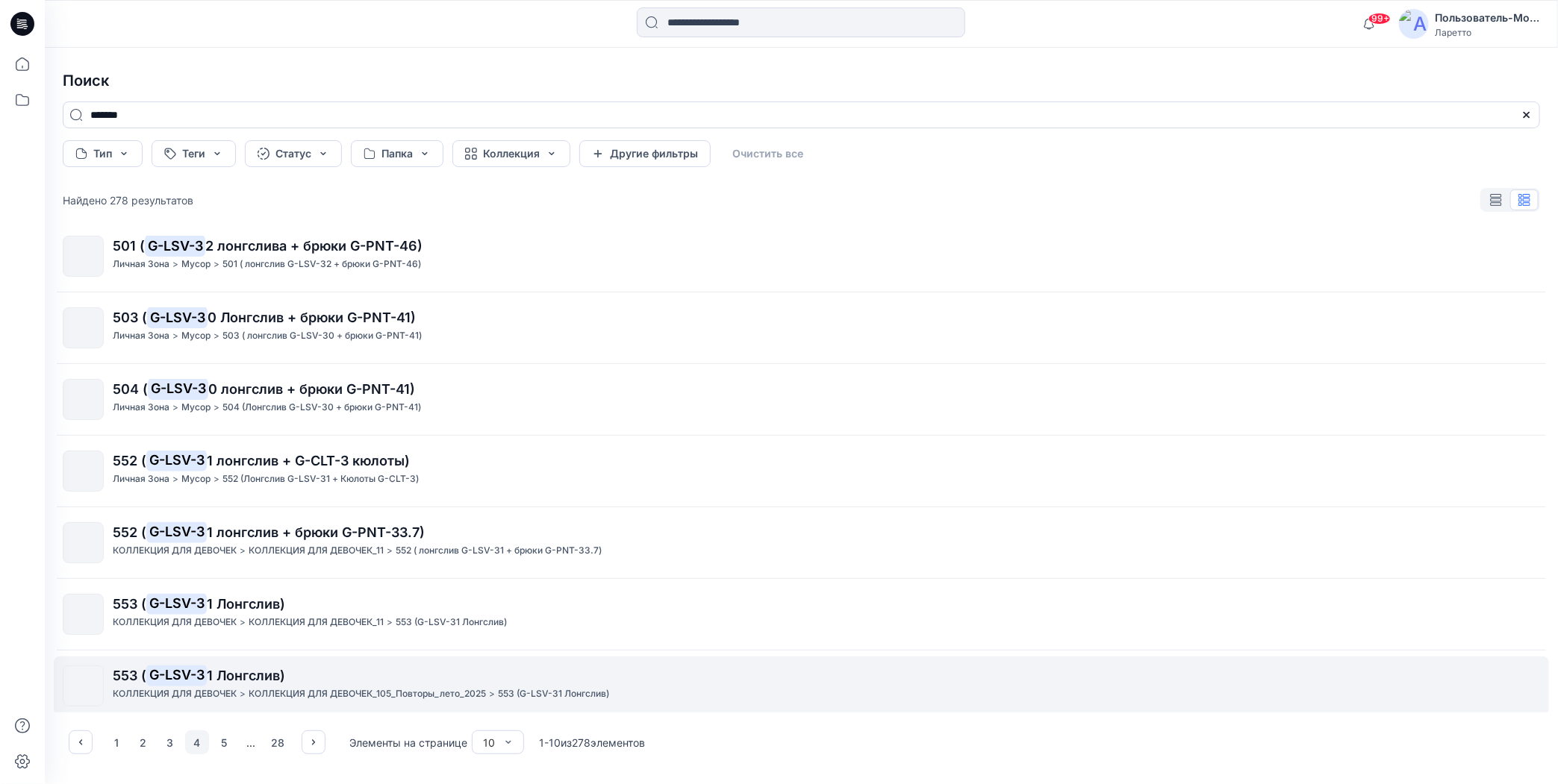
scroll to position [233, 0]
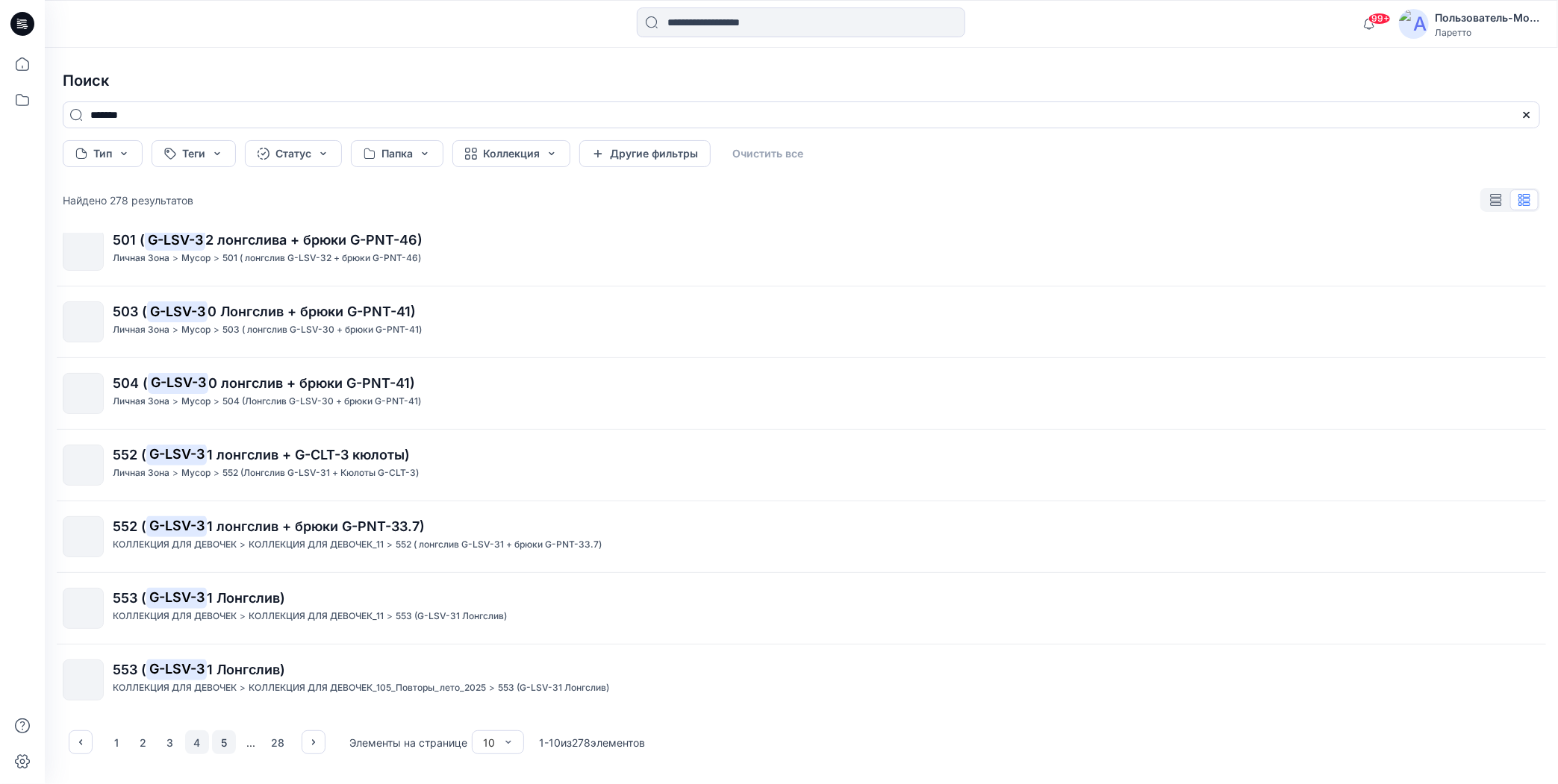
click at [225, 737] on button "5" at bounding box center [224, 742] width 24 height 24
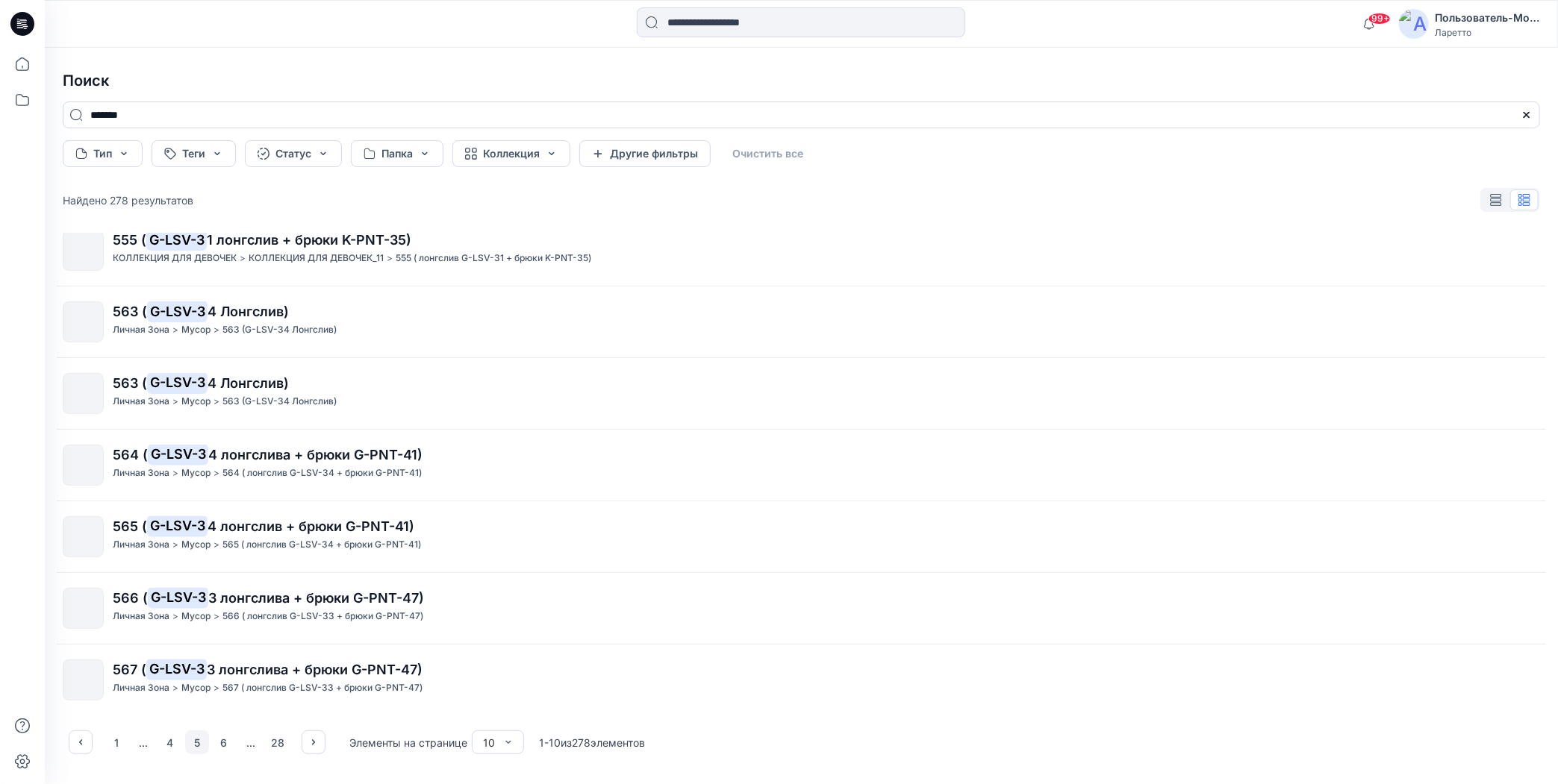
click at [911, 75] on h4 "Поиск" at bounding box center [801, 81] width 1501 height 42
click at [1410, 571] on div "554 ( G-LSV-3 1 лонгслив + брюки G-PNT-33.17) КОЛЛЕКЦИЯ ДЛЯ ДЕВОЧЕК > КОЛЛЕКЦИЯ…" at bounding box center [801, 472] width 1501 height 480
click at [240, 55] on div "Поиск ******* Тип Теги Статус Папка Коллекция Другие фильтры Очистить все Найде…" at bounding box center [801, 416] width 1513 height 736
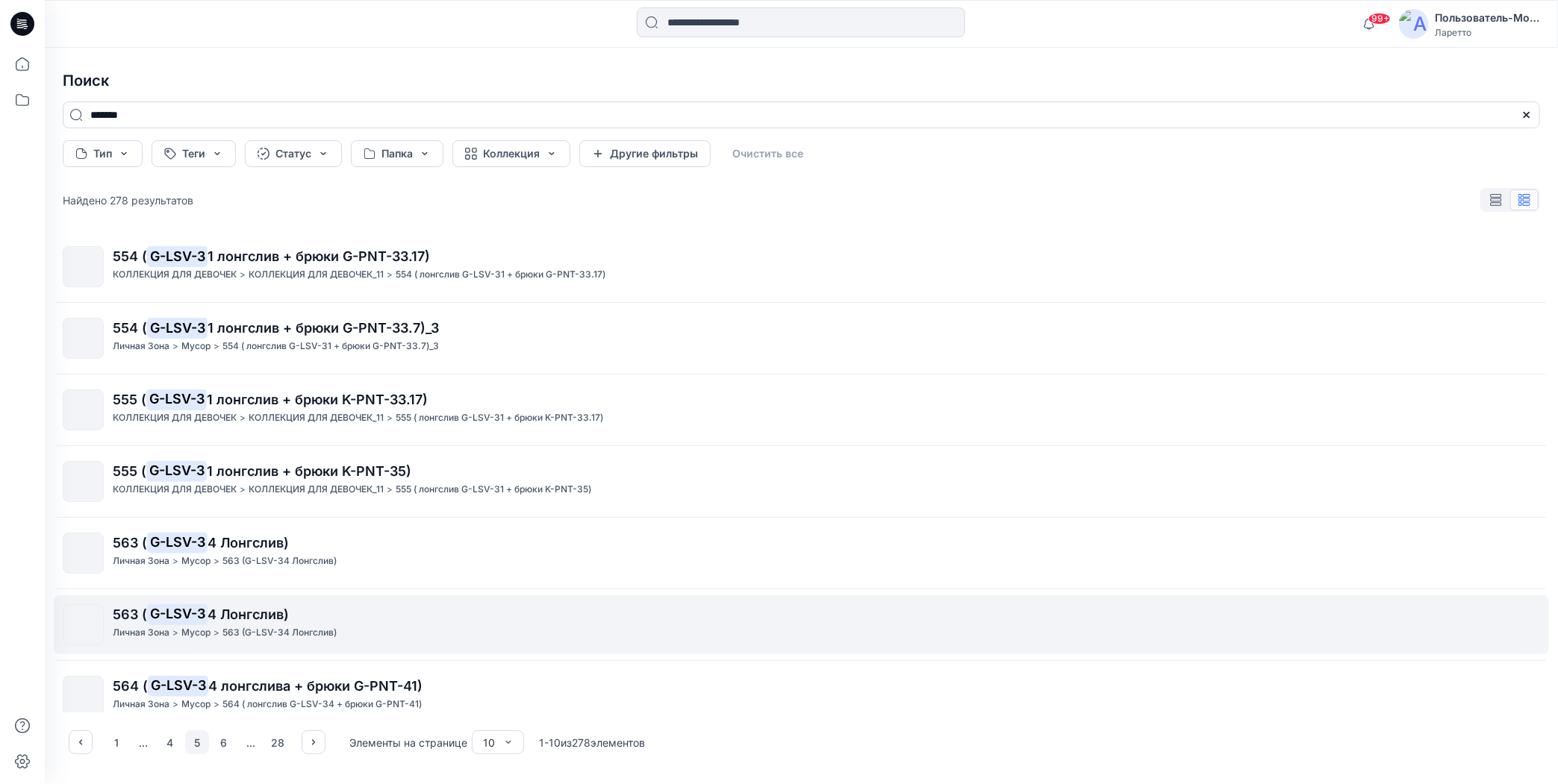
scroll to position [0, 0]
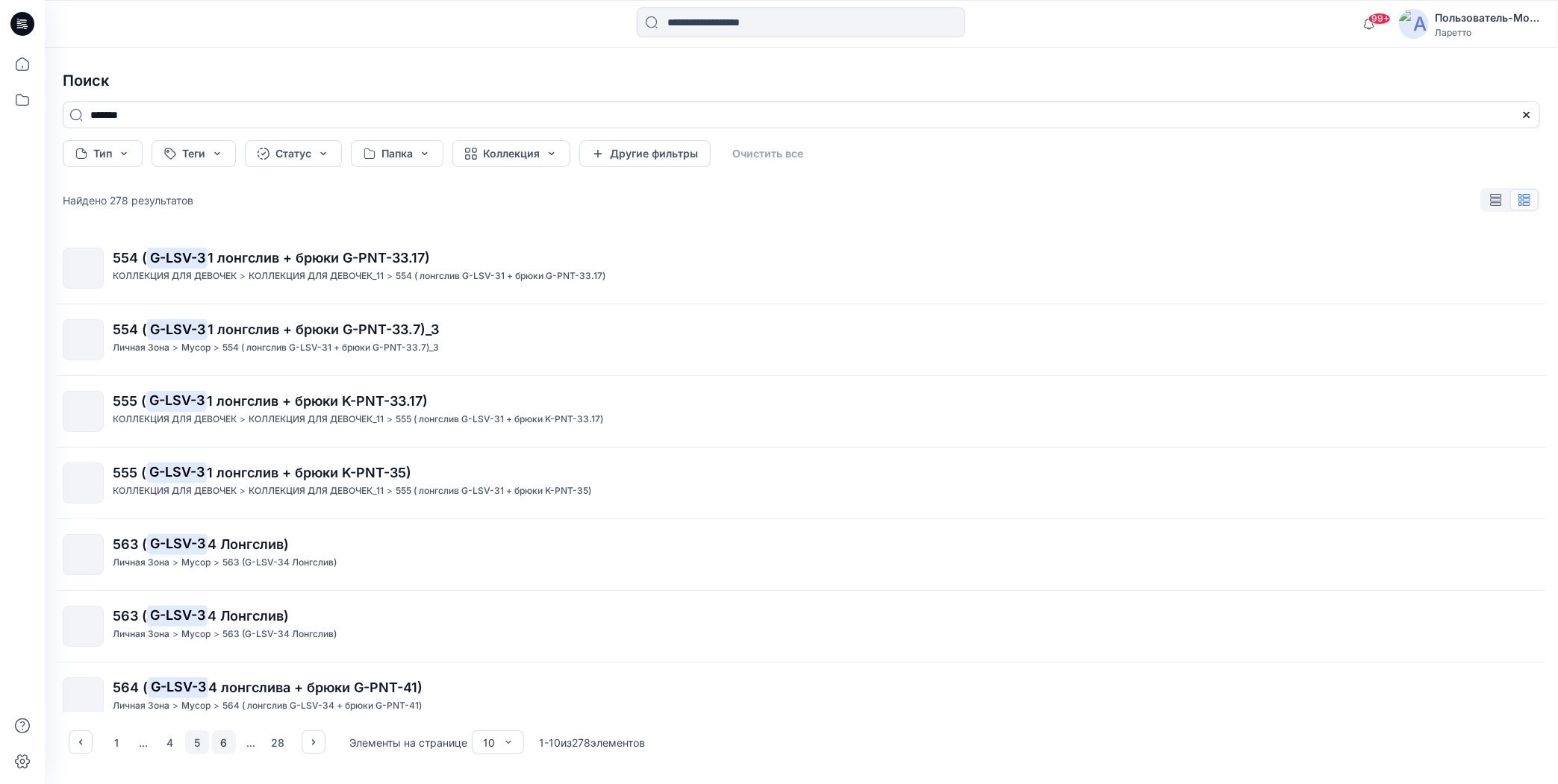
click at [222, 744] on button "6" at bounding box center [224, 742] width 24 height 24
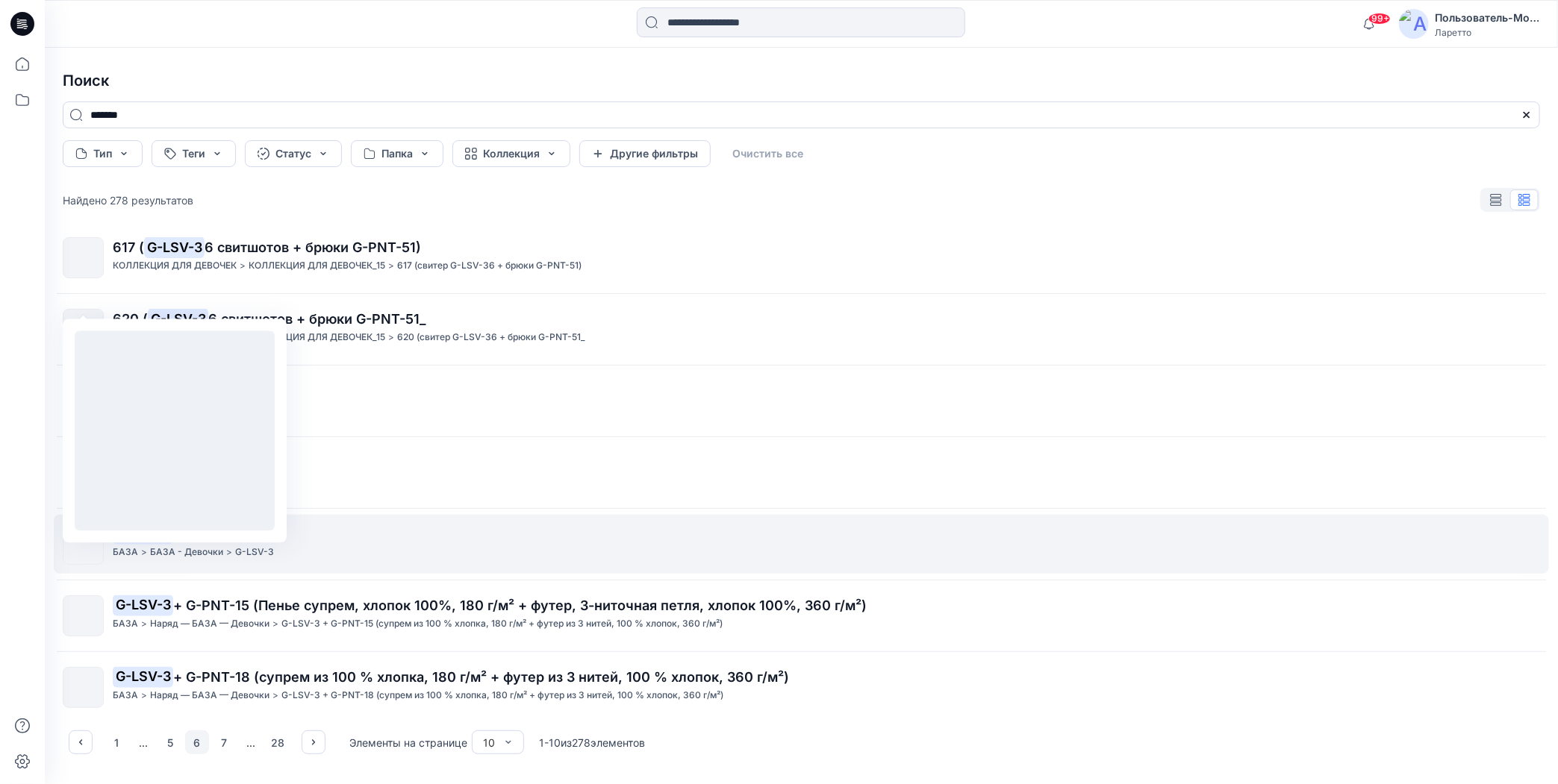
scroll to position [233, 0]
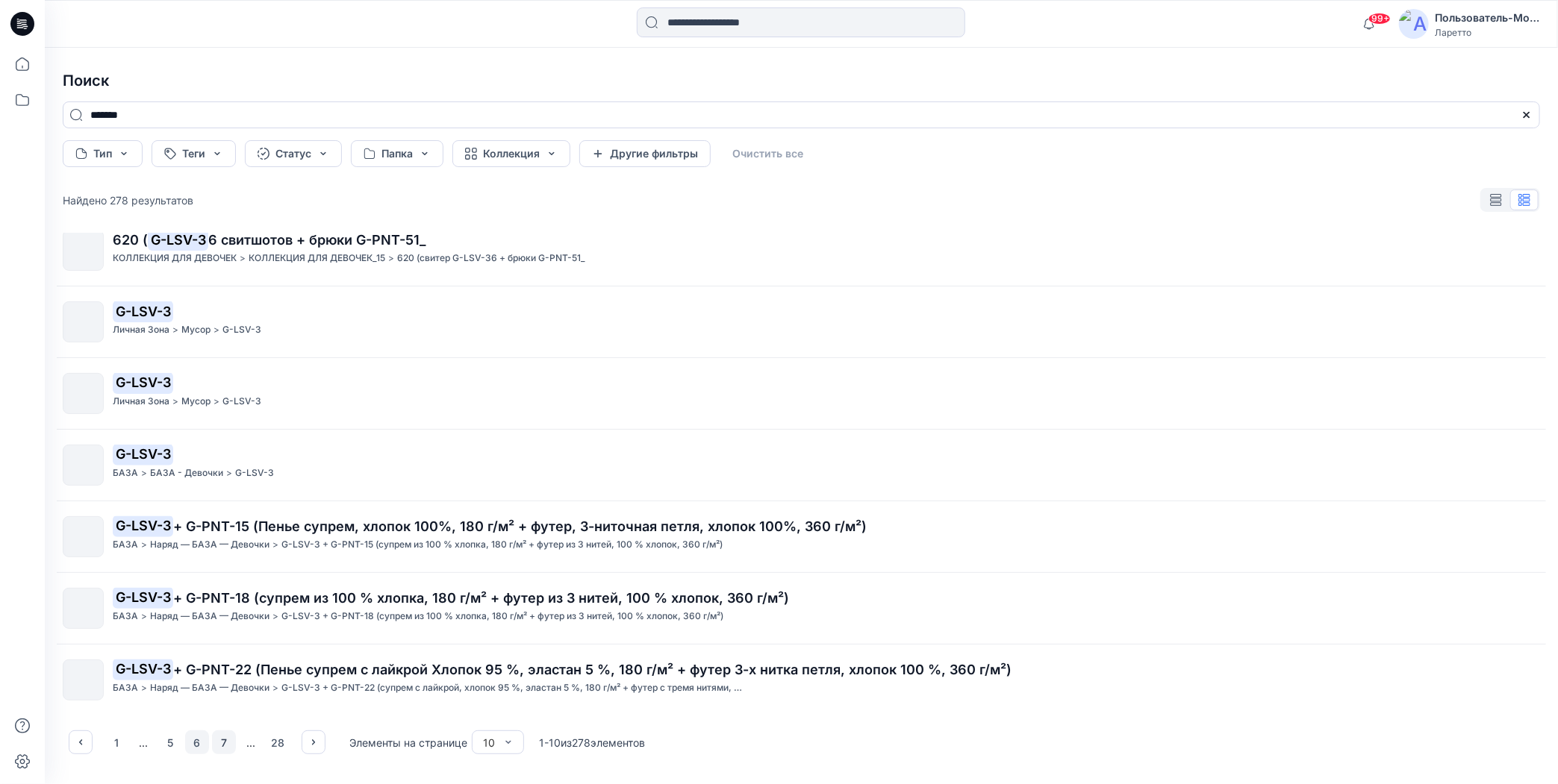
click at [219, 740] on button "7" at bounding box center [224, 742] width 24 height 24
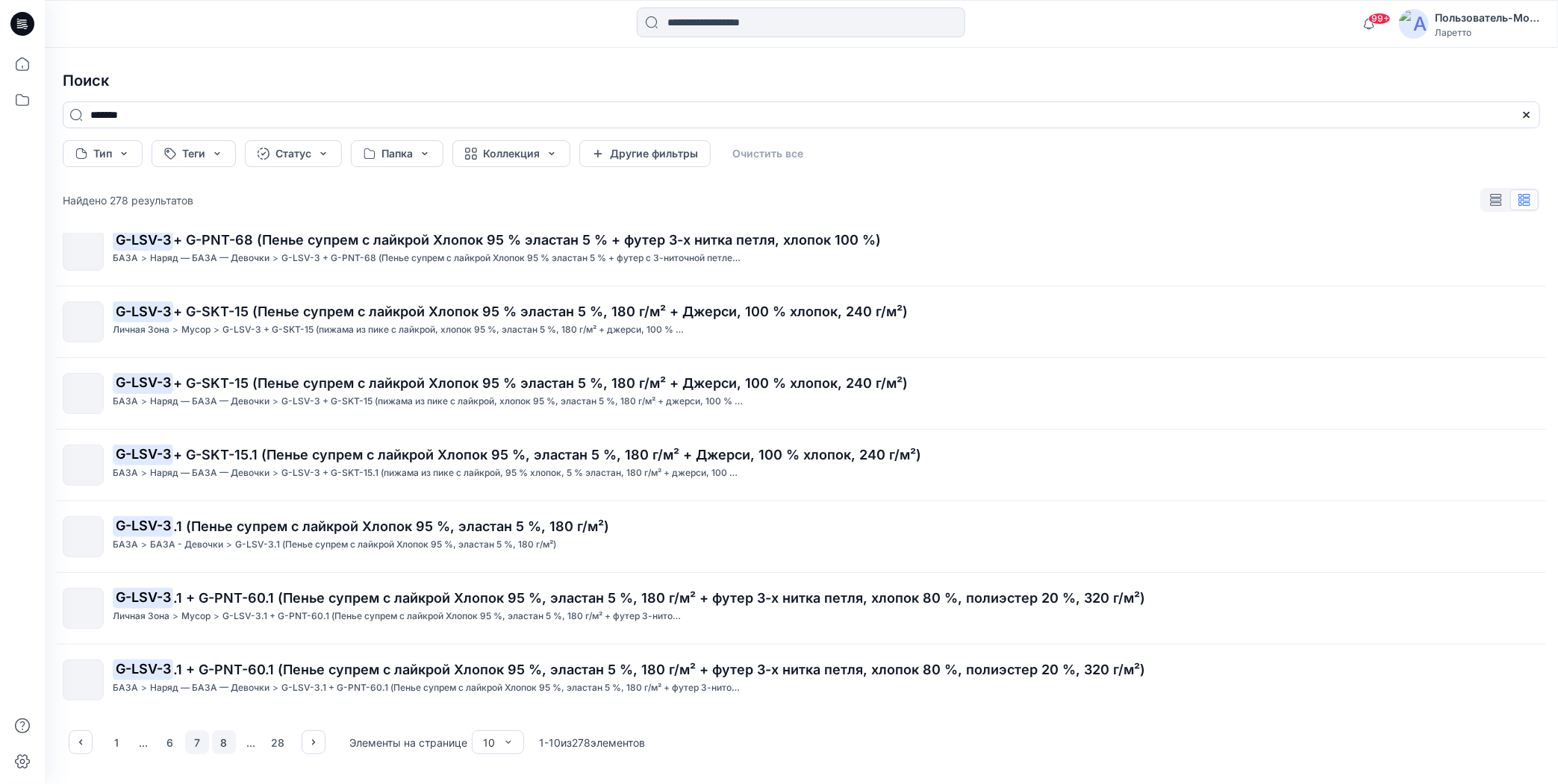
click at [222, 742] on button "8" at bounding box center [224, 742] width 24 height 24
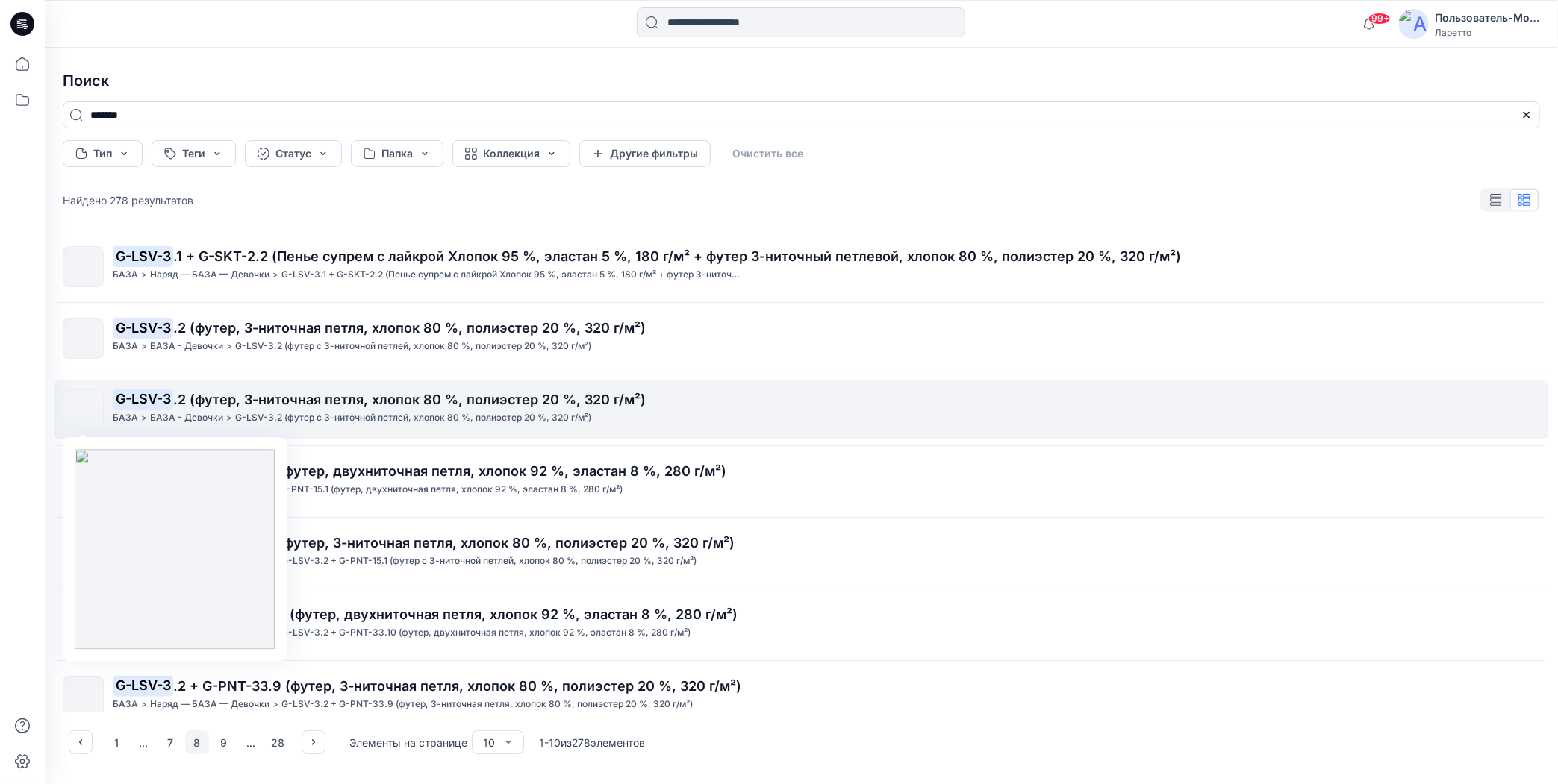
scroll to position [0, 0]
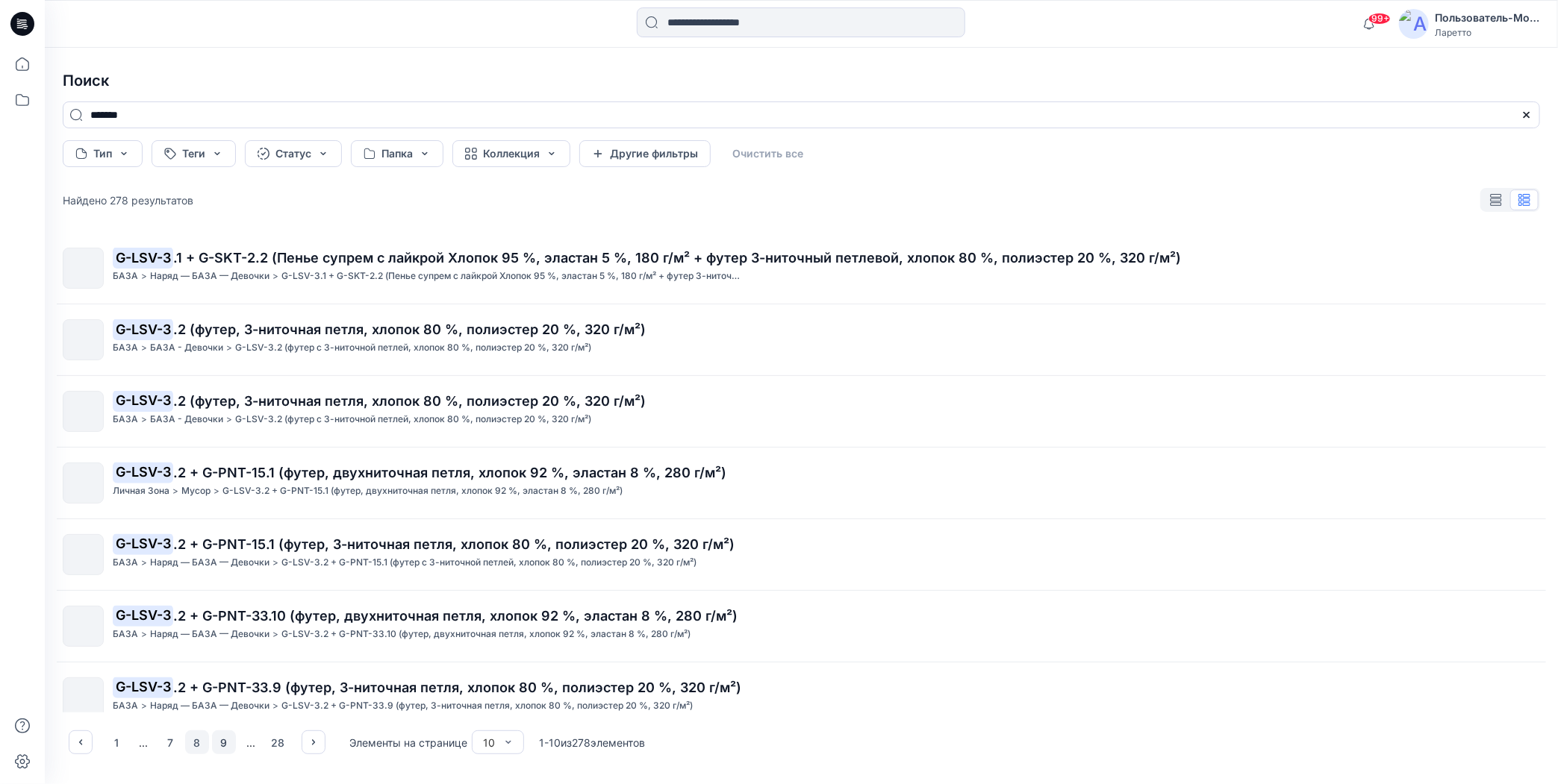
click at [225, 740] on button "9" at bounding box center [224, 742] width 24 height 24
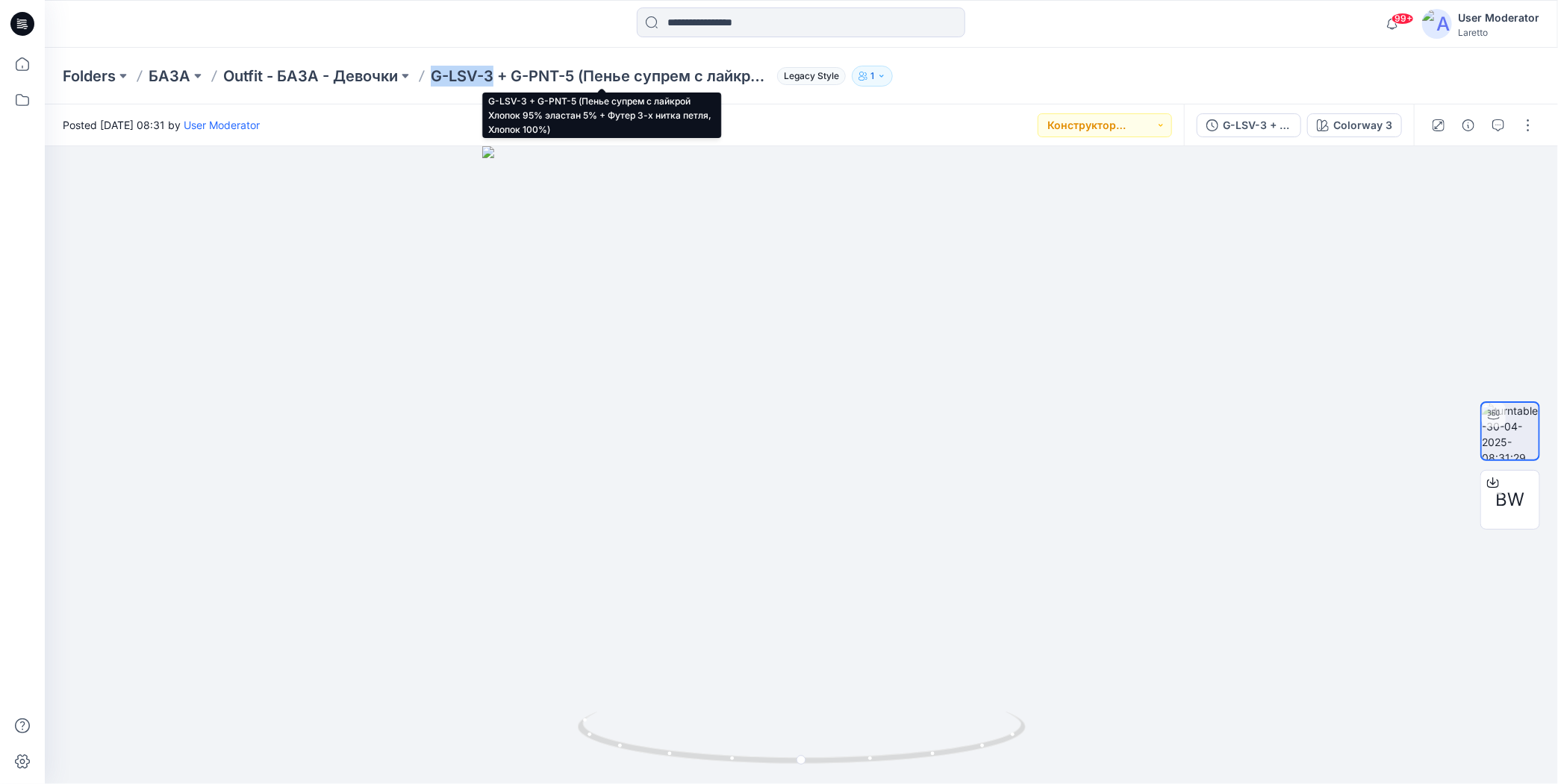
drag, startPoint x: 434, startPoint y: 57, endPoint x: 491, endPoint y: 77, distance: 60.4
click at [491, 77] on div "Folders БАЗА Outfit - БАЗА - Девочки G-LSV-3 + G-PNT-5 (Пенье супрем с лайкрой …" at bounding box center [801, 76] width 1513 height 56
copy p "G-LSV-3"
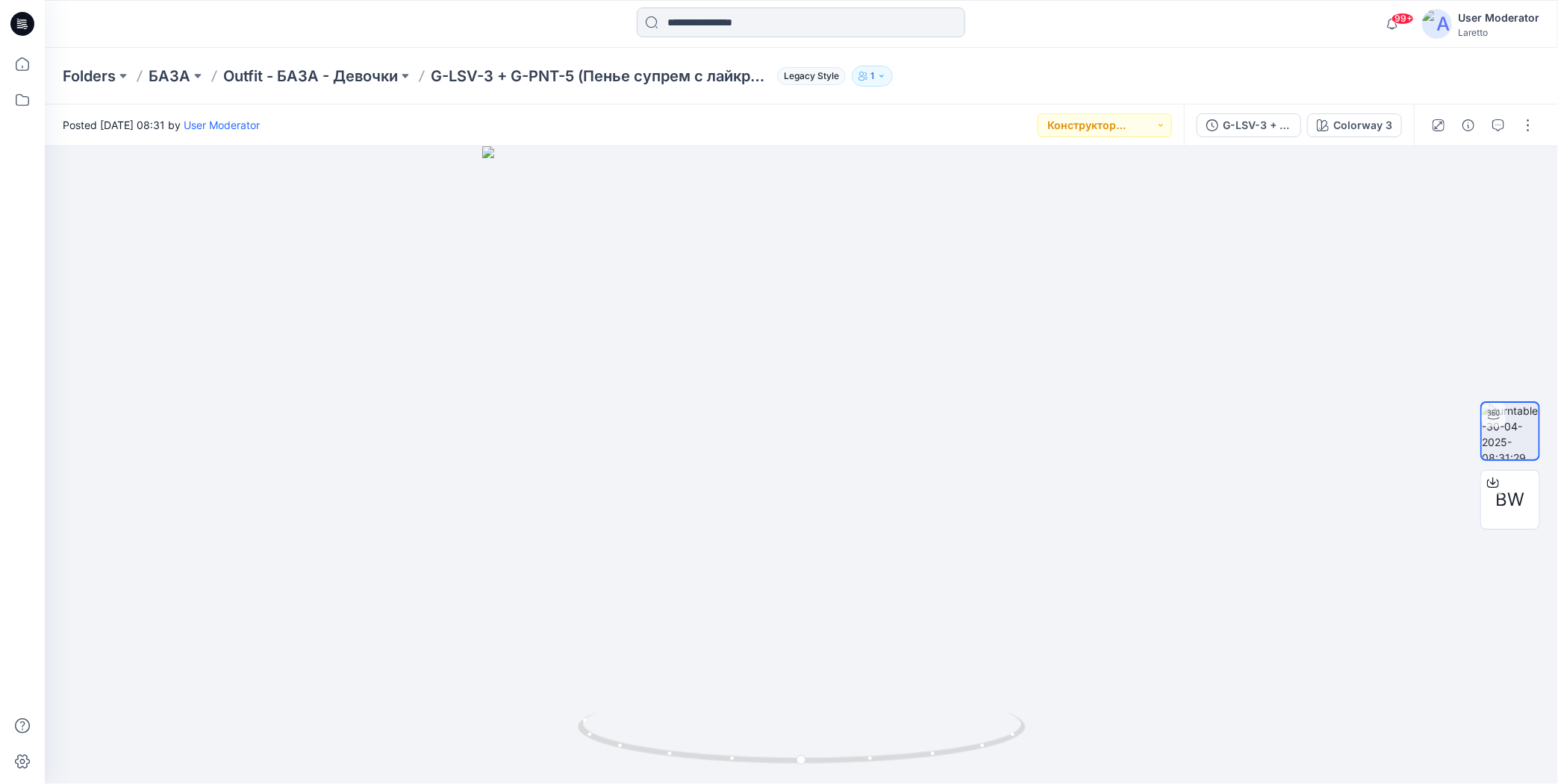
click at [720, 29] on input at bounding box center [800, 22] width 328 height 30
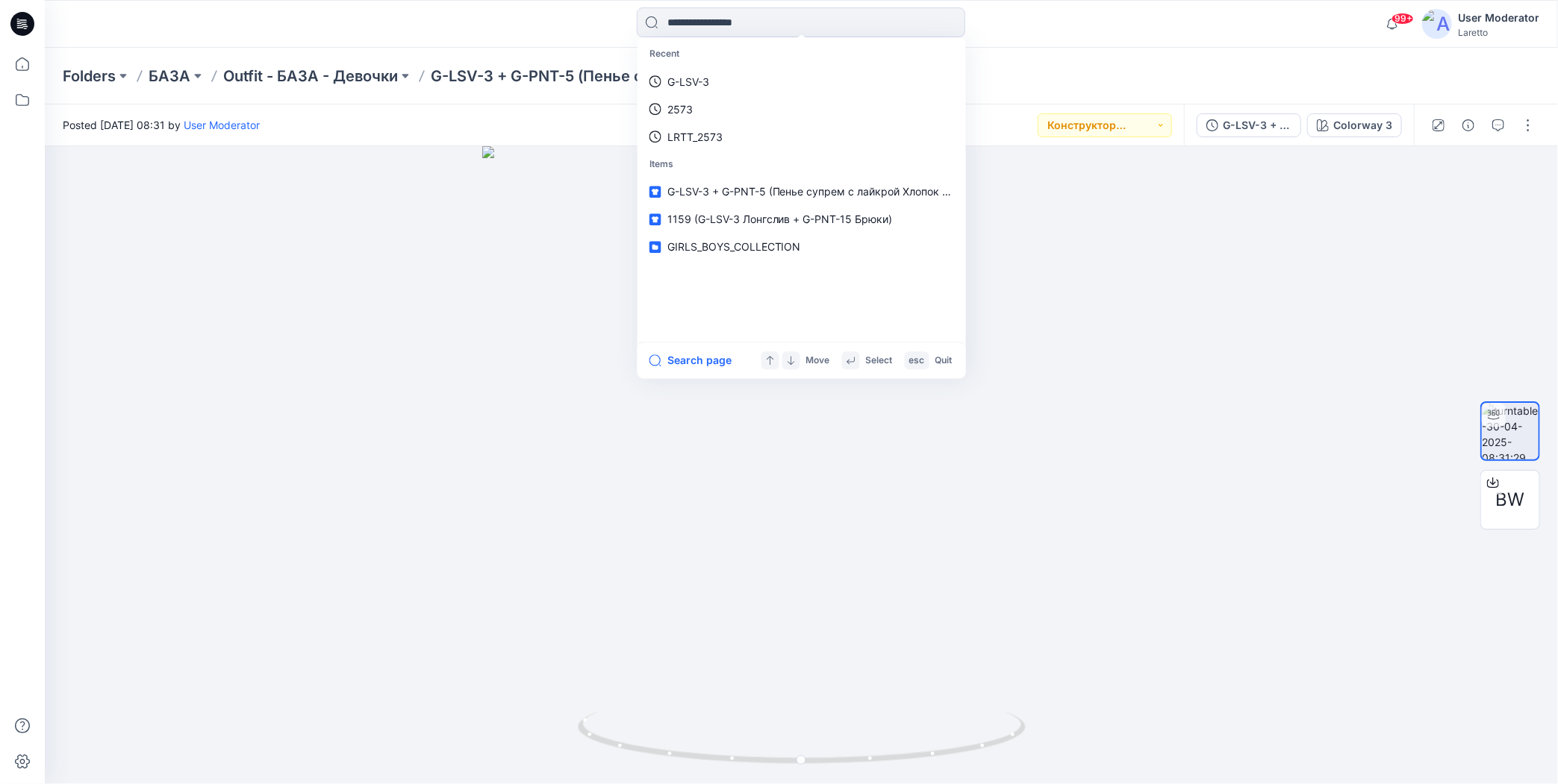
click at [1089, 54] on div "Folders БАЗА Outfit - БАЗА - Девочки G-LSV-3 + G-PNT-5 (Пенье супрем с лайкрой …" at bounding box center [801, 76] width 1513 height 56
